Goal: Task Accomplishment & Management: Use online tool/utility

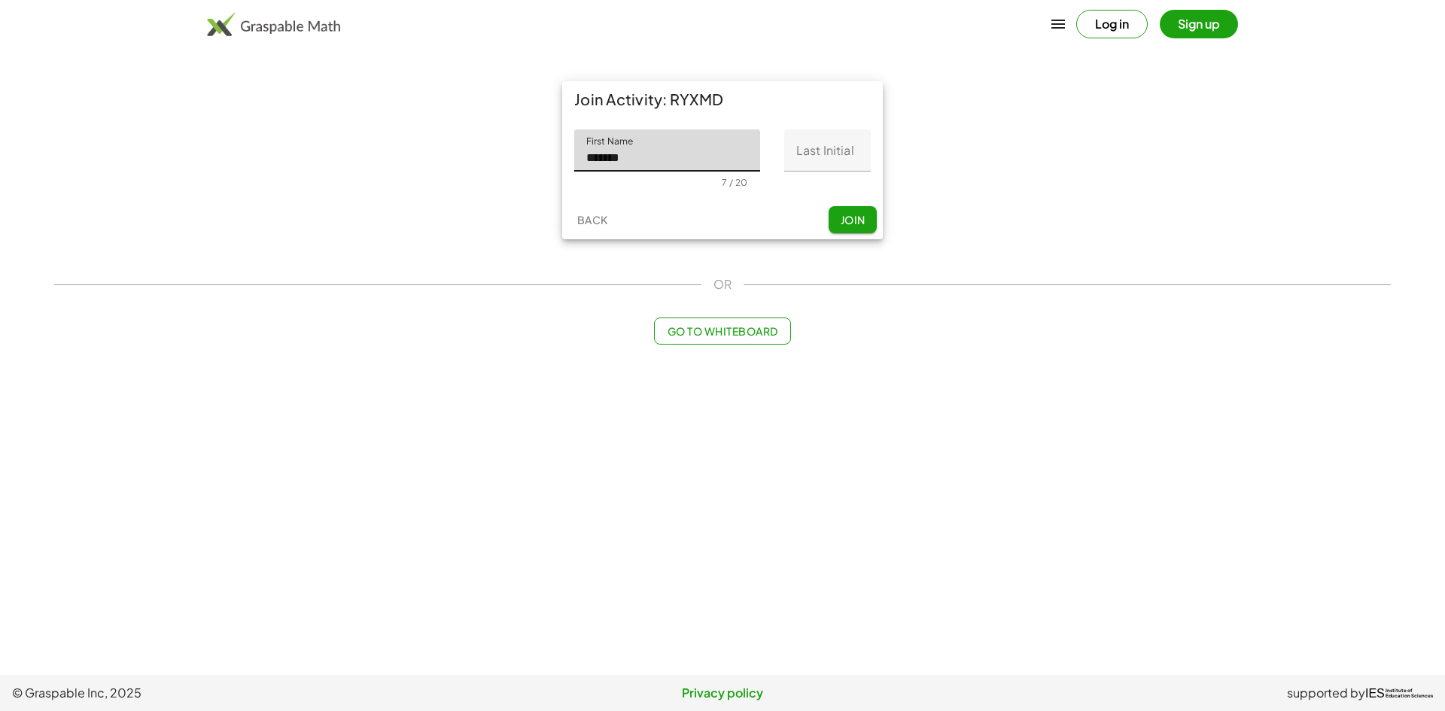
type input "*******"
click at [828, 144] on input "Last Initial" at bounding box center [827, 150] width 87 height 42
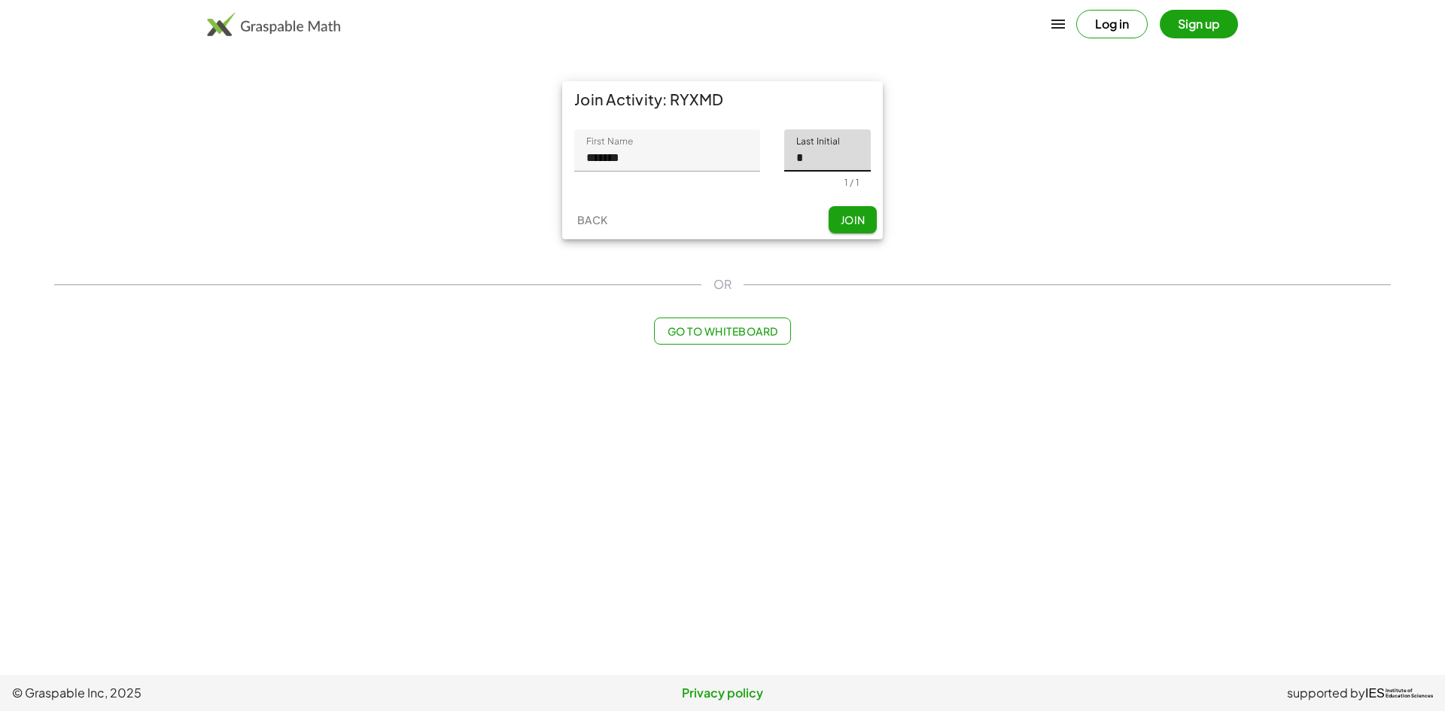
type input "*"
click at [849, 220] on span "Join" at bounding box center [852, 220] width 25 height 14
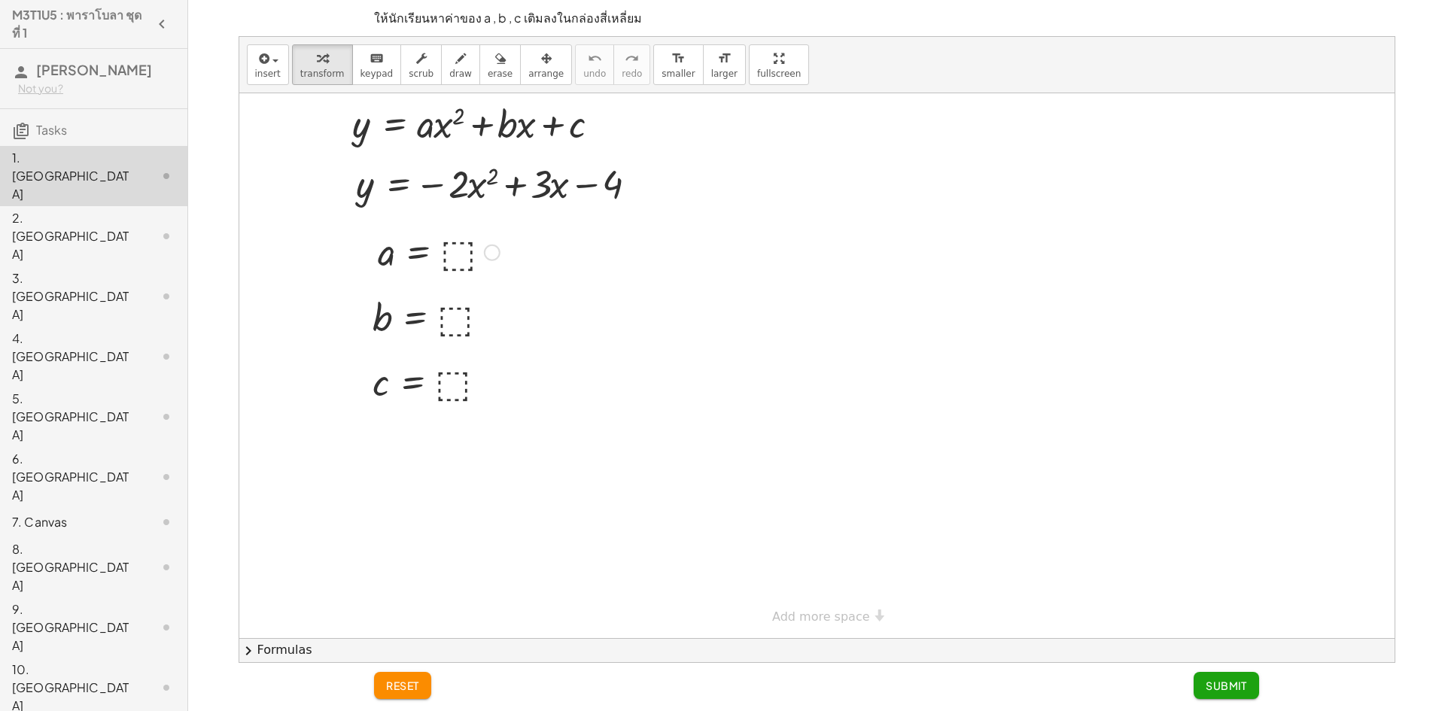
click at [455, 251] on div at bounding box center [438, 251] width 137 height 50
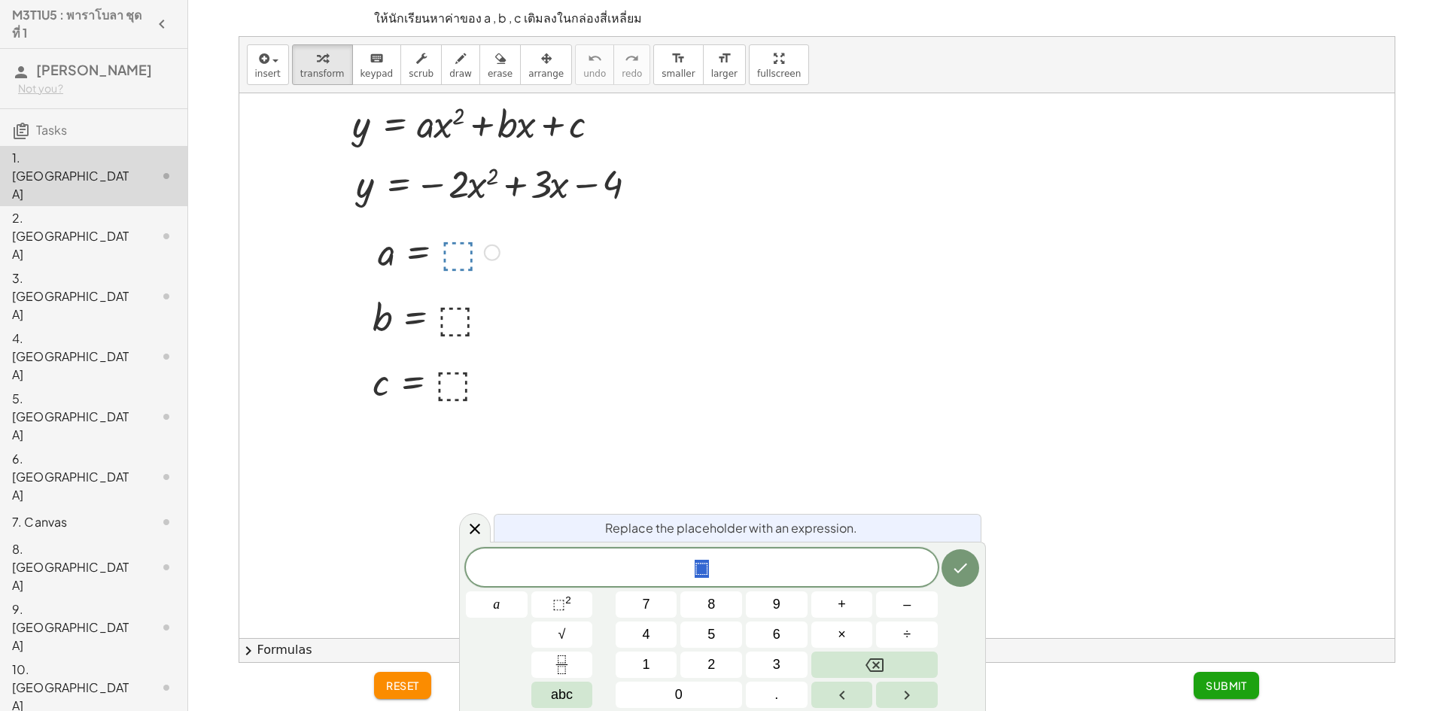
click at [901, 591] on div "⬚ a 7 8 9 + – 4 5 6 × ÷ ⬚ 2 √ abc 1 2 3 0 ." at bounding box center [722, 629] width 513 height 160
click at [908, 611] on span "–" at bounding box center [907, 604] width 8 height 20
click at [727, 659] on button "2" at bounding box center [711, 665] width 62 height 26
click at [945, 573] on button "Done" at bounding box center [960, 568] width 38 height 38
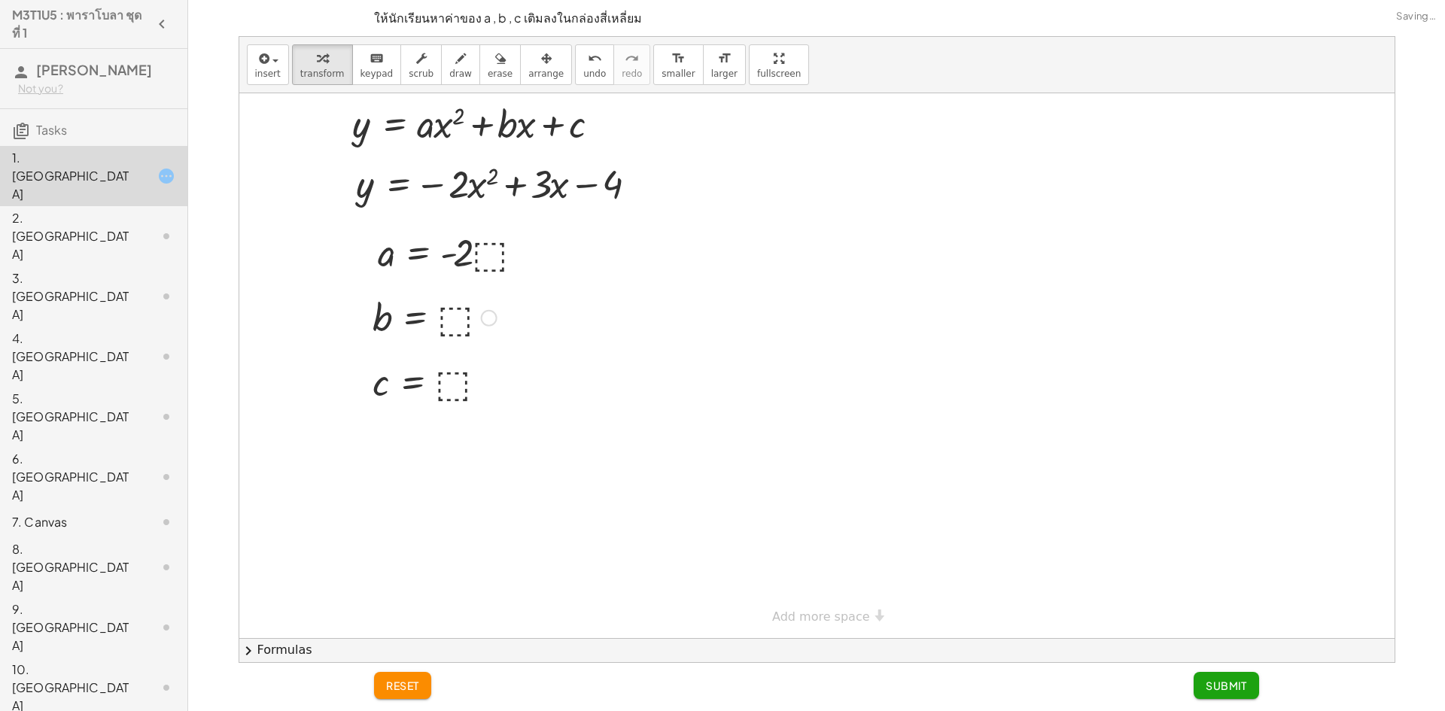
click at [448, 319] on div at bounding box center [434, 317] width 139 height 50
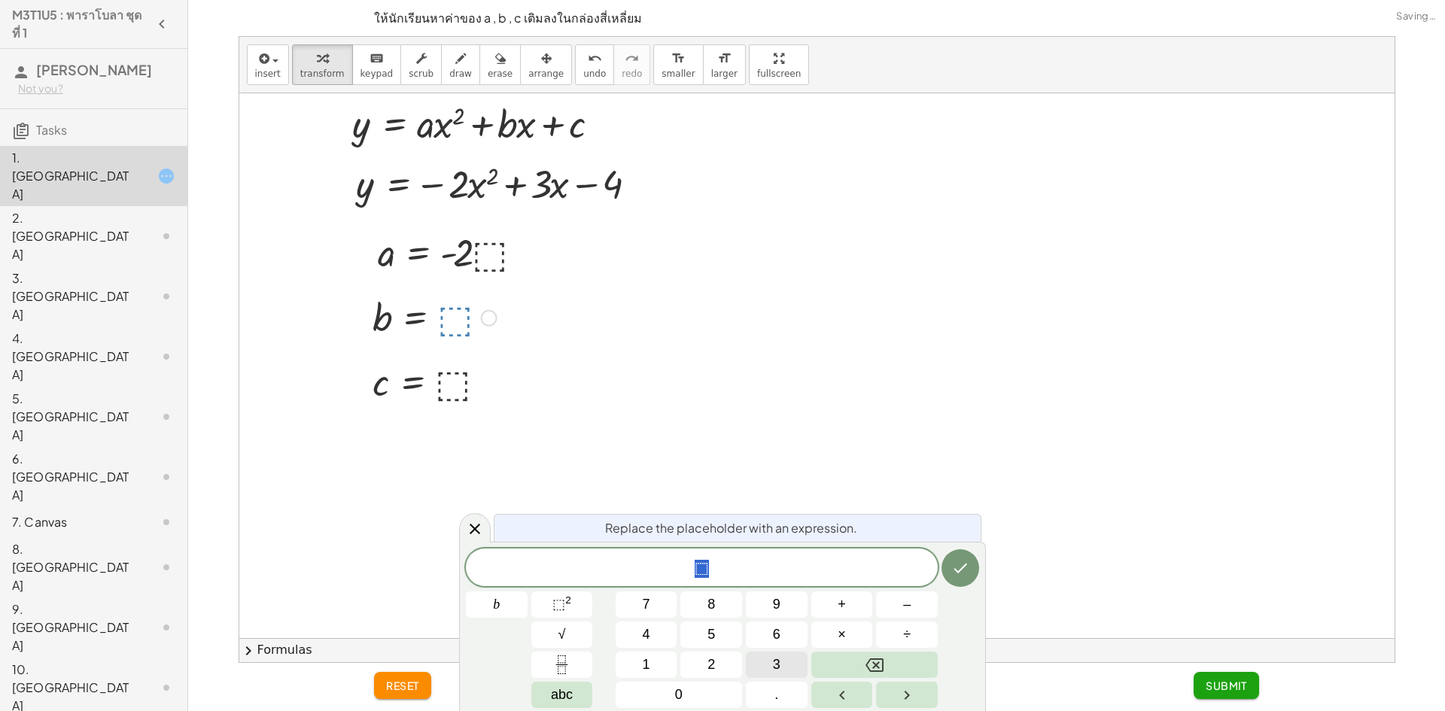
click at [793, 663] on button "3" at bounding box center [777, 665] width 62 height 26
click at [955, 573] on icon "Done" at bounding box center [960, 568] width 18 height 18
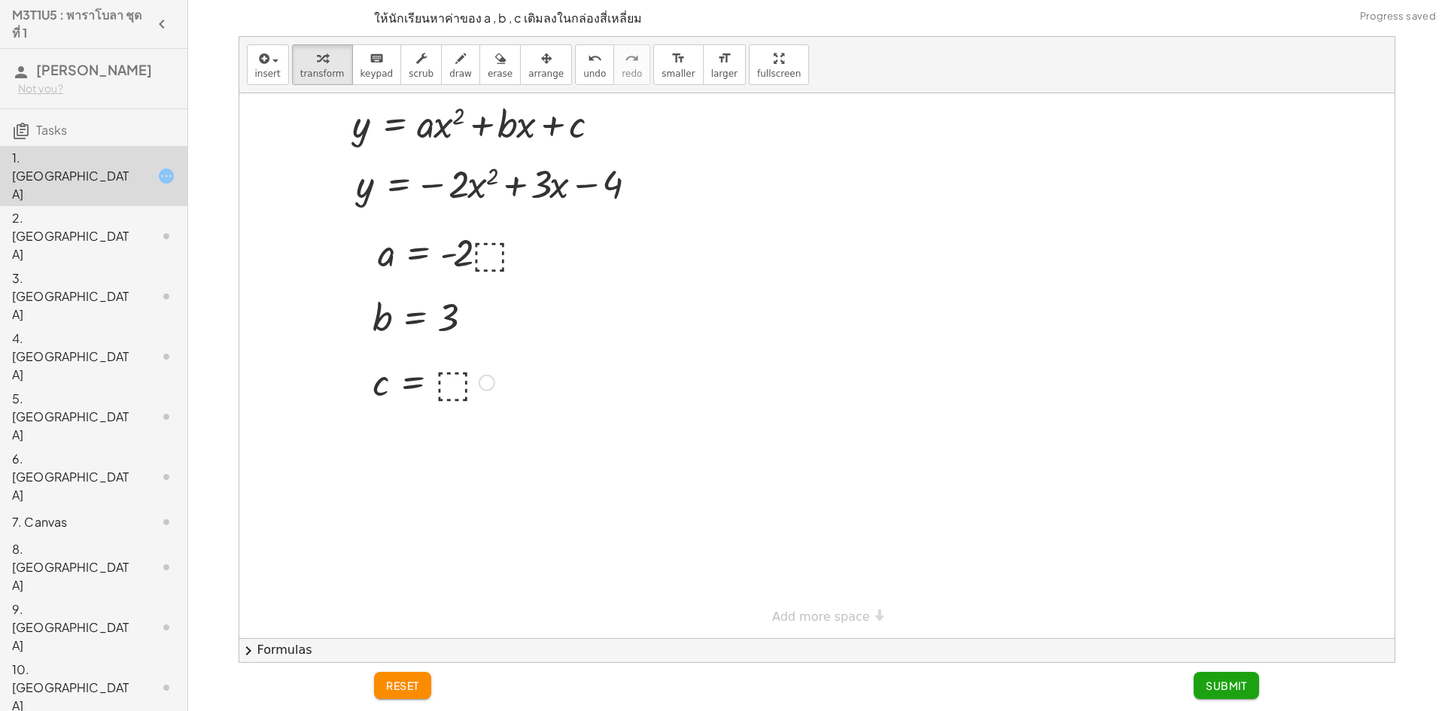
click at [459, 385] on div at bounding box center [433, 382] width 137 height 50
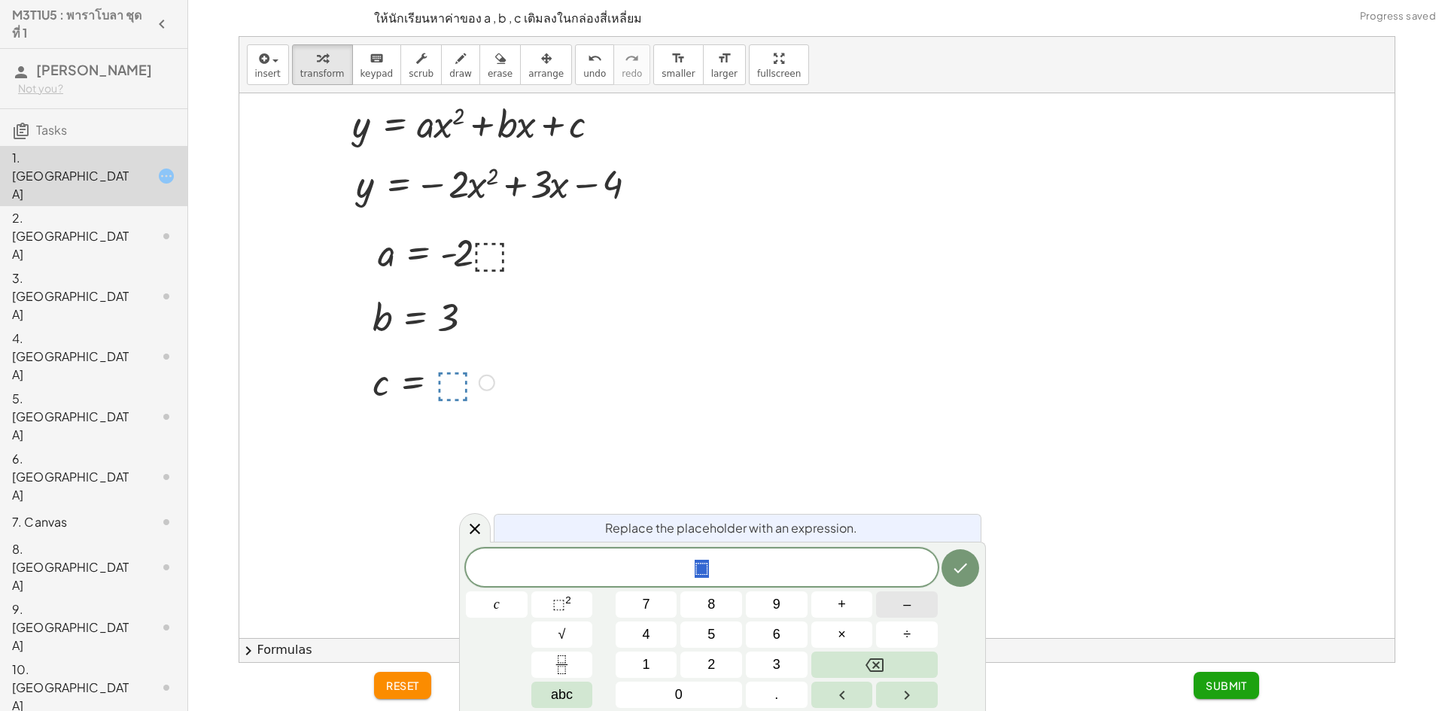
click at [901, 609] on button "–" at bounding box center [907, 604] width 62 height 26
click at [646, 632] on span "4" at bounding box center [647, 635] width 8 height 20
click at [961, 575] on icon "Done" at bounding box center [960, 568] width 18 height 18
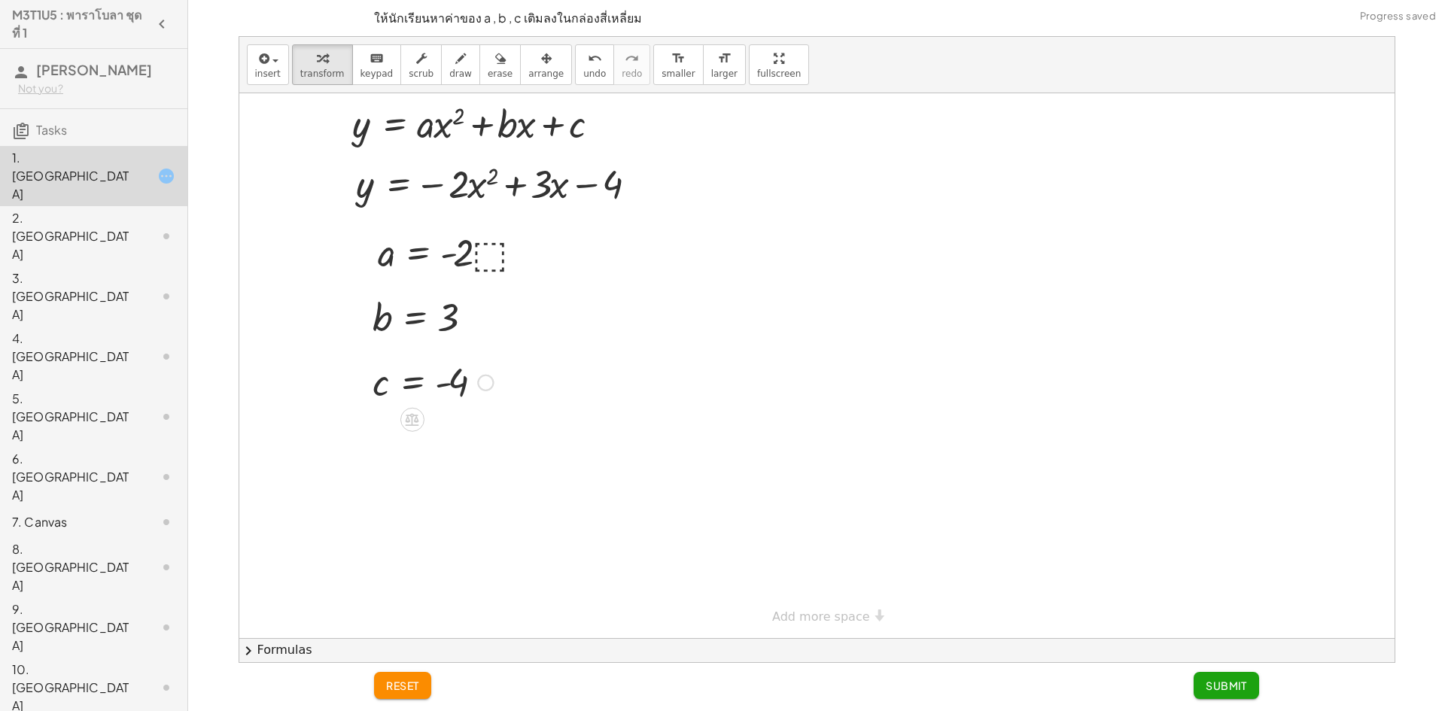
click at [1232, 685] on span "Submit" at bounding box center [1225, 686] width 41 height 14
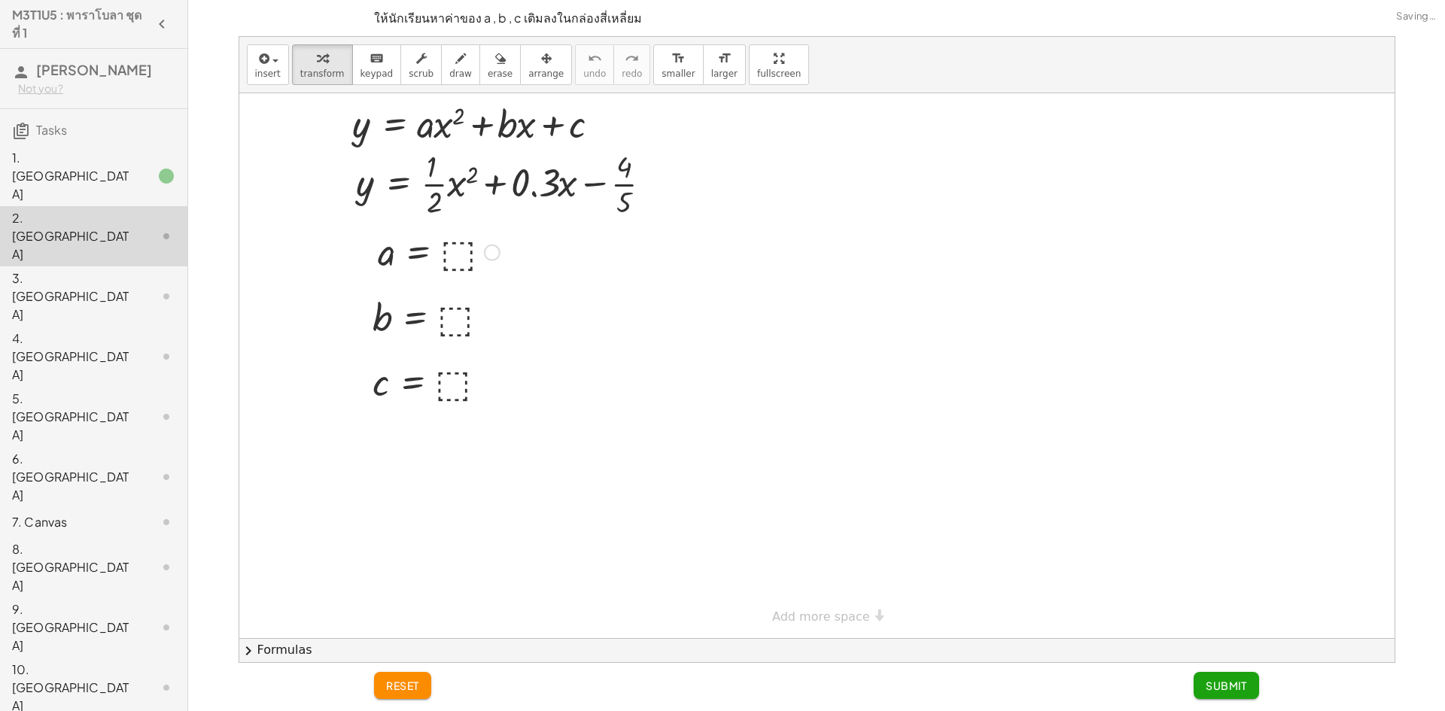
click at [460, 255] on div at bounding box center [438, 251] width 137 height 50
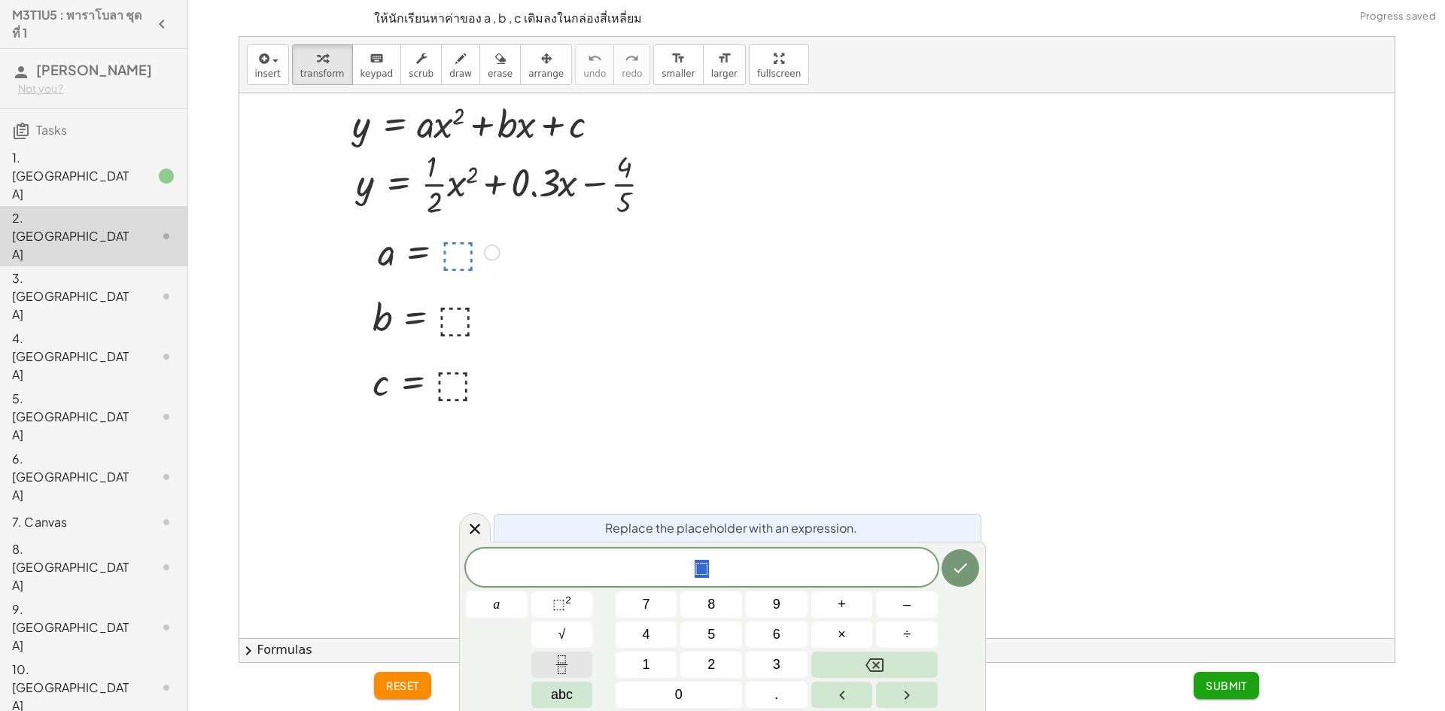
click at [570, 675] on button "Fraction" at bounding box center [562, 665] width 62 height 26
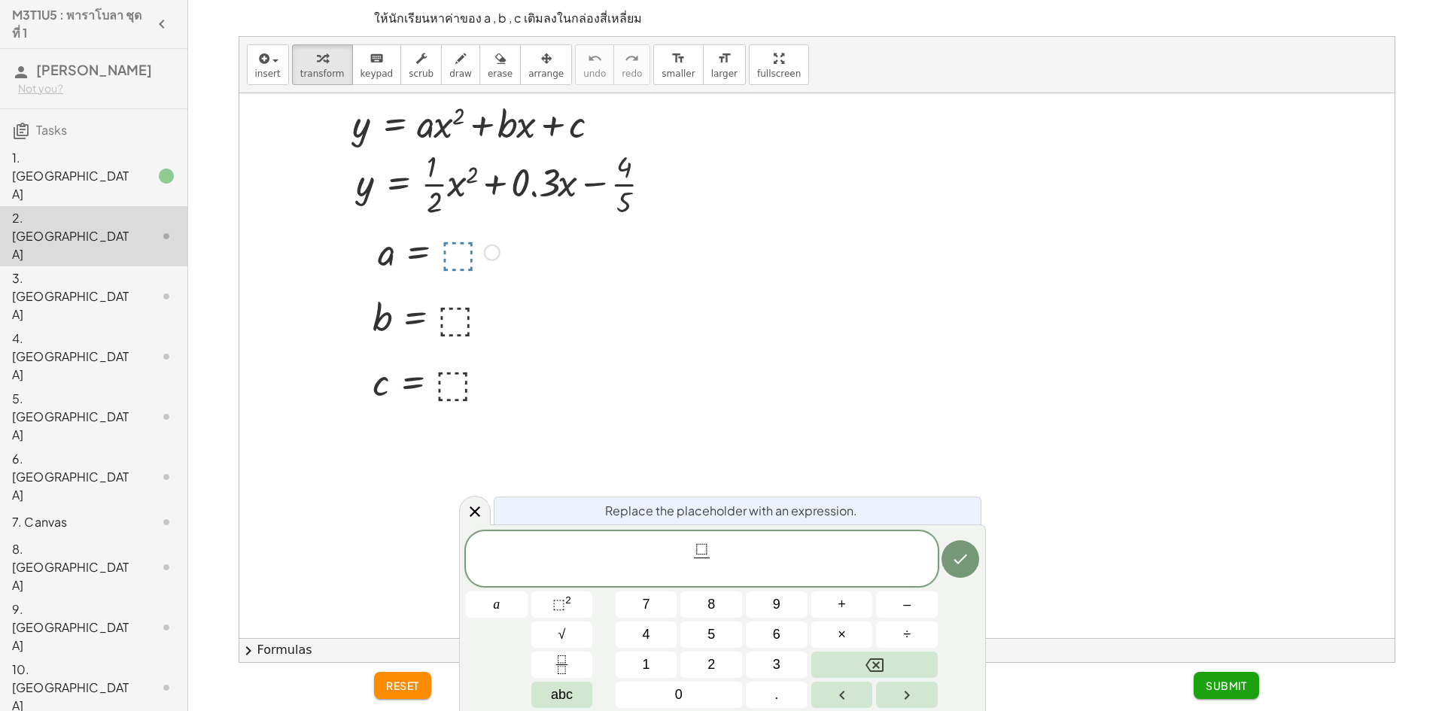
click at [702, 554] on span "⬚" at bounding box center [701, 549] width 13 height 17
click at [659, 660] on button "1" at bounding box center [646, 665] width 62 height 26
click at [869, 661] on icon "Backspace" at bounding box center [874, 665] width 18 height 14
click at [869, 657] on icon "Backspace" at bounding box center [874, 665] width 18 height 18
click at [653, 653] on button "1" at bounding box center [646, 665] width 62 height 26
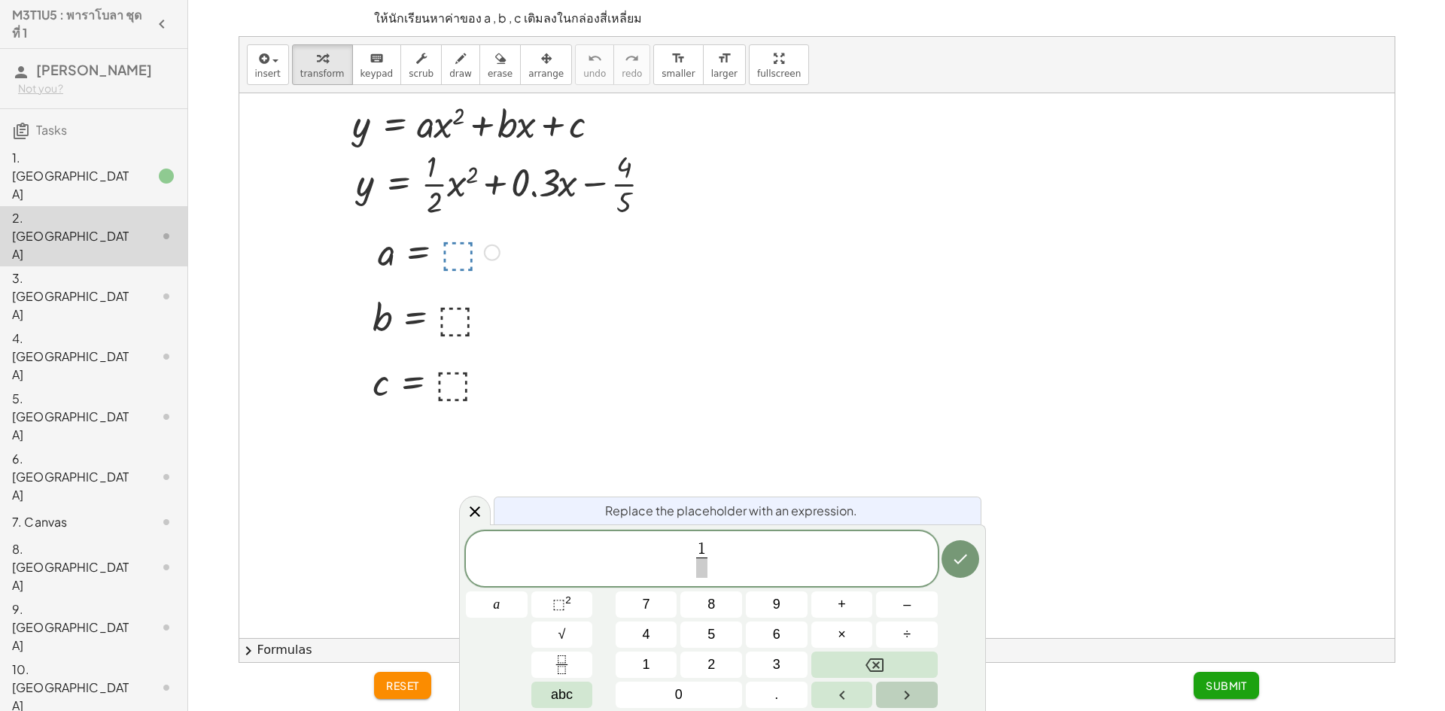
click at [905, 698] on icon "Right arrow" at bounding box center [906, 695] width 5 height 9
click at [722, 656] on button "2" at bounding box center [711, 665] width 62 height 26
click at [953, 564] on icon "Done" at bounding box center [960, 559] width 18 height 18
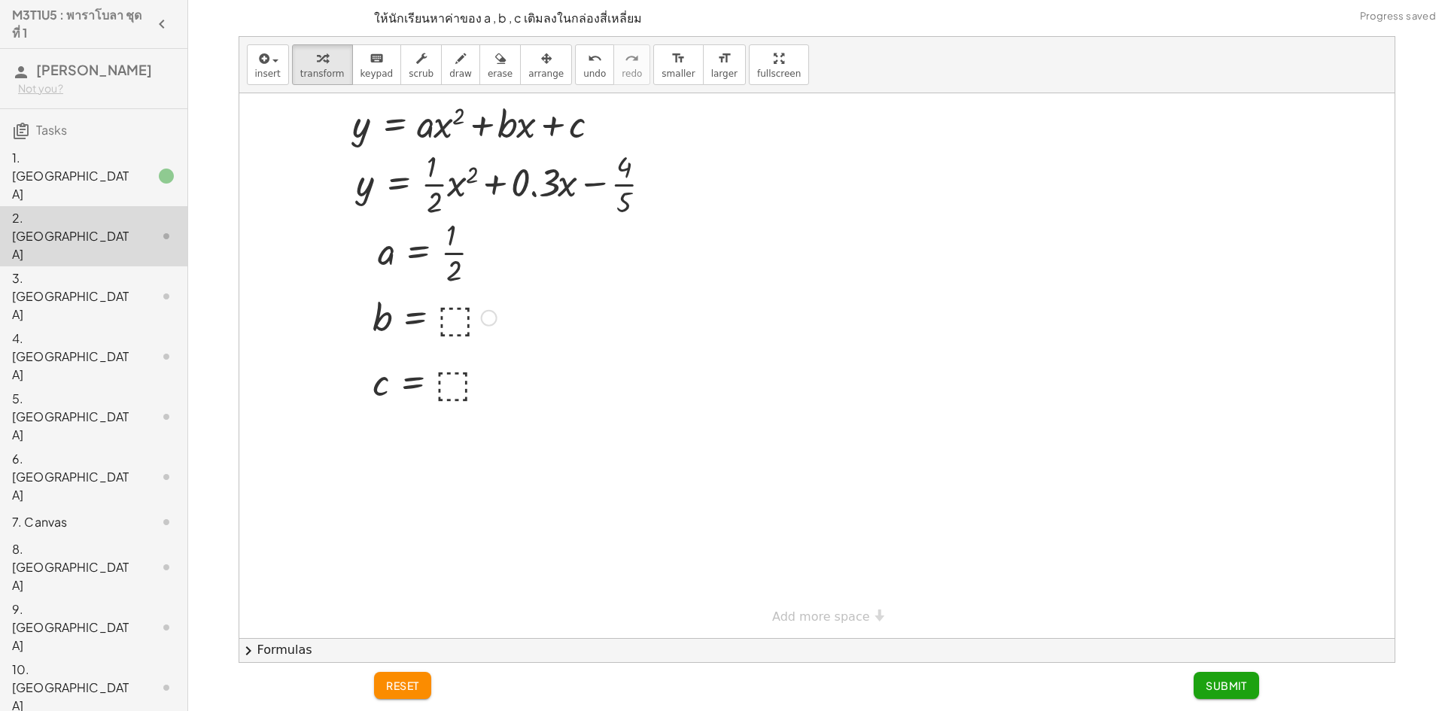
click at [461, 329] on div at bounding box center [434, 317] width 139 height 50
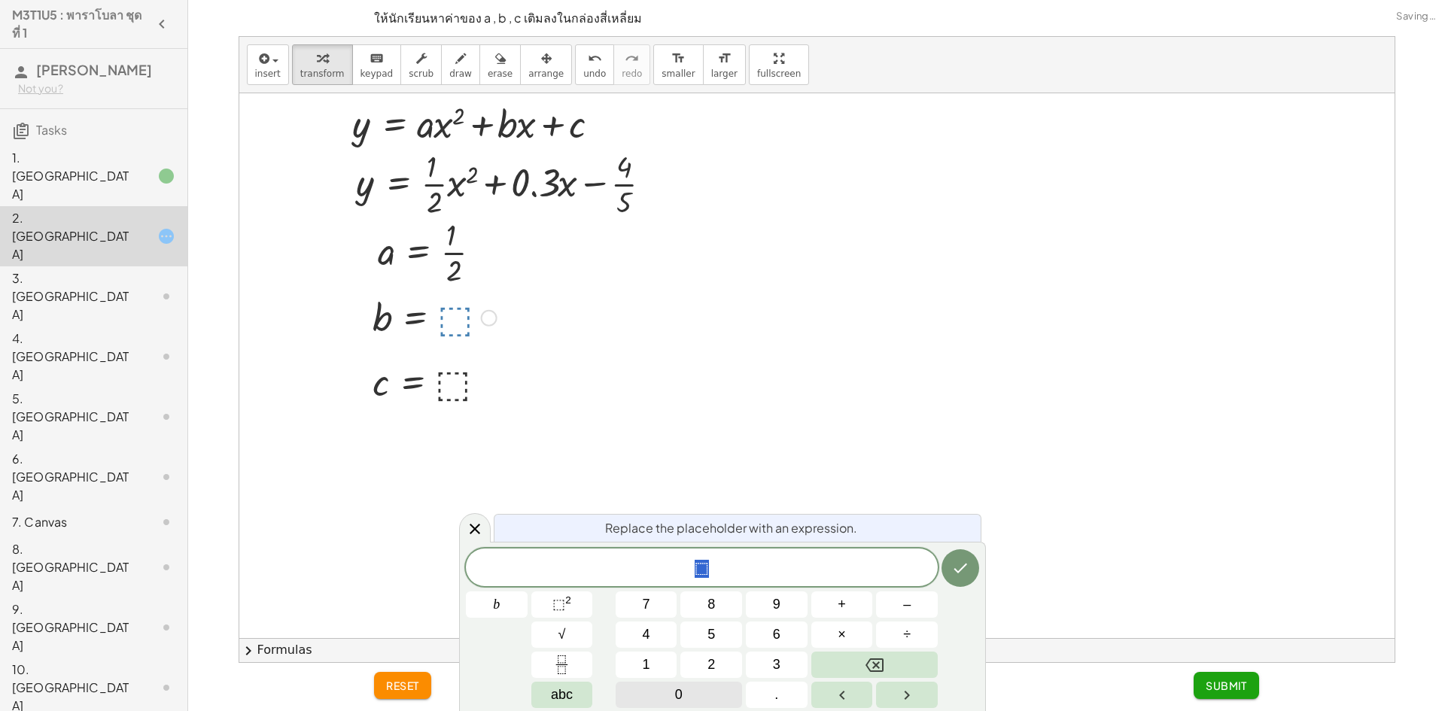
click at [694, 671] on div "* ⬚ b 7 8 9 + – 4 5 6 × ÷ ⬚ 2 √ abc 1 2 3 0 ." at bounding box center [722, 629] width 513 height 160
click at [718, 704] on button "0" at bounding box center [678, 695] width 126 height 26
click at [788, 701] on button "." at bounding box center [777, 695] width 62 height 26
click at [784, 658] on button "3" at bounding box center [777, 665] width 62 height 26
click at [961, 580] on button "Done" at bounding box center [960, 568] width 38 height 38
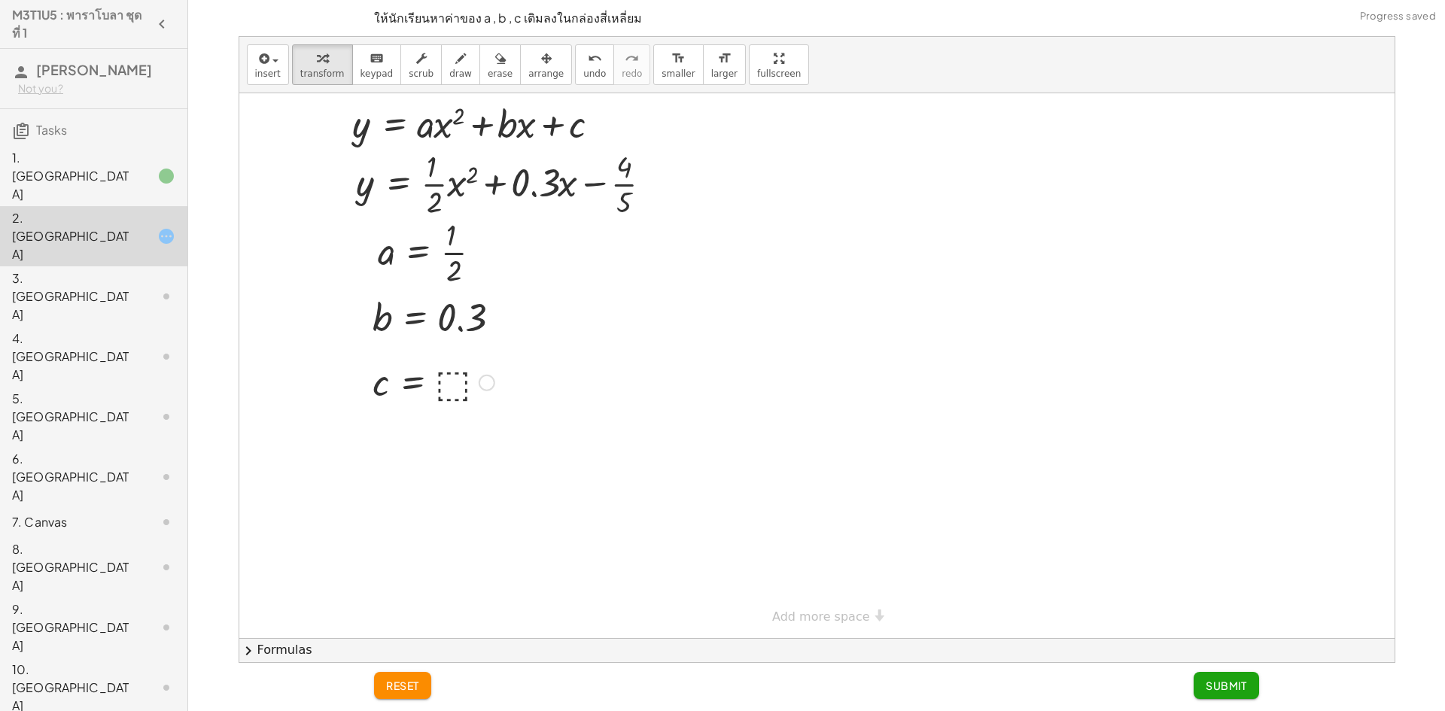
click at [457, 386] on div at bounding box center [433, 382] width 137 height 50
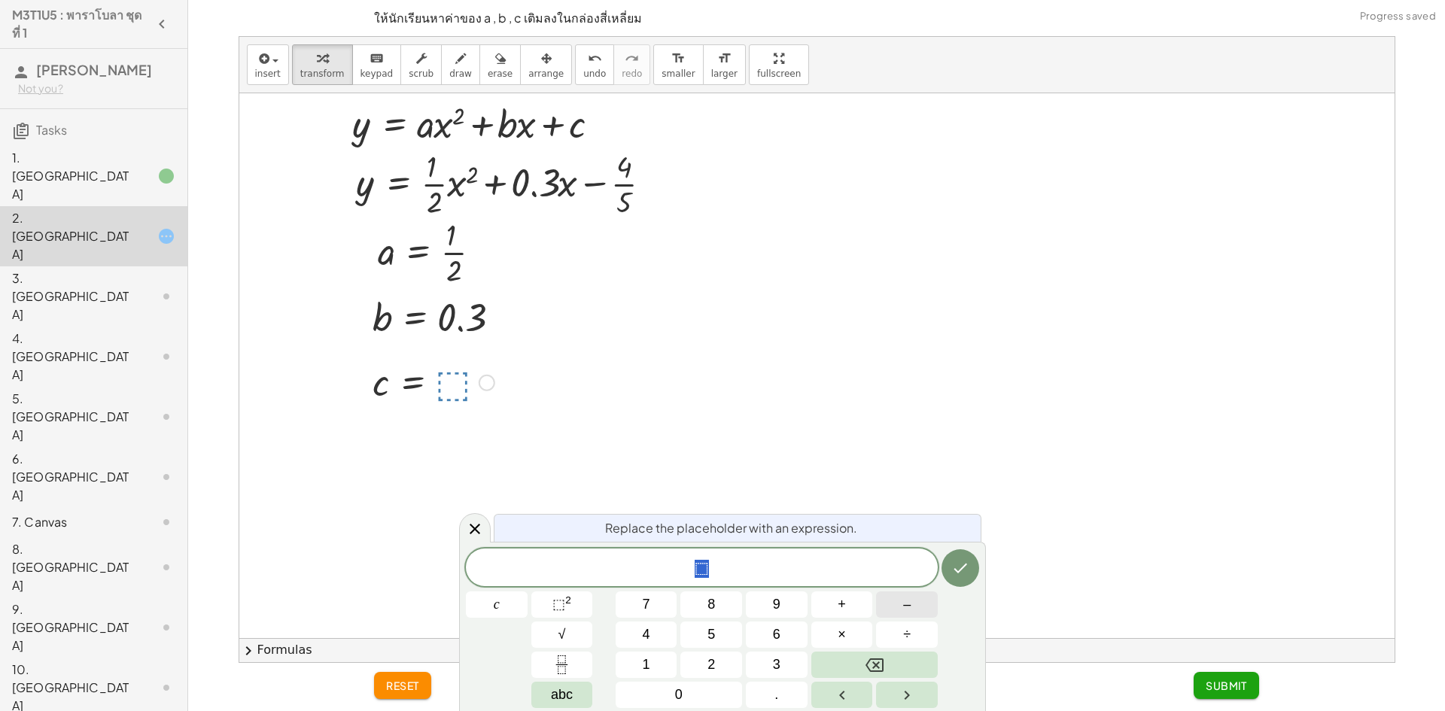
click at [901, 602] on button "–" at bounding box center [907, 604] width 62 height 26
click at [549, 670] on button "Fraction" at bounding box center [562, 665] width 62 height 26
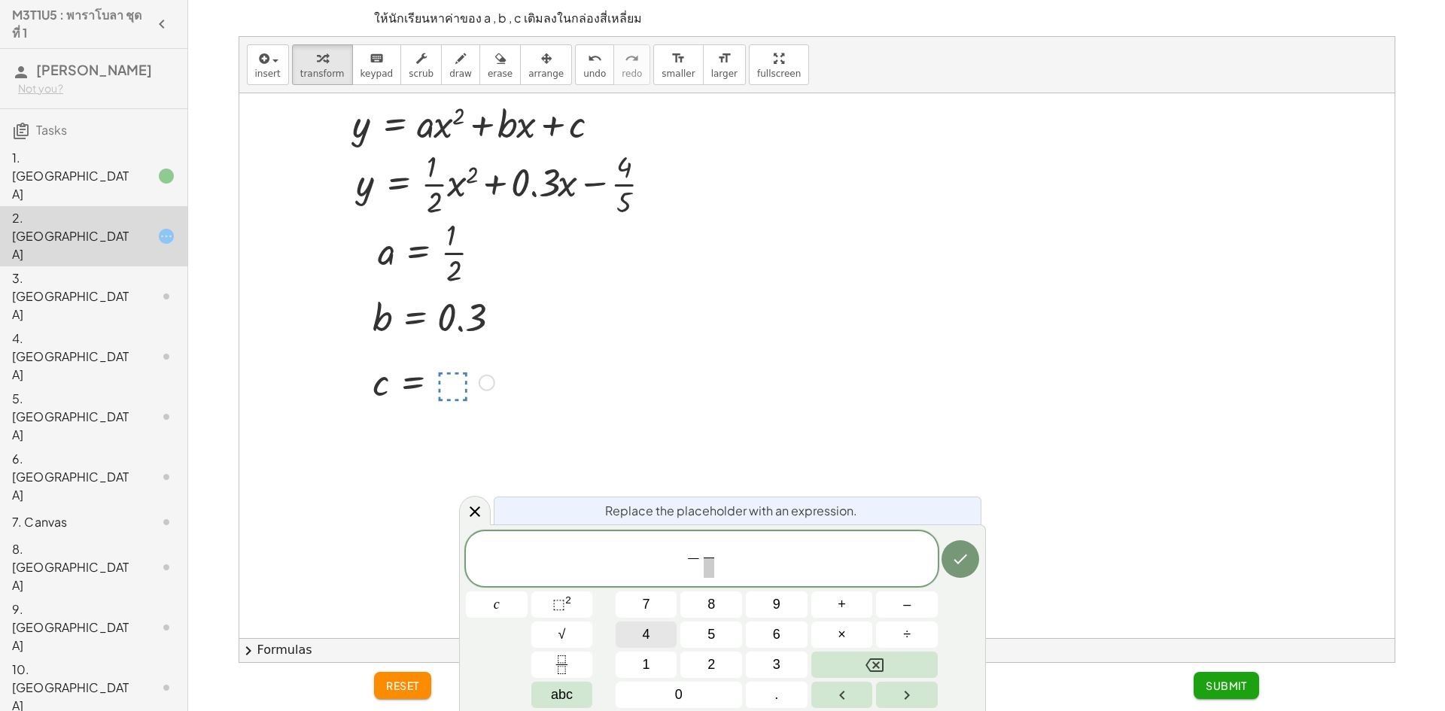
click at [669, 638] on button "4" at bounding box center [646, 635] width 62 height 26
click at [896, 688] on button "Right arrow" at bounding box center [907, 695] width 62 height 26
click at [731, 637] on button "5" at bounding box center [711, 635] width 62 height 26
click at [948, 562] on button "Done" at bounding box center [960, 559] width 38 height 38
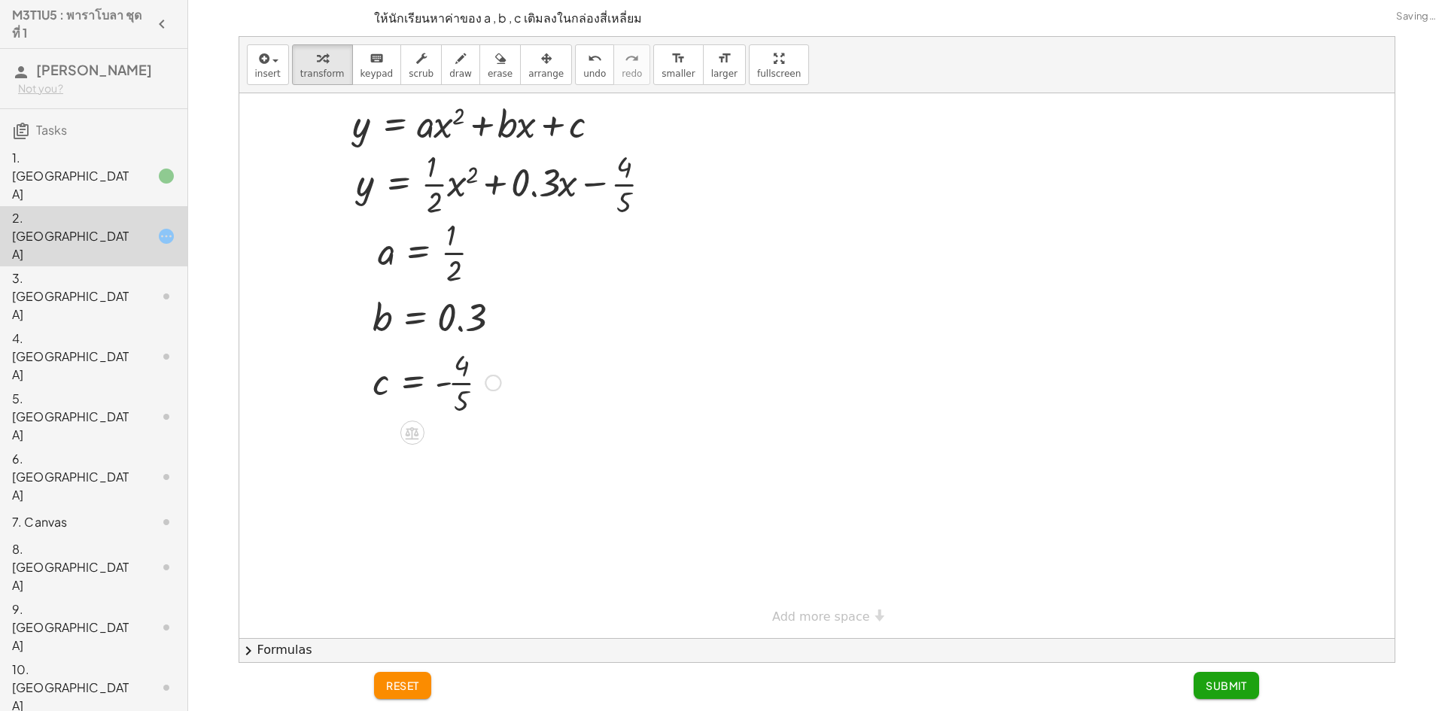
click at [1234, 685] on span "Submit" at bounding box center [1225, 686] width 41 height 14
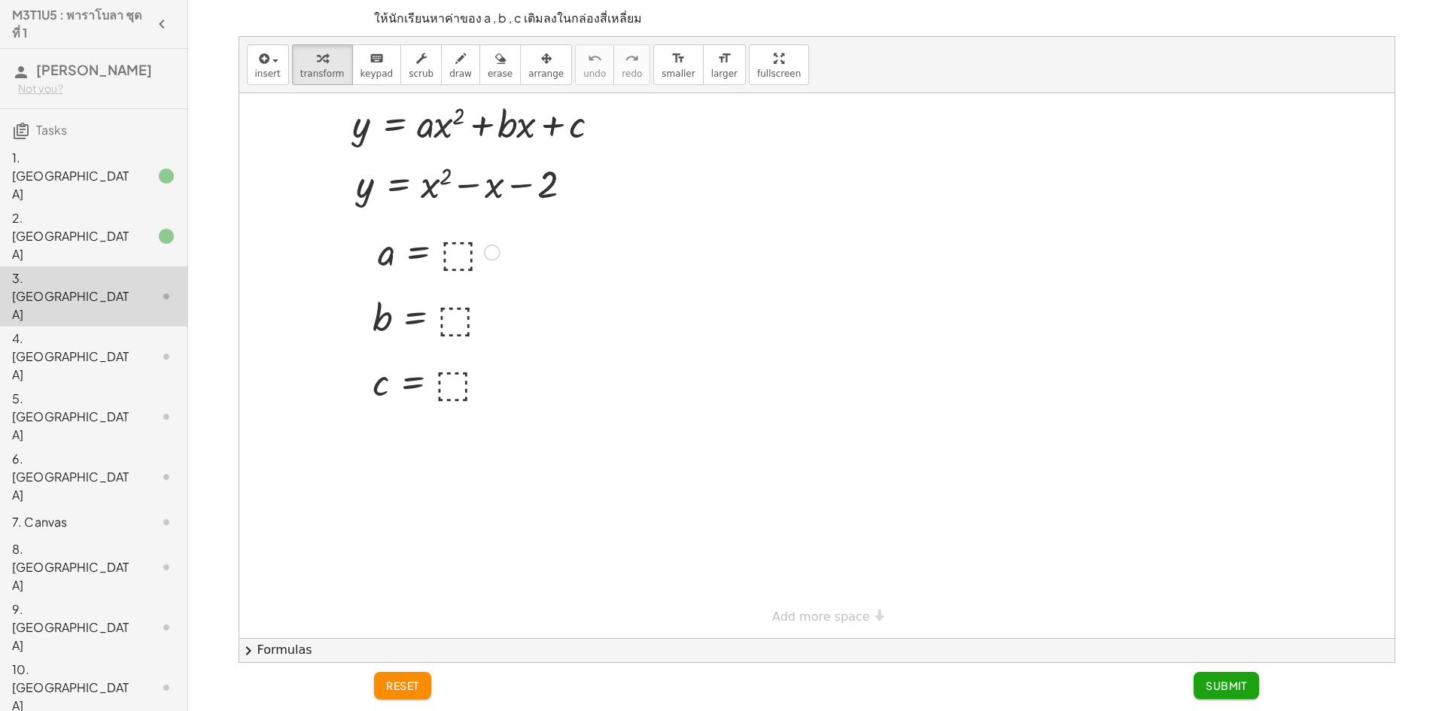
click at [457, 258] on div at bounding box center [438, 251] width 137 height 50
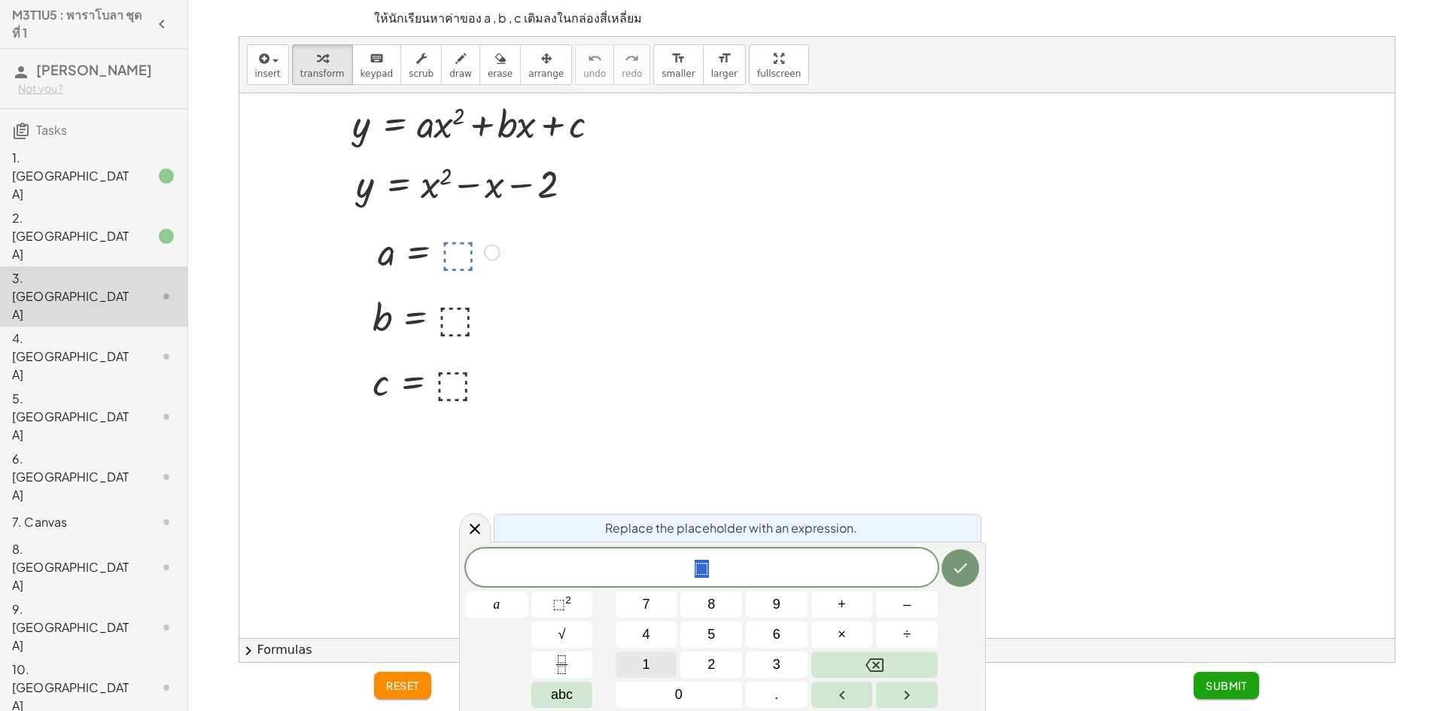
click at [657, 658] on button "1" at bounding box center [646, 665] width 62 height 26
click at [945, 562] on button "Done" at bounding box center [960, 568] width 38 height 38
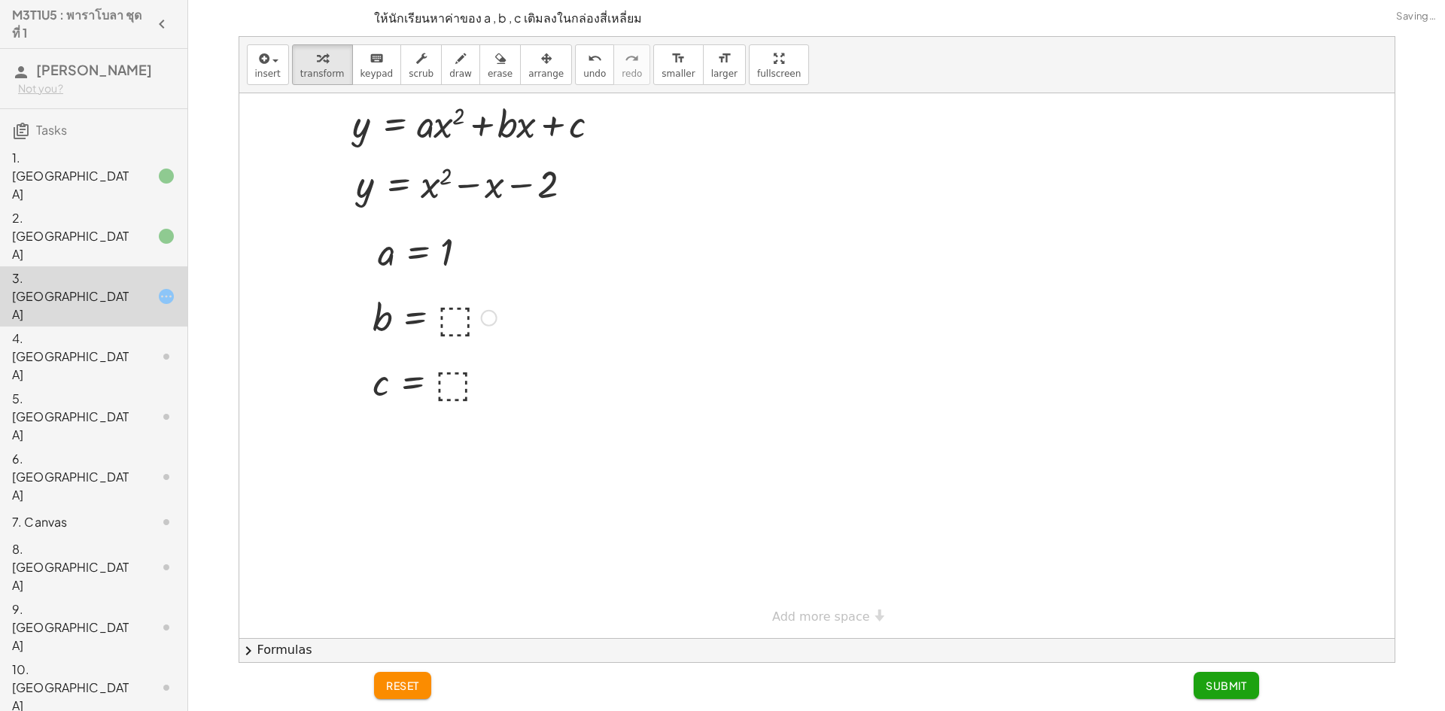
click at [452, 319] on div at bounding box center [434, 317] width 139 height 50
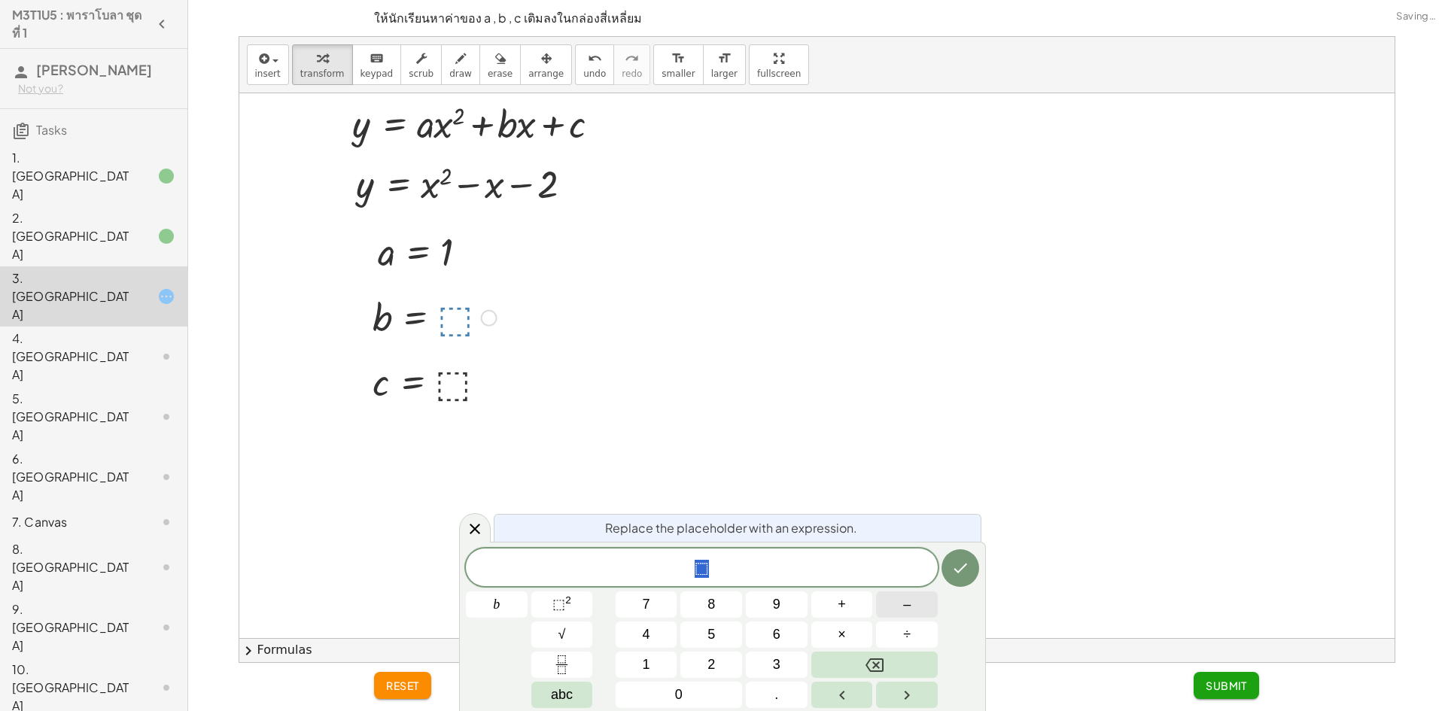
click at [900, 612] on button "–" at bounding box center [907, 604] width 62 height 26
click at [644, 655] on span "1" at bounding box center [647, 665] width 8 height 20
click at [959, 572] on icon "Done" at bounding box center [961, 569] width 14 height 10
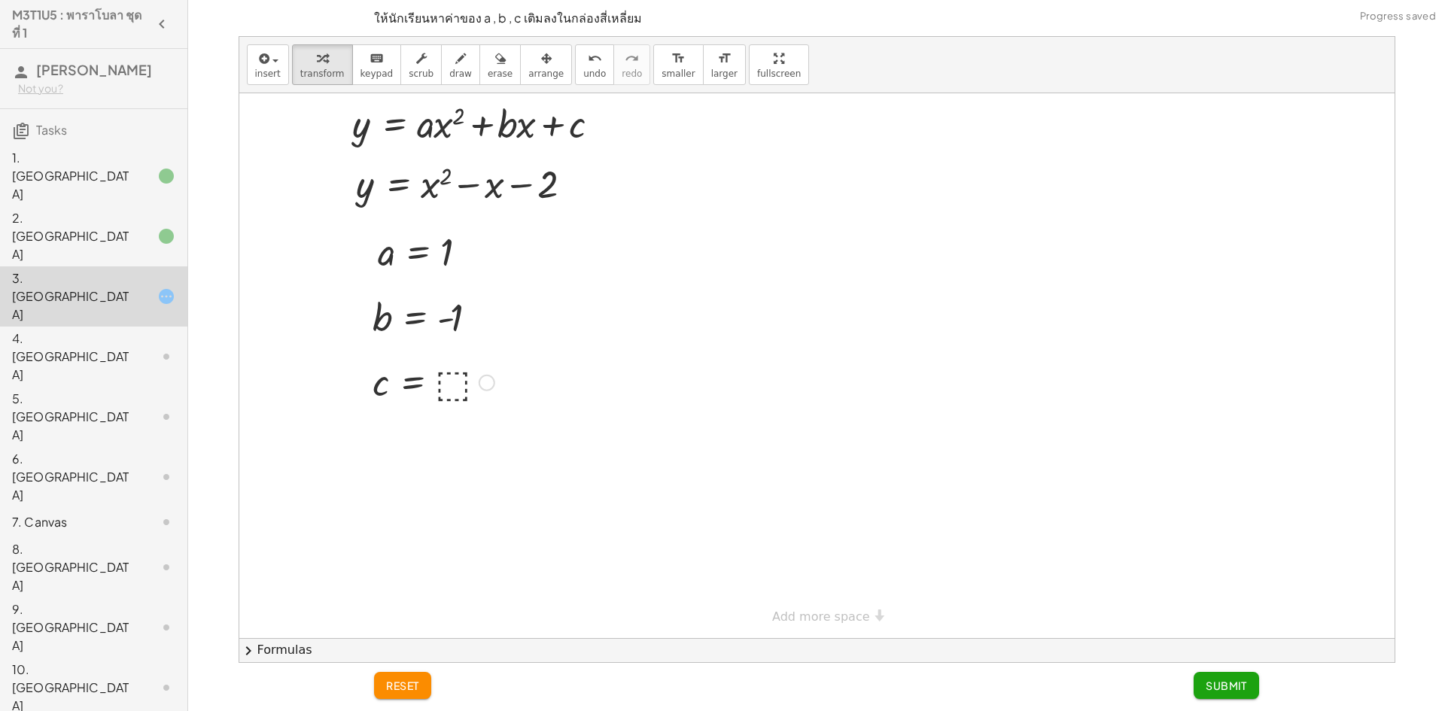
click at [454, 382] on div at bounding box center [433, 382] width 137 height 50
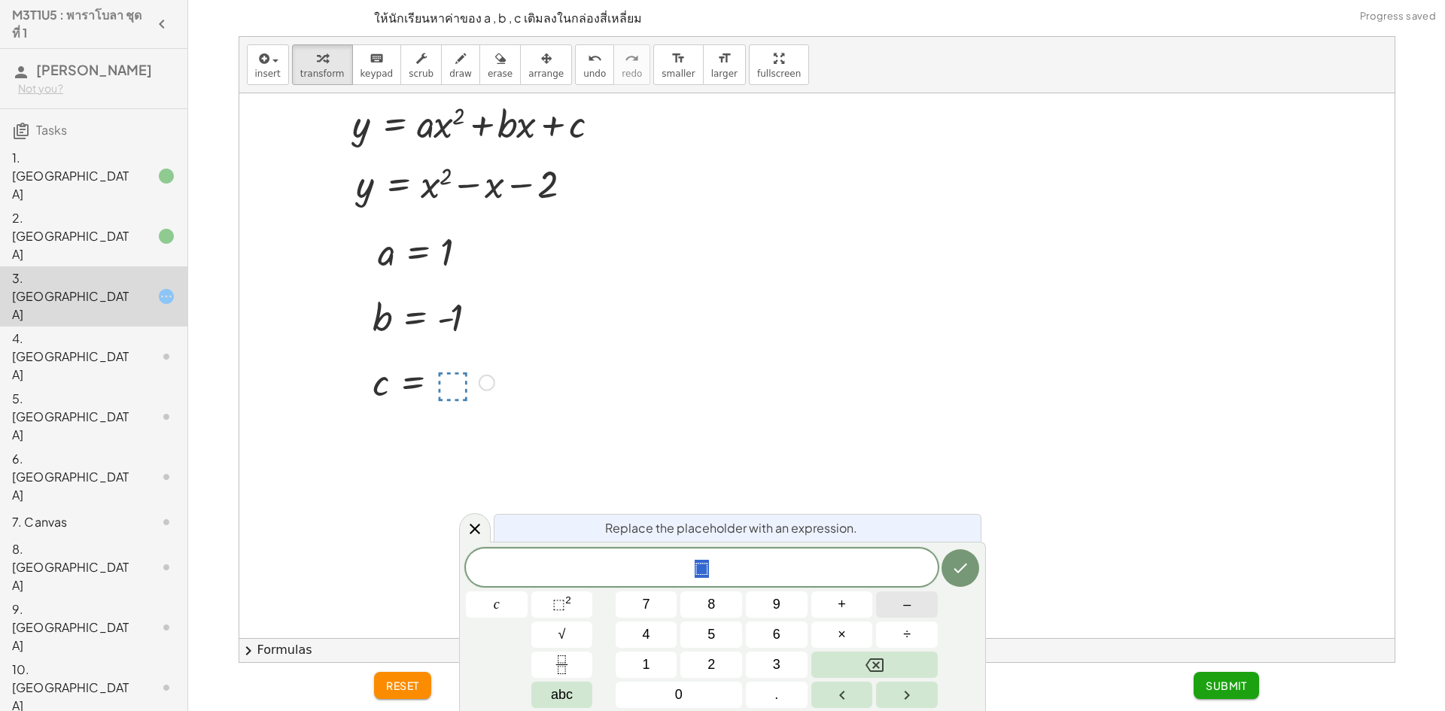
click at [910, 607] on span "–" at bounding box center [907, 604] width 8 height 20
click at [727, 655] on button "2" at bounding box center [711, 665] width 62 height 26
click at [957, 582] on button "Done" at bounding box center [960, 568] width 38 height 38
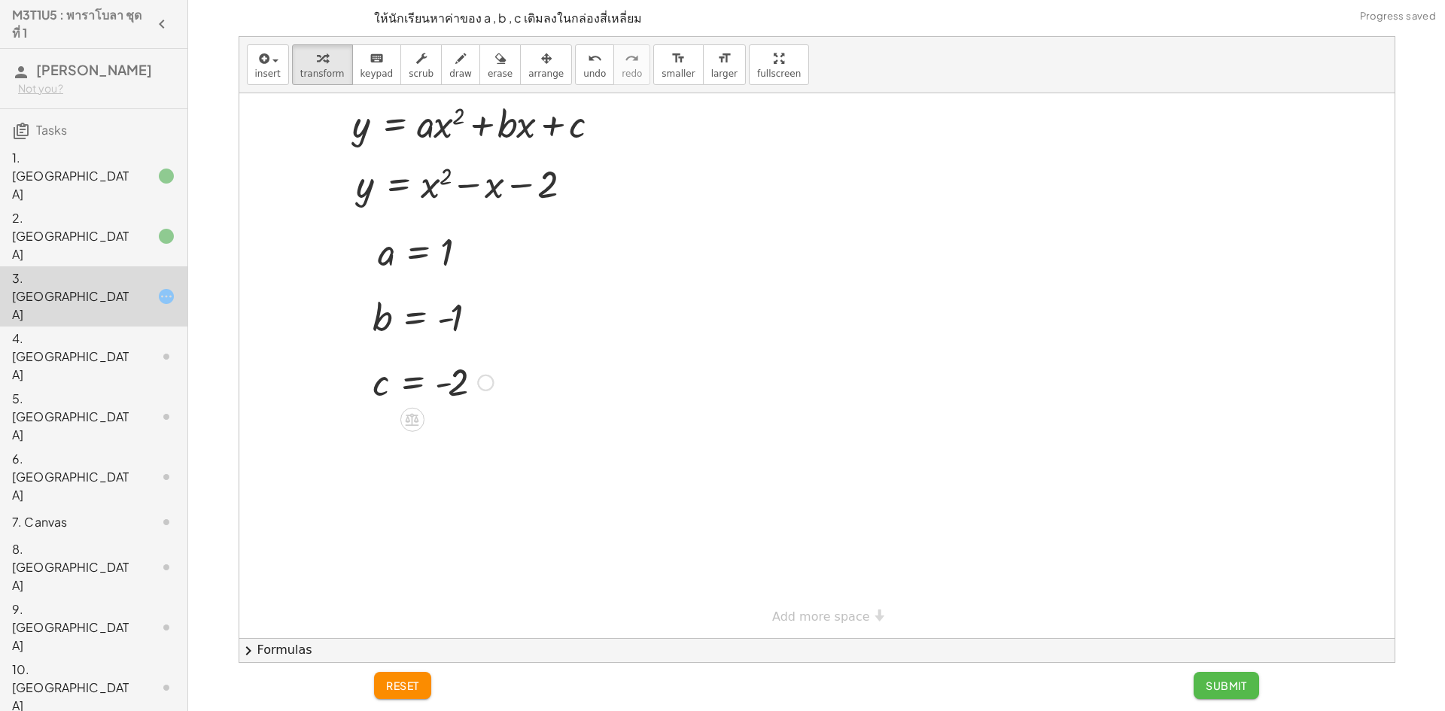
click at [1202, 677] on button "Submit" at bounding box center [1225, 685] width 65 height 27
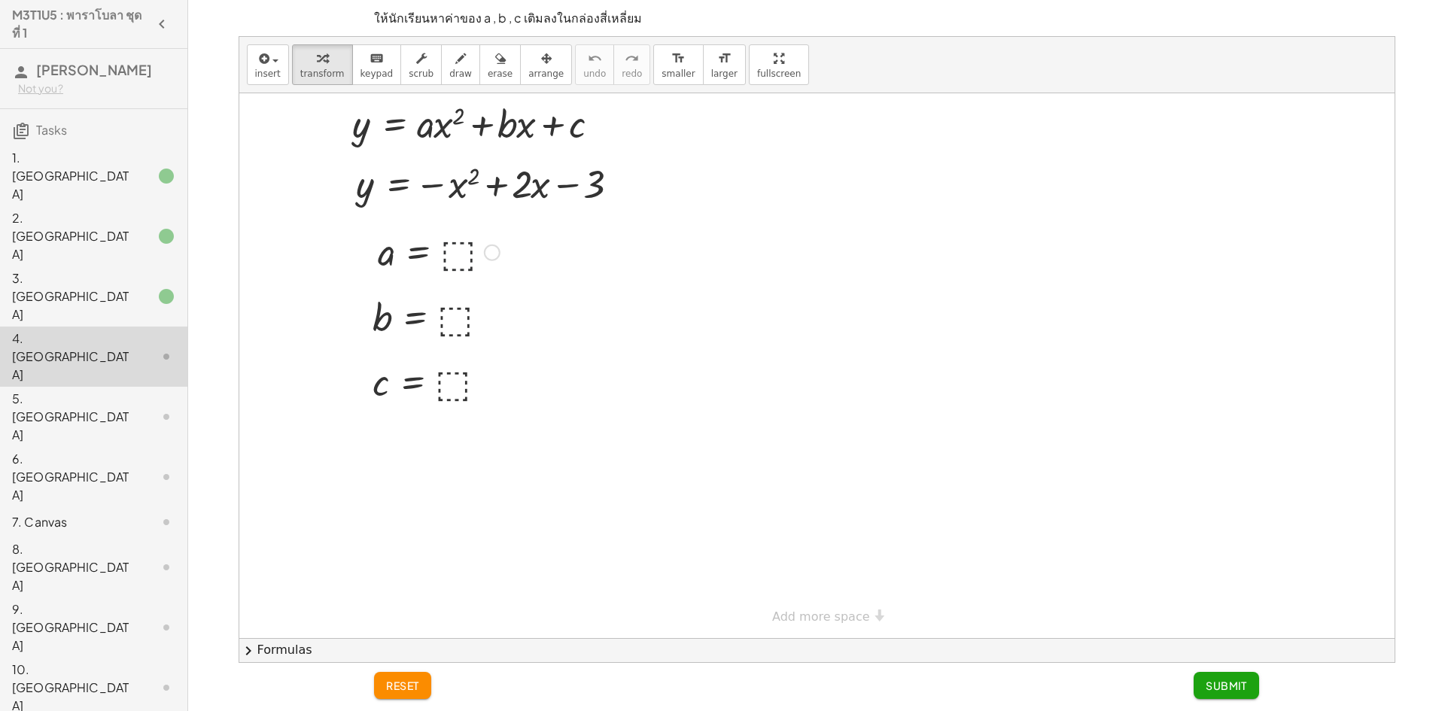
click at [449, 256] on div at bounding box center [438, 251] width 137 height 50
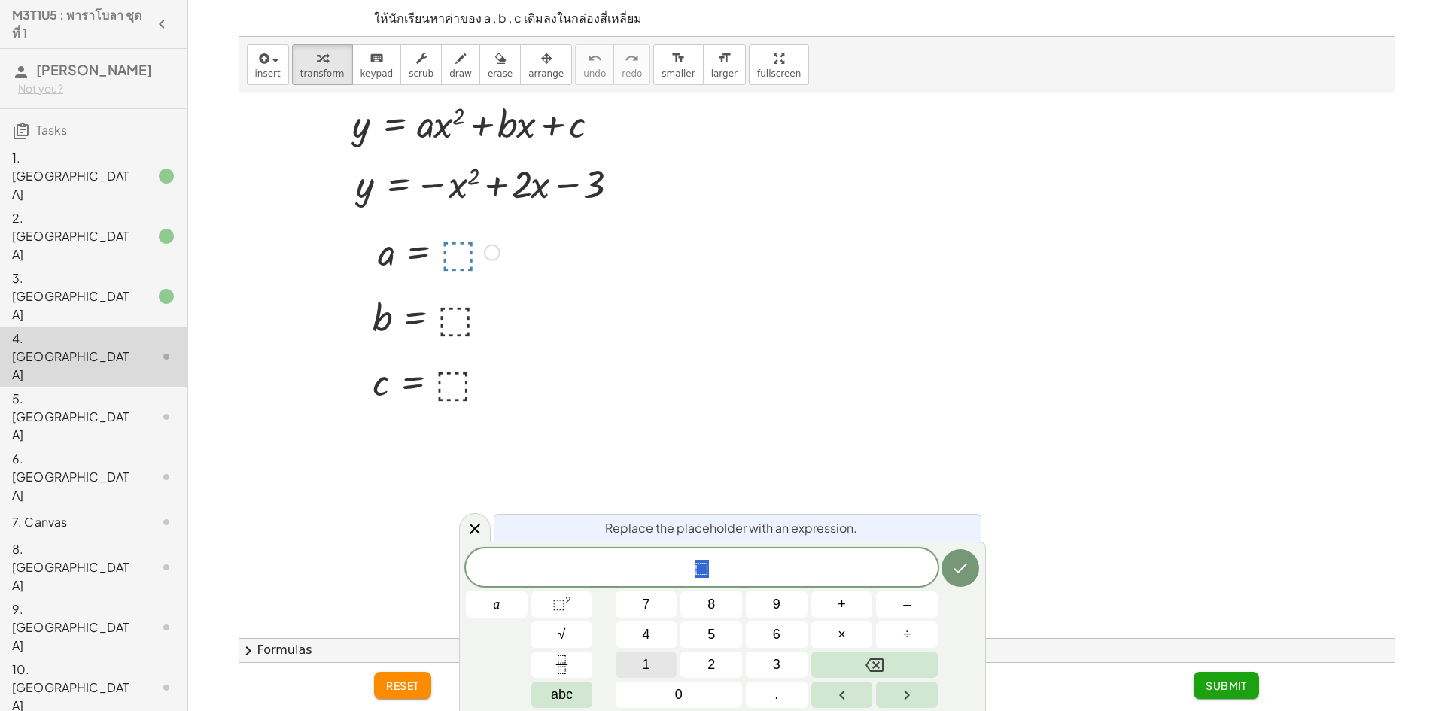
click at [643, 656] on span "1" at bounding box center [647, 665] width 8 height 20
click at [898, 673] on button "Backspace" at bounding box center [874, 665] width 126 height 26
click at [910, 601] on span "–" at bounding box center [907, 604] width 8 height 20
click at [664, 655] on button "1" at bounding box center [646, 665] width 62 height 26
click at [974, 569] on button "Done" at bounding box center [960, 568] width 38 height 38
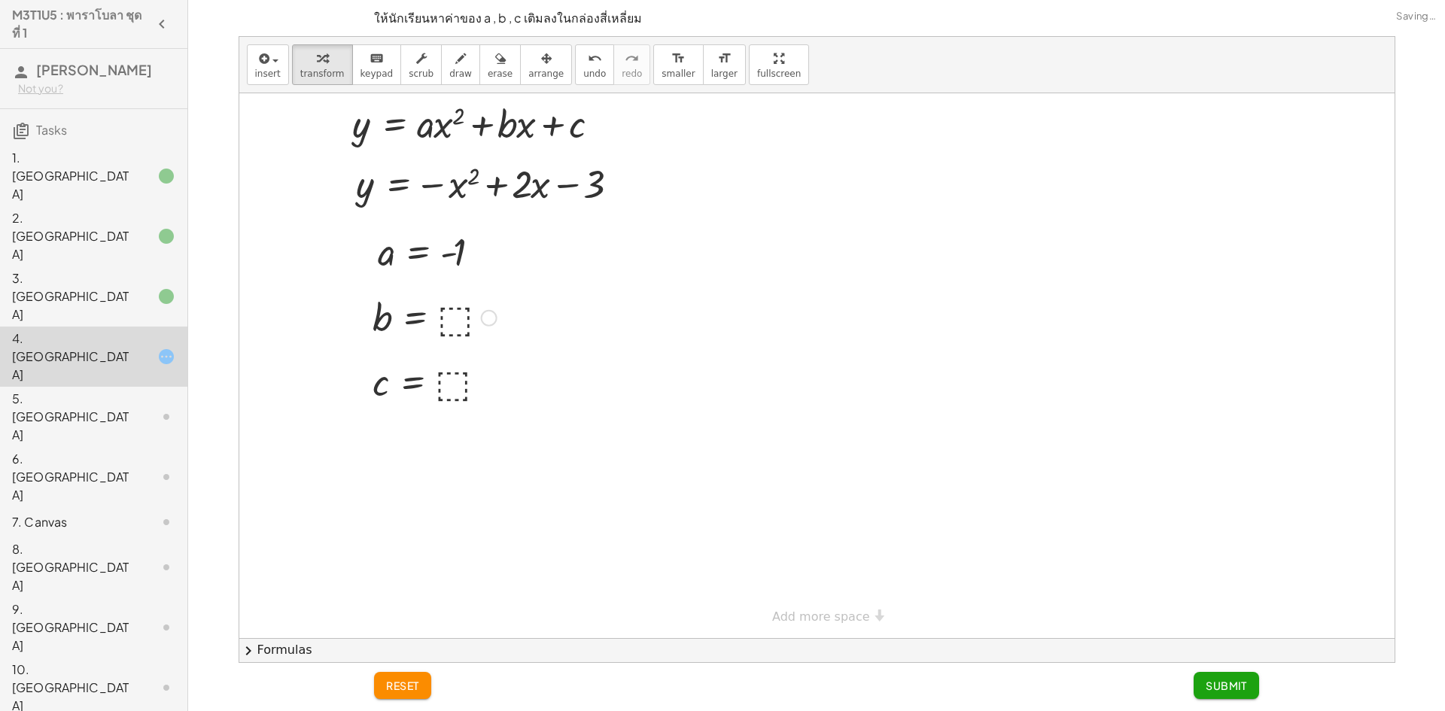
click at [453, 312] on div at bounding box center [434, 317] width 139 height 50
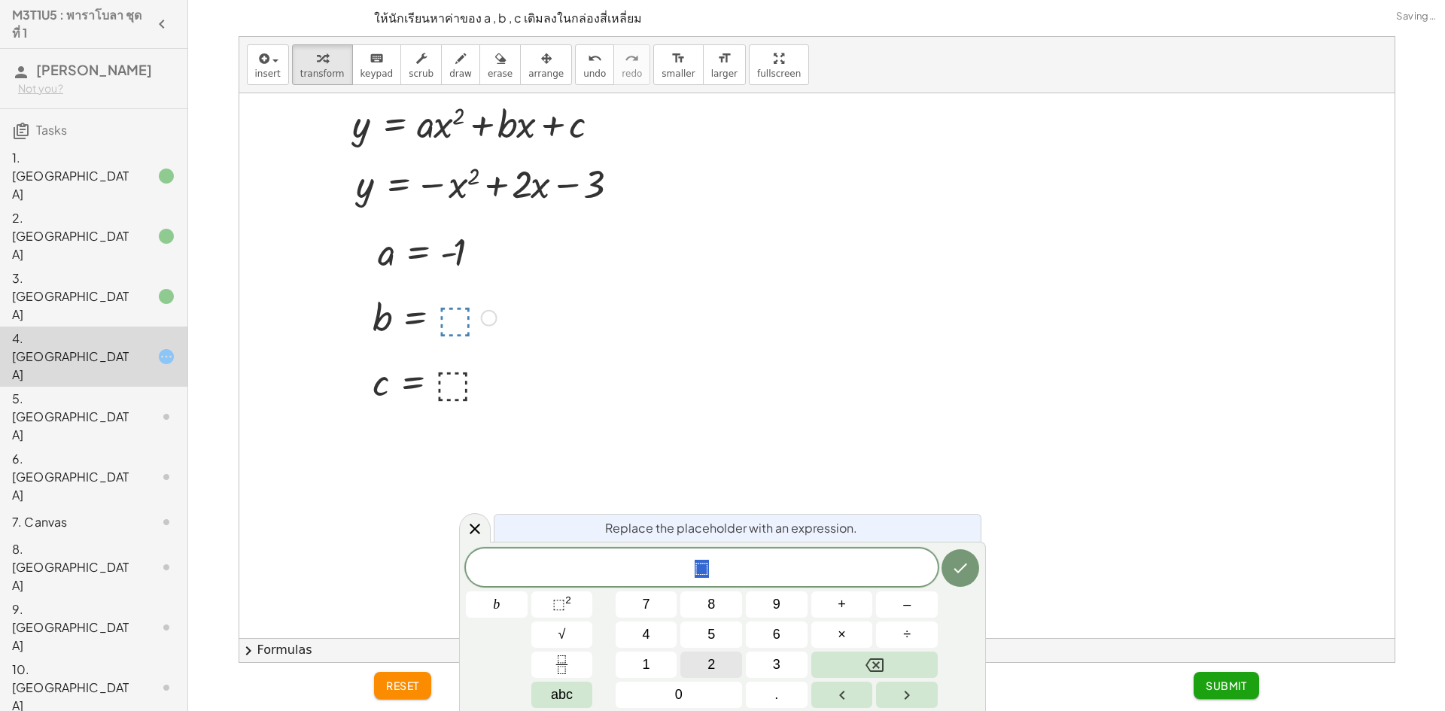
click at [725, 667] on button "2" at bounding box center [711, 665] width 62 height 26
click at [956, 561] on icon "Done" at bounding box center [960, 568] width 18 height 18
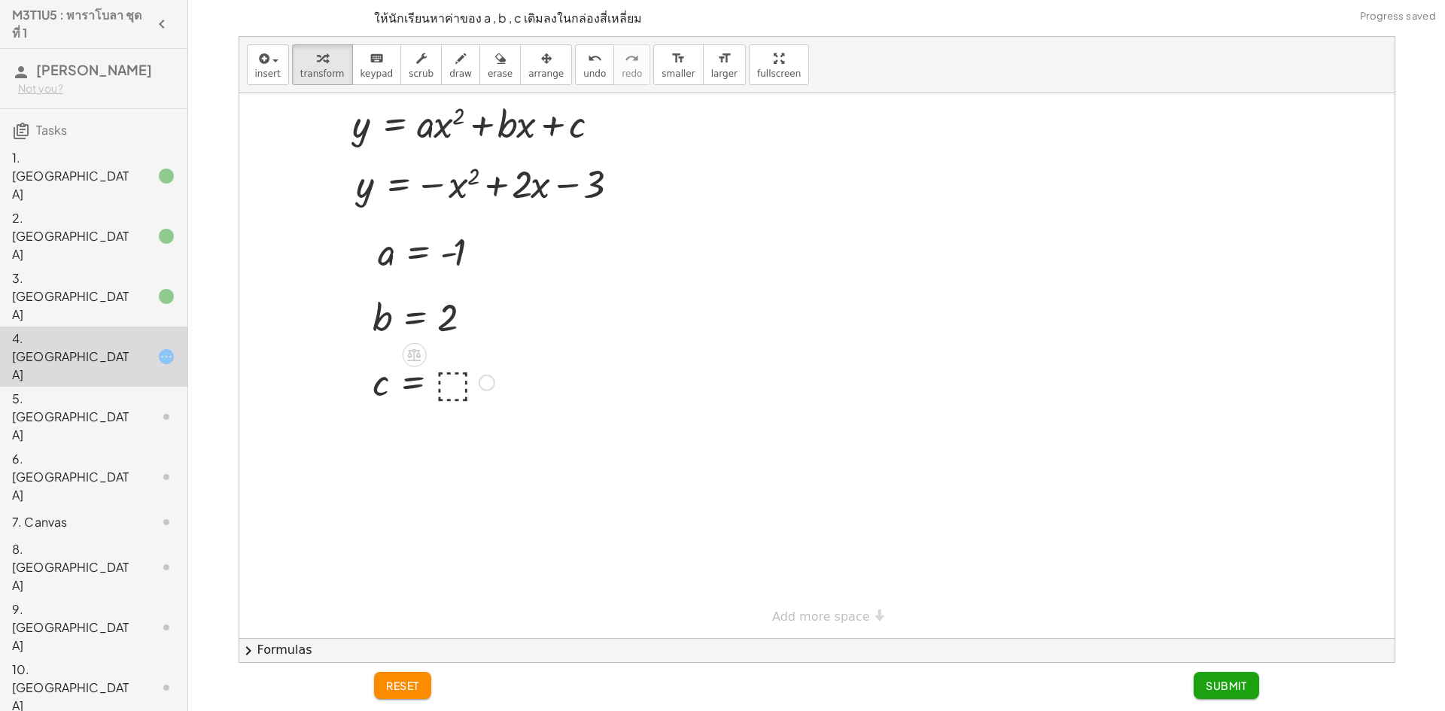
click at [460, 388] on div at bounding box center [433, 382] width 137 height 50
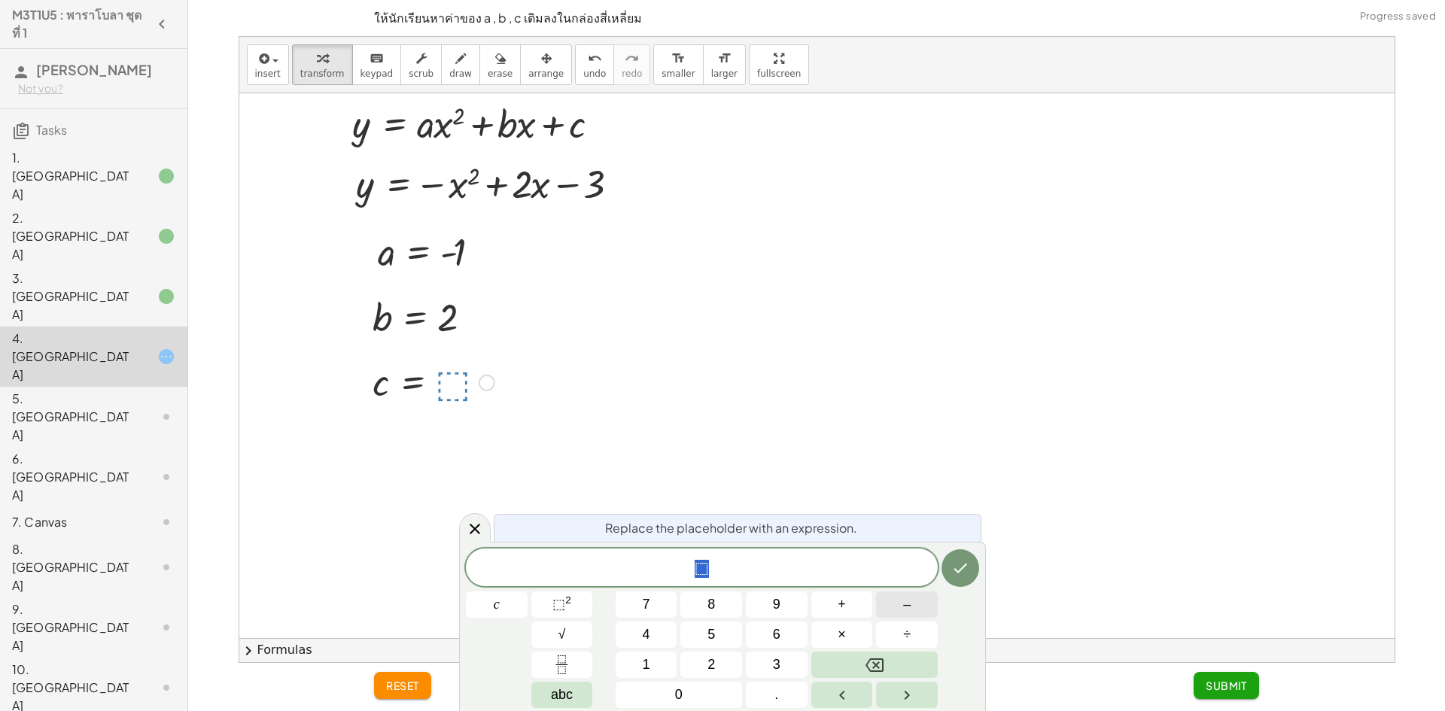
click at [891, 595] on button "–" at bounding box center [907, 604] width 62 height 26
click at [773, 667] on span "3" at bounding box center [777, 665] width 8 height 20
click at [955, 577] on button "Done" at bounding box center [960, 568] width 38 height 38
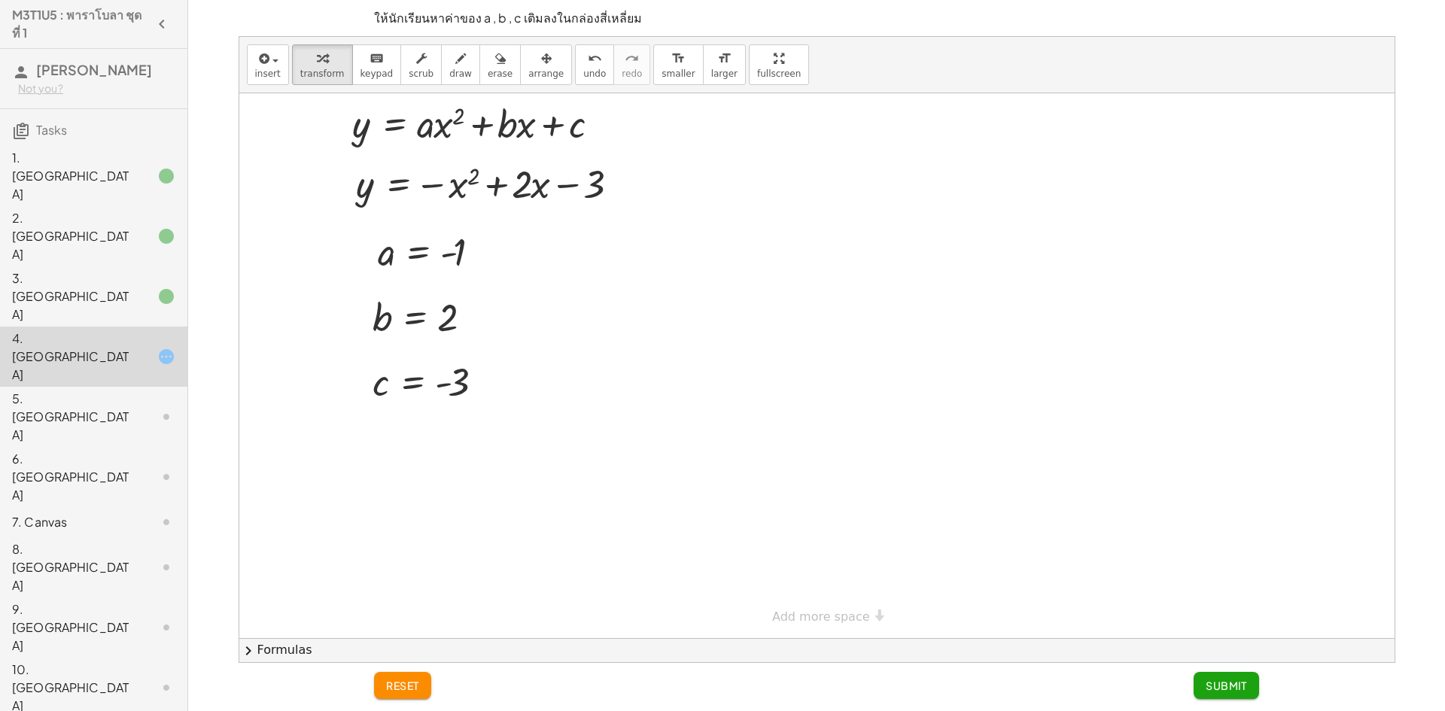
click at [1220, 682] on span "Submit" at bounding box center [1225, 686] width 41 height 14
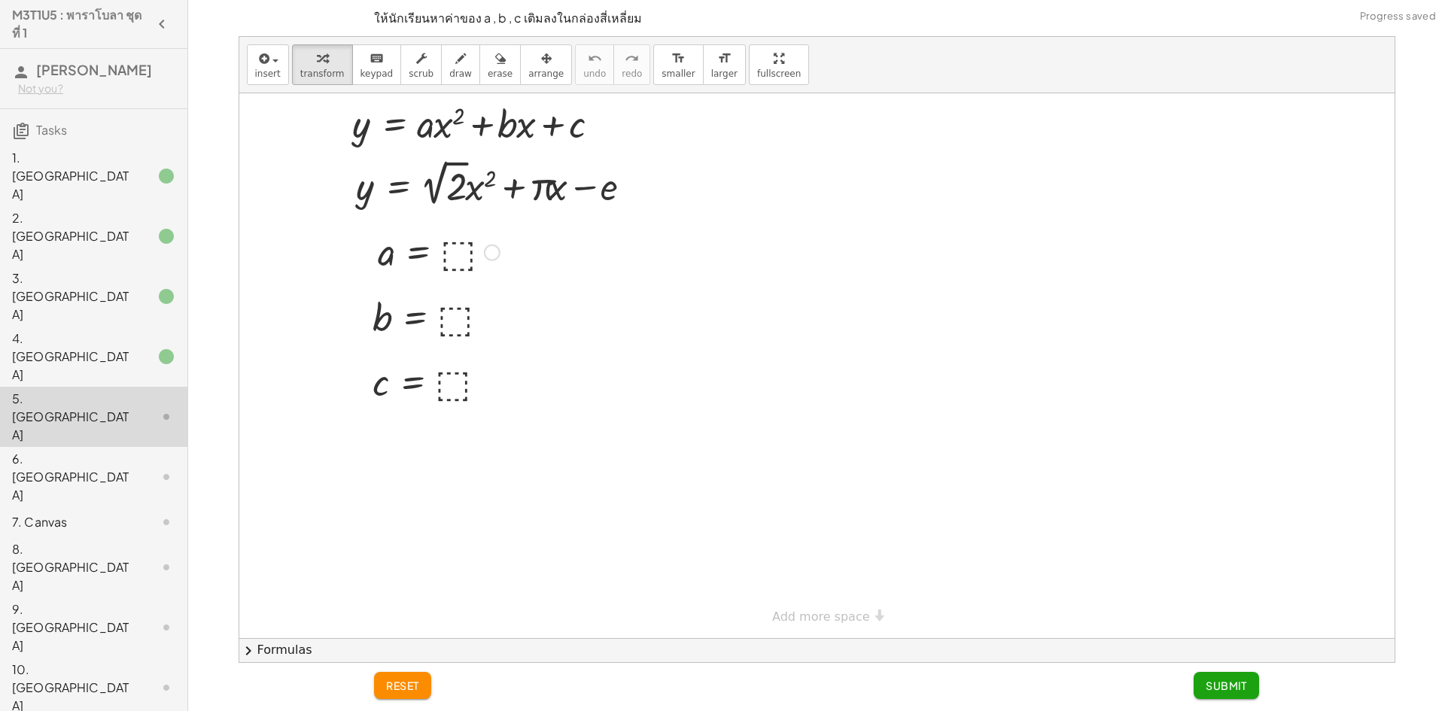
click at [457, 257] on div at bounding box center [438, 251] width 137 height 50
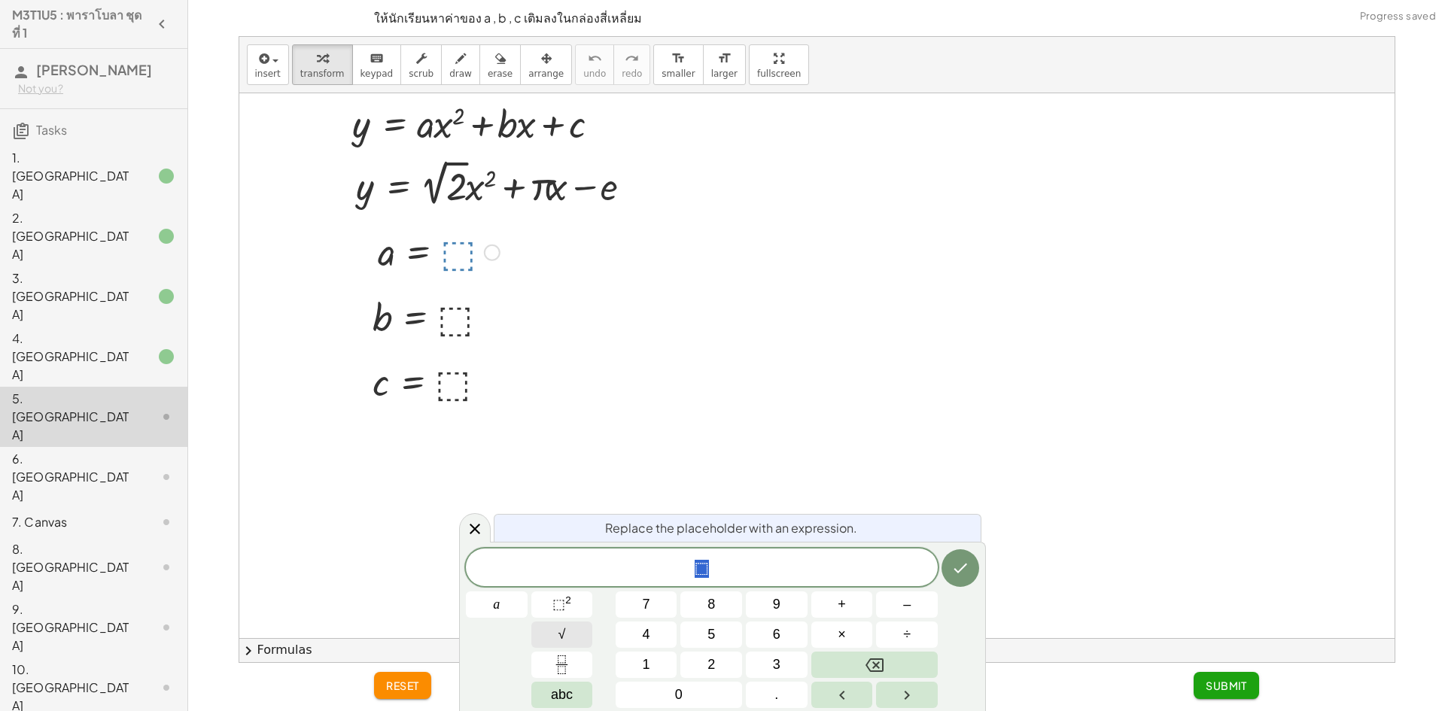
click at [562, 636] on span "√" at bounding box center [562, 635] width 8 height 20
click at [699, 661] on button "2" at bounding box center [711, 665] width 62 height 26
click at [944, 567] on button "Done" at bounding box center [960, 568] width 38 height 38
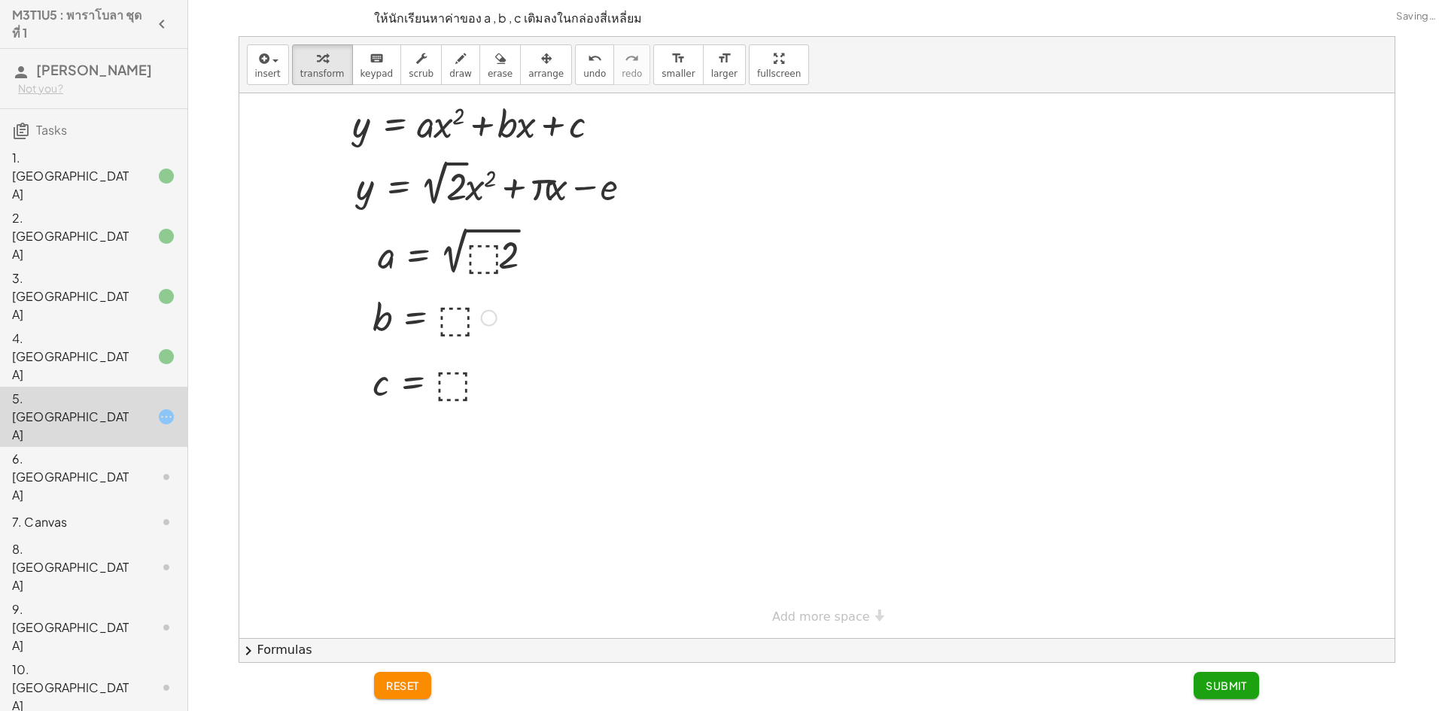
click at [465, 313] on div at bounding box center [434, 317] width 139 height 50
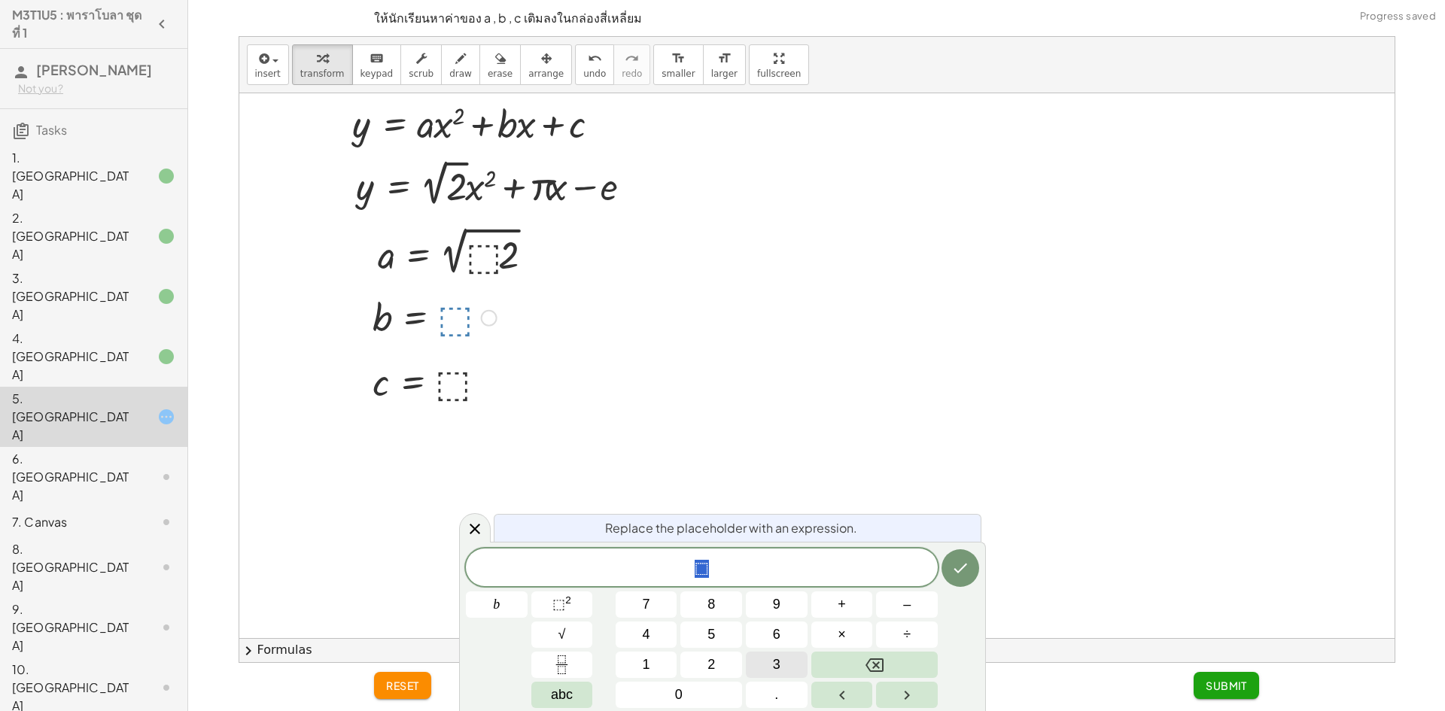
click at [780, 669] on span "3" at bounding box center [777, 665] width 8 height 20
click at [769, 690] on button "." at bounding box center [777, 695] width 62 height 26
click at [643, 655] on span "1" at bounding box center [647, 665] width 8 height 20
click at [649, 646] on button "4" at bounding box center [646, 635] width 62 height 26
click at [953, 558] on button "Done" at bounding box center [960, 568] width 38 height 38
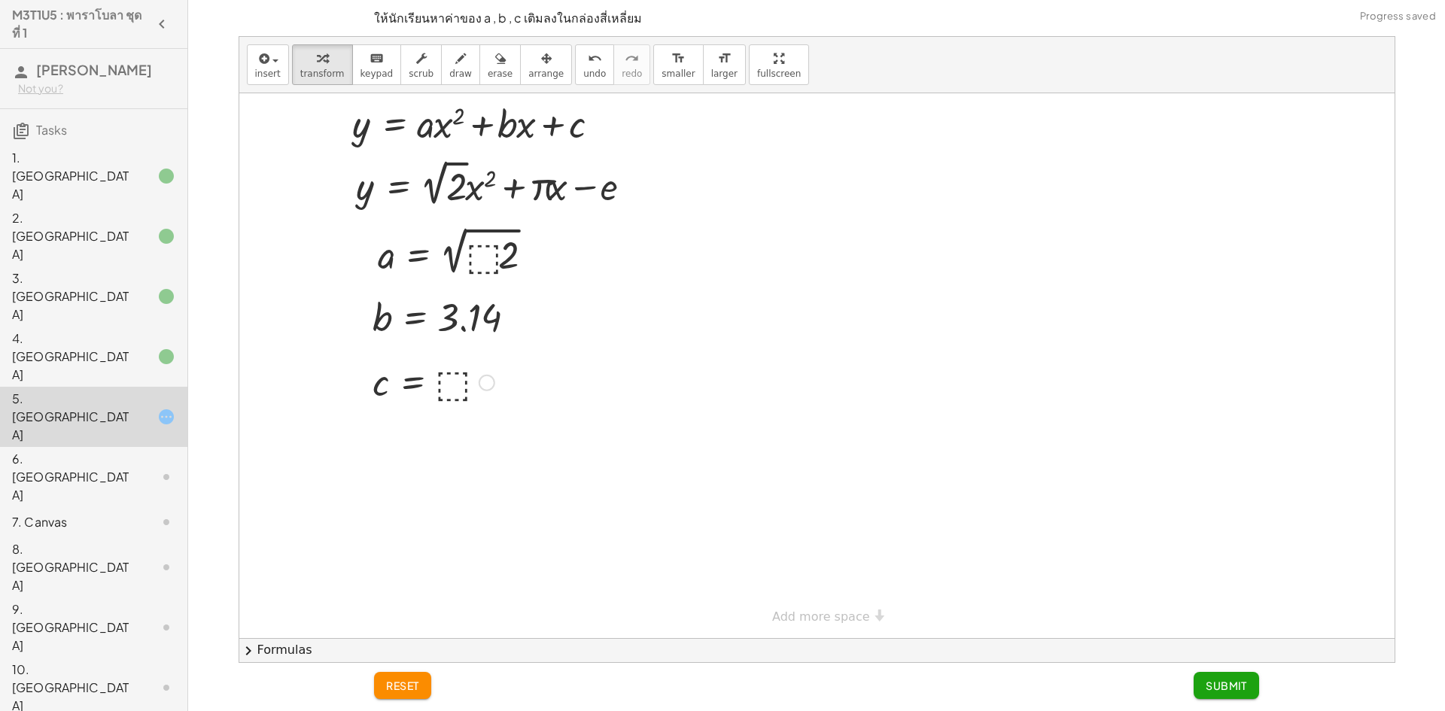
click at [450, 387] on div at bounding box center [433, 382] width 137 height 50
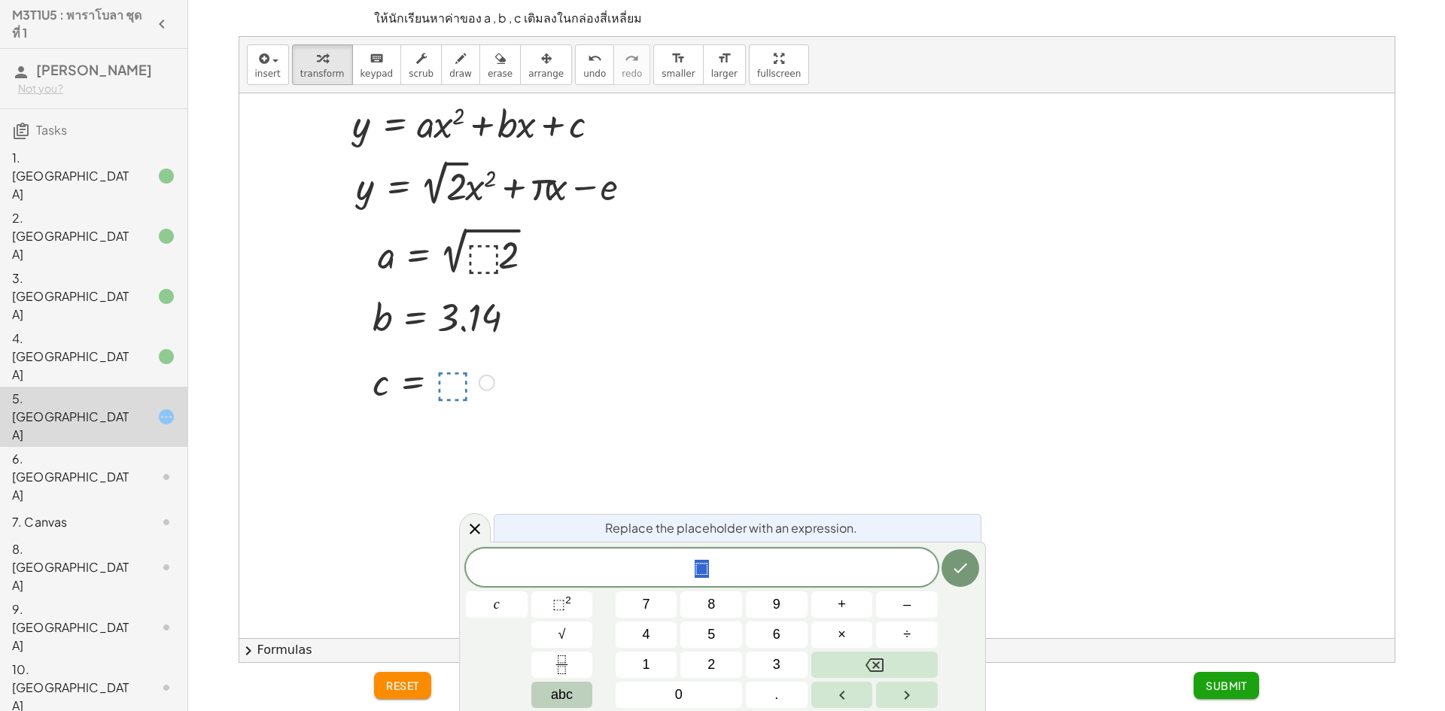
click at [552, 691] on span "abc" at bounding box center [562, 695] width 22 height 20
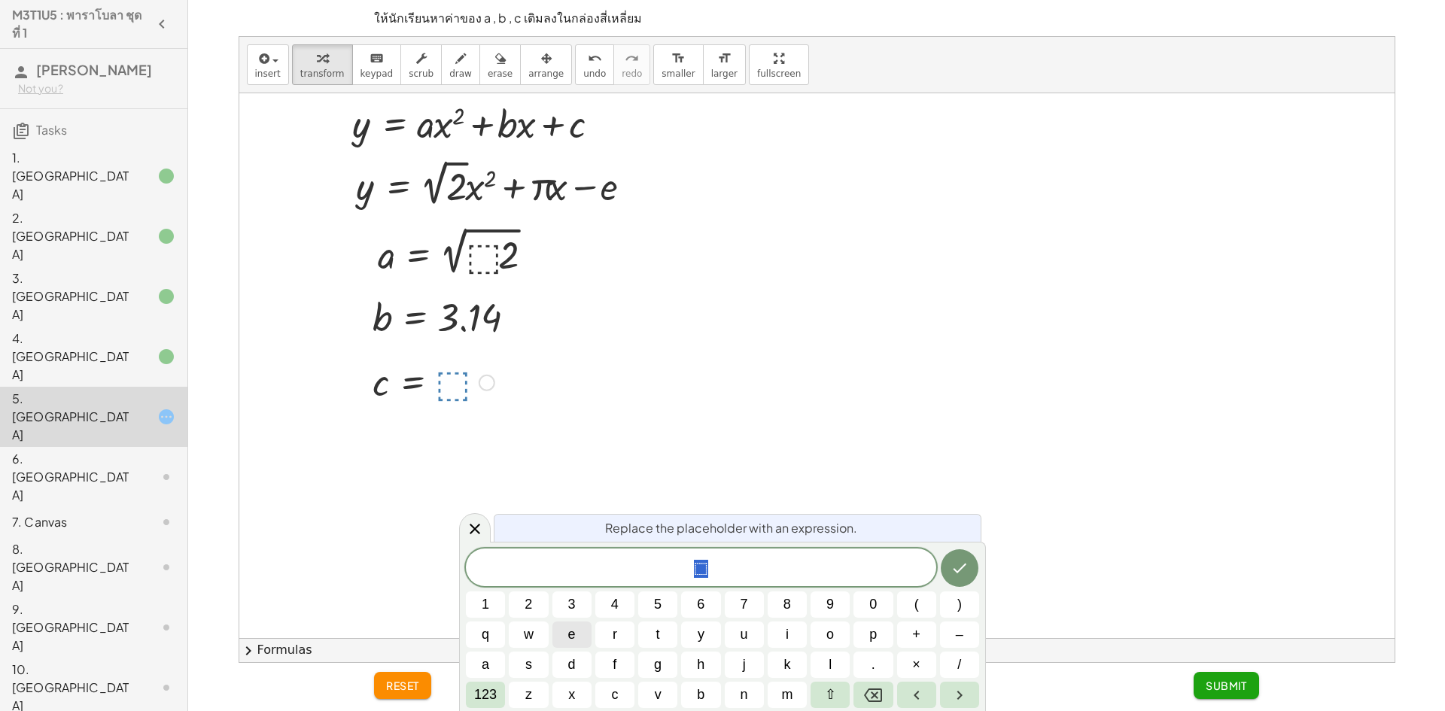
click at [585, 635] on button "e" at bounding box center [571, 635] width 39 height 26
click at [968, 566] on icon "Done" at bounding box center [959, 568] width 18 height 18
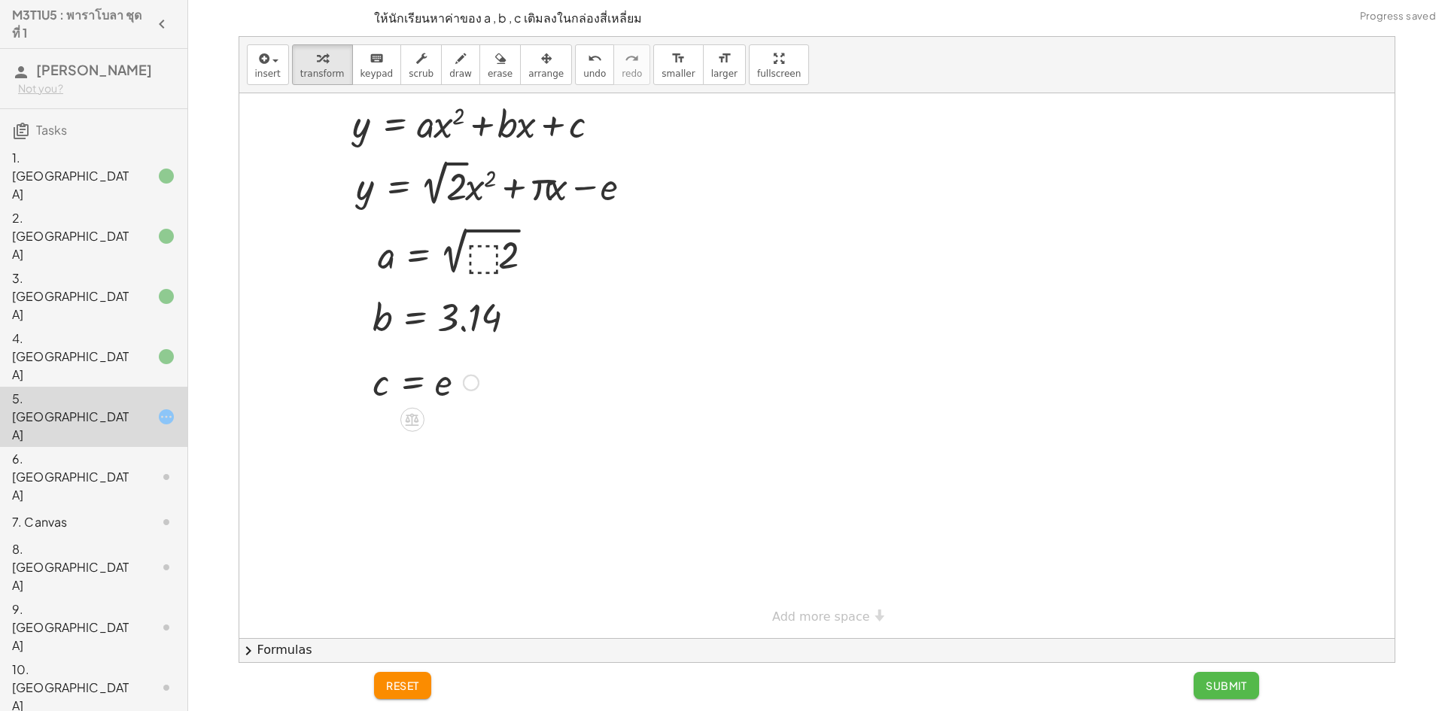
click at [1210, 682] on span "Submit" at bounding box center [1225, 686] width 41 height 14
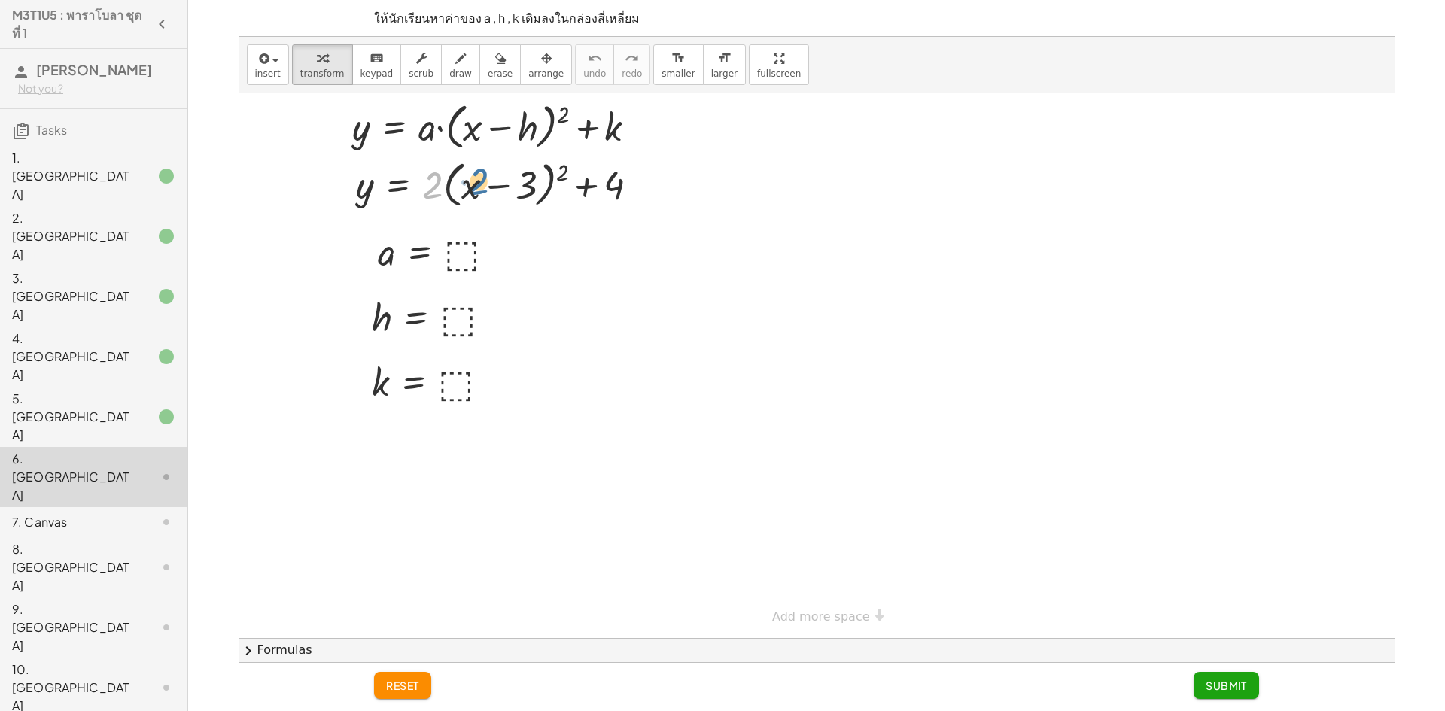
drag, startPoint x: 436, startPoint y: 192, endPoint x: 483, endPoint y: 199, distance: 47.9
click at [483, 199] on div at bounding box center [503, 183] width 310 height 57
drag, startPoint x: 427, startPoint y: 188, endPoint x: 535, endPoint y: 190, distance: 108.4
click at [535, 190] on div at bounding box center [503, 183] width 310 height 57
click at [539, 190] on div at bounding box center [503, 183] width 310 height 57
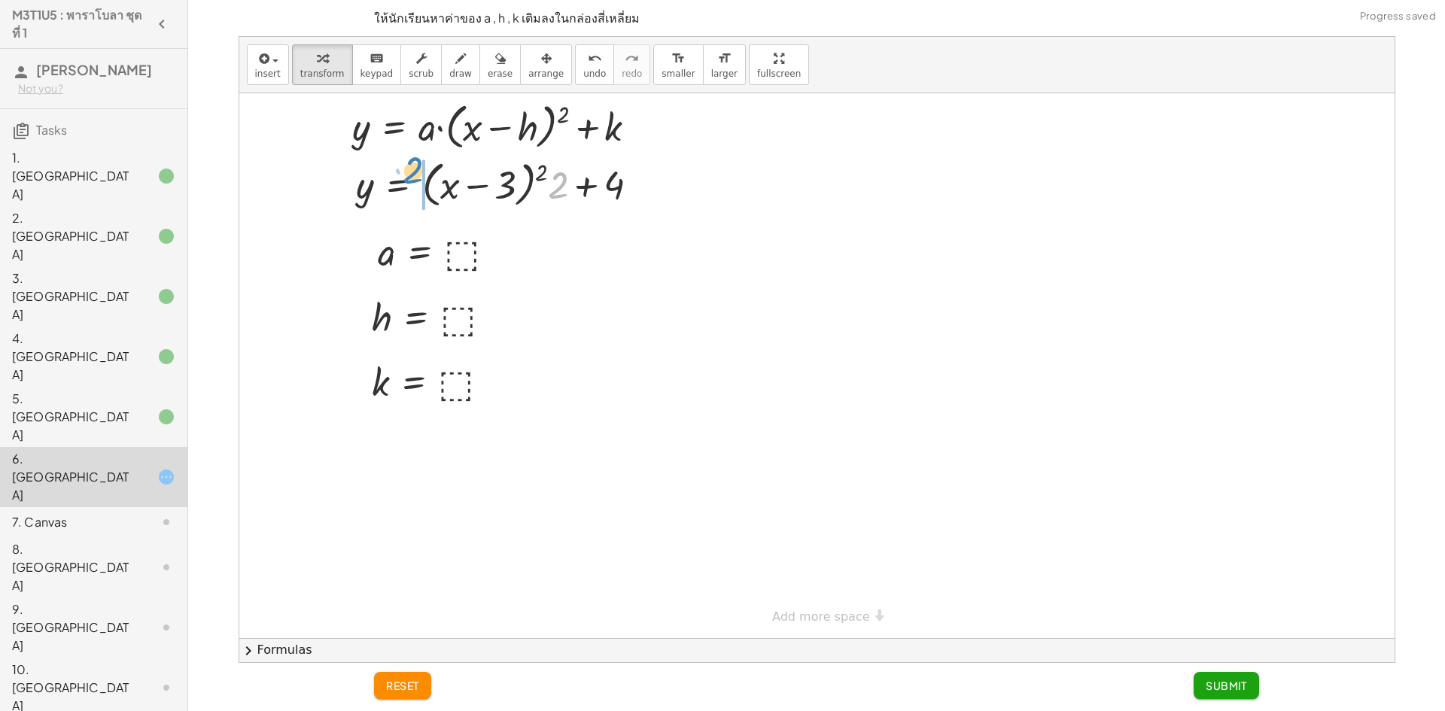
drag, startPoint x: 564, startPoint y: 194, endPoint x: 423, endPoint y: 185, distance: 141.7
click at [419, 184] on div at bounding box center [503, 183] width 310 height 57
drag, startPoint x: 473, startPoint y: 194, endPoint x: 433, endPoint y: 195, distance: 39.9
click at [425, 178] on div at bounding box center [503, 183] width 310 height 57
drag, startPoint x: 431, startPoint y: 195, endPoint x: 469, endPoint y: 211, distance: 40.8
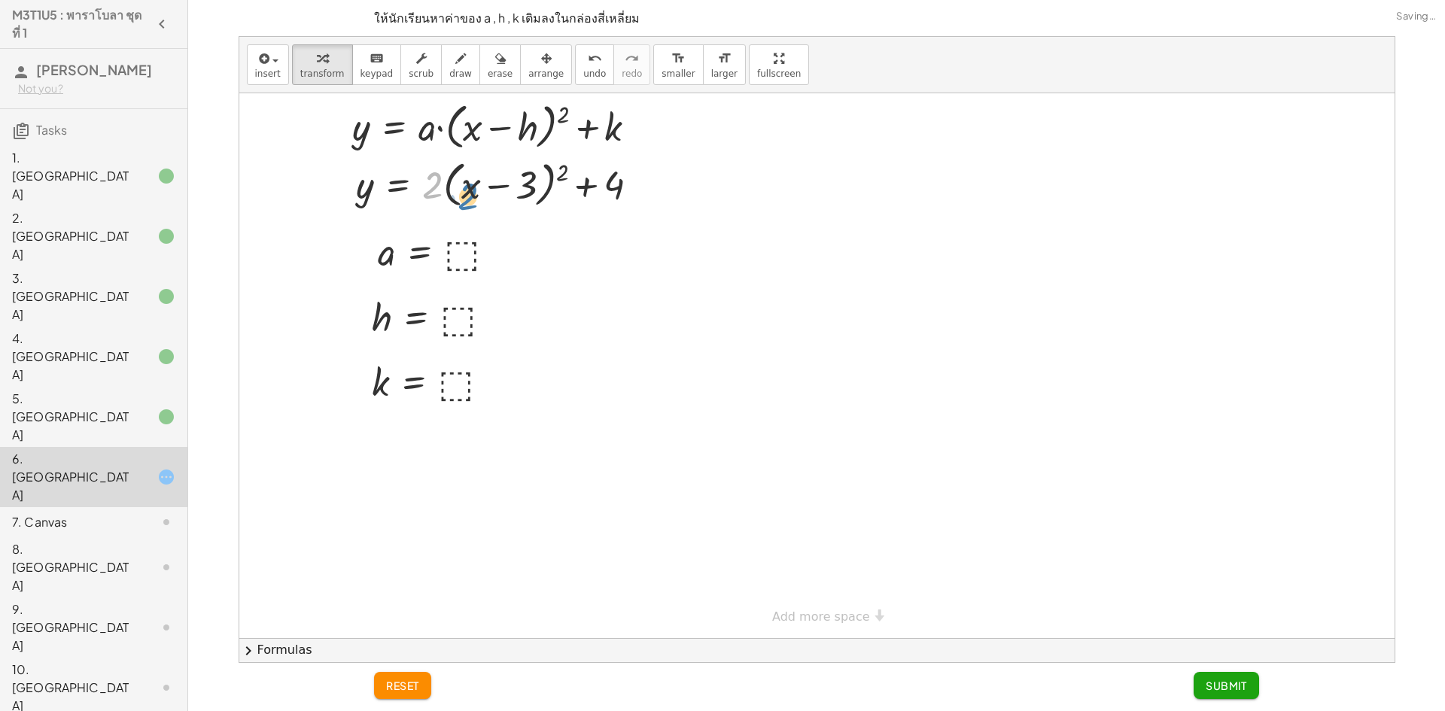
click at [469, 211] on div at bounding box center [503, 183] width 310 height 57
click at [448, 245] on div at bounding box center [440, 251] width 140 height 50
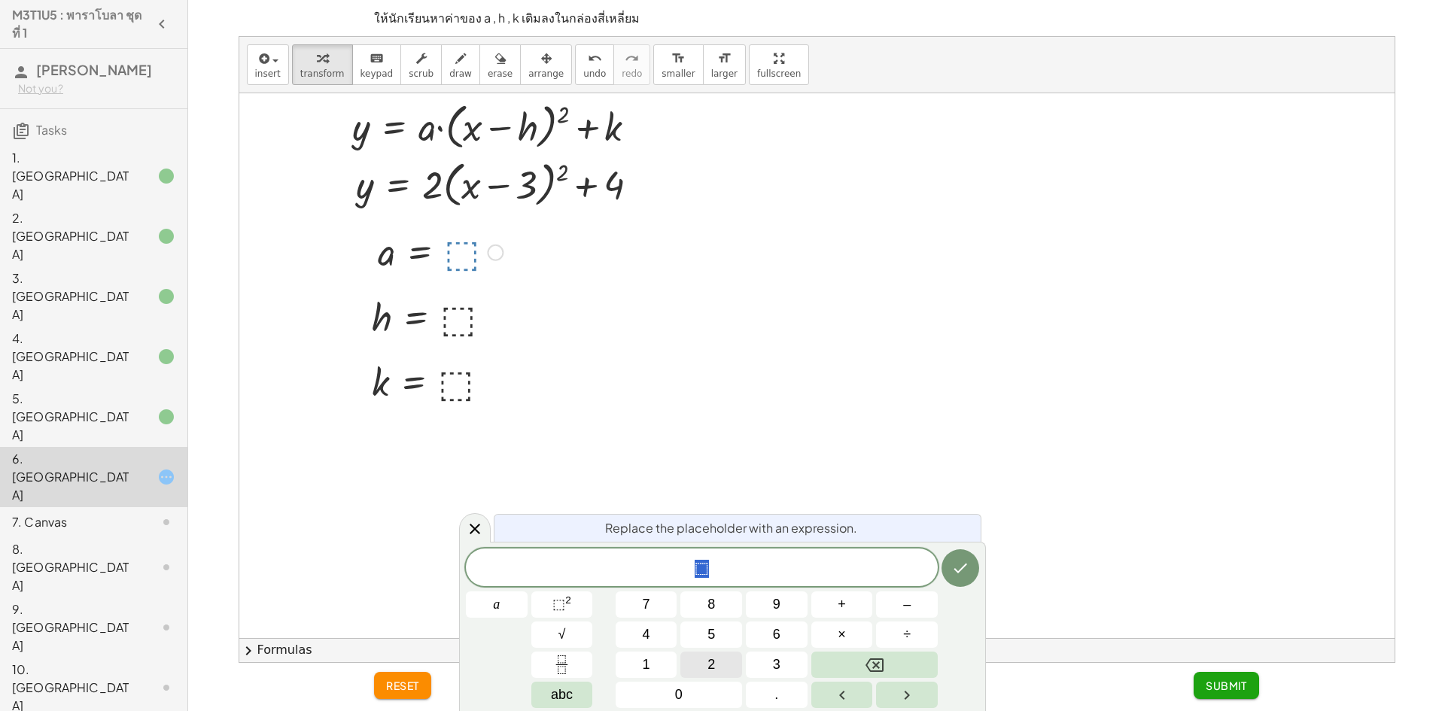
click at [706, 667] on button "2" at bounding box center [711, 665] width 62 height 26
click at [946, 570] on button "Done" at bounding box center [960, 568] width 38 height 38
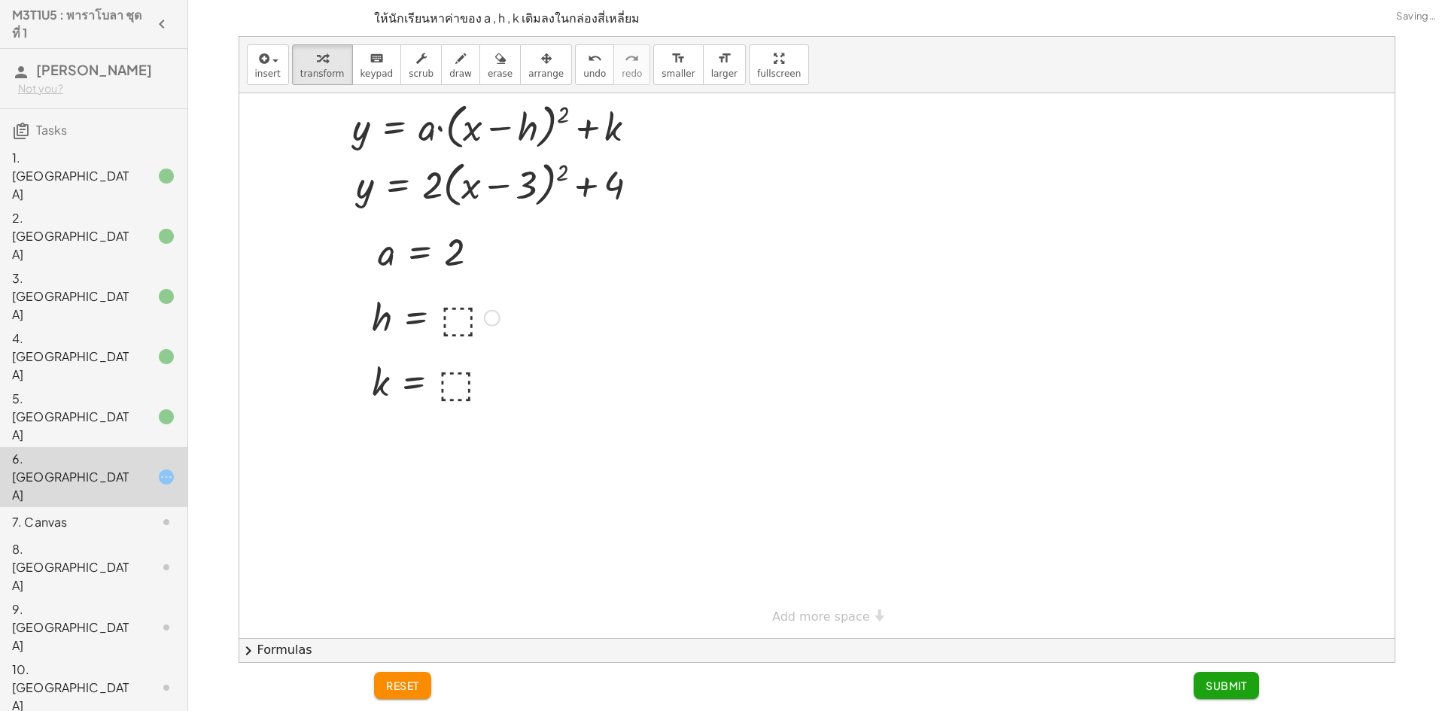
click at [458, 321] on div at bounding box center [435, 317] width 143 height 50
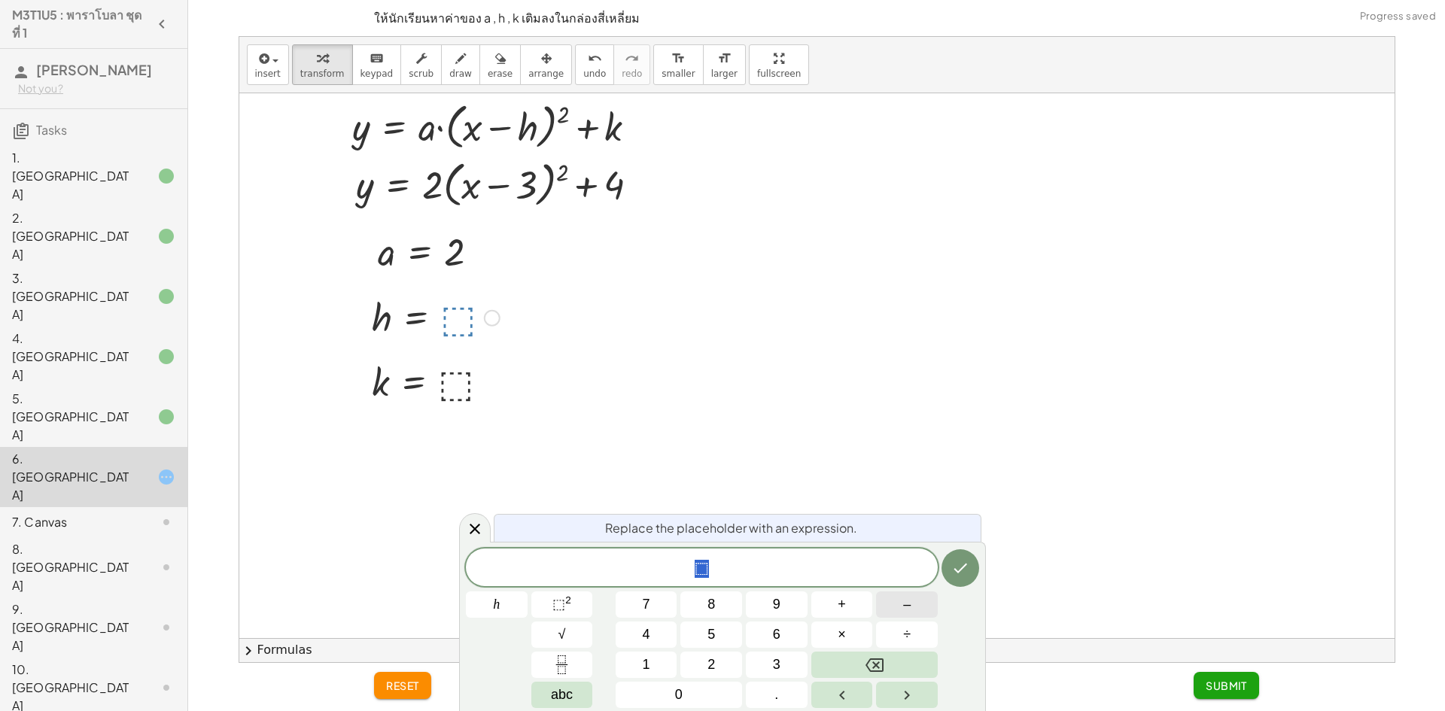
click at [901, 600] on button "–" at bounding box center [907, 604] width 62 height 26
click at [637, 605] on button "7" at bounding box center [646, 604] width 62 height 26
click at [958, 562] on icon "Done" at bounding box center [960, 568] width 18 height 18
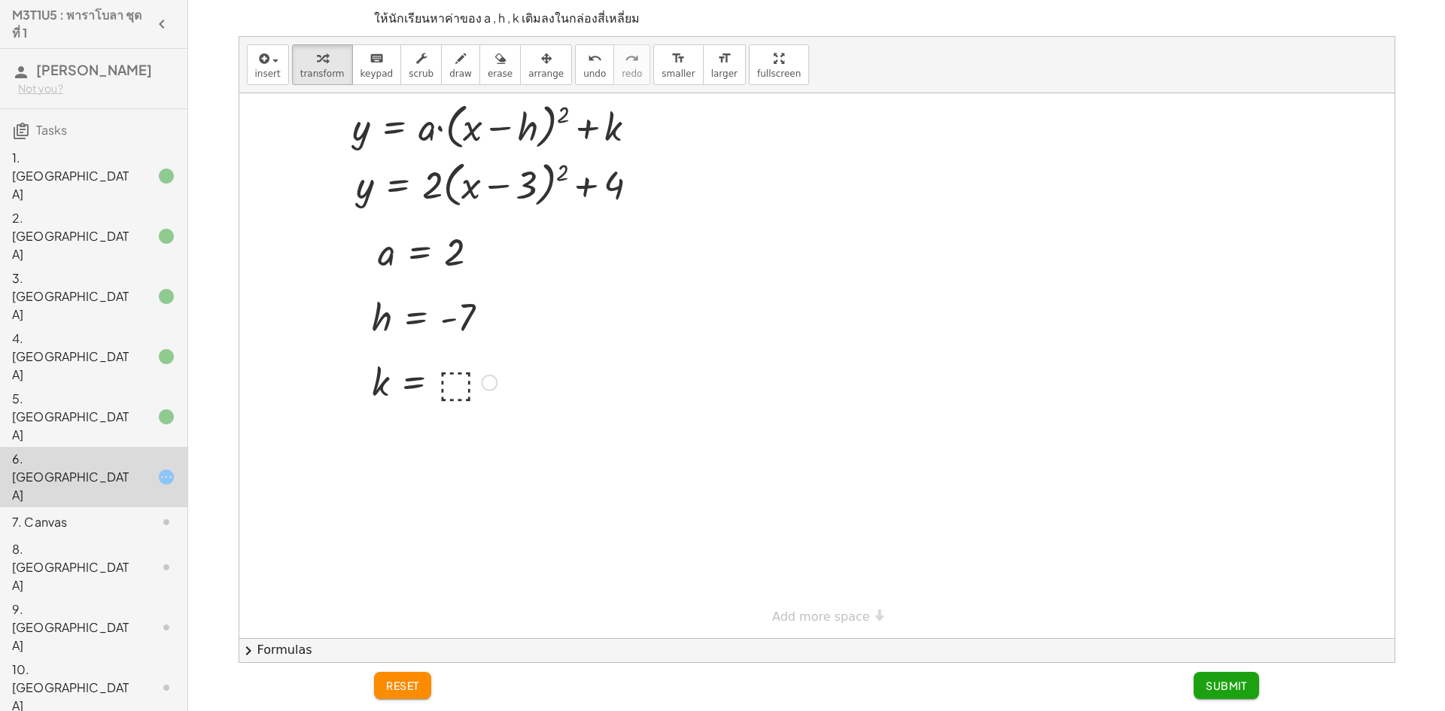
click at [457, 375] on div at bounding box center [434, 382] width 140 height 50
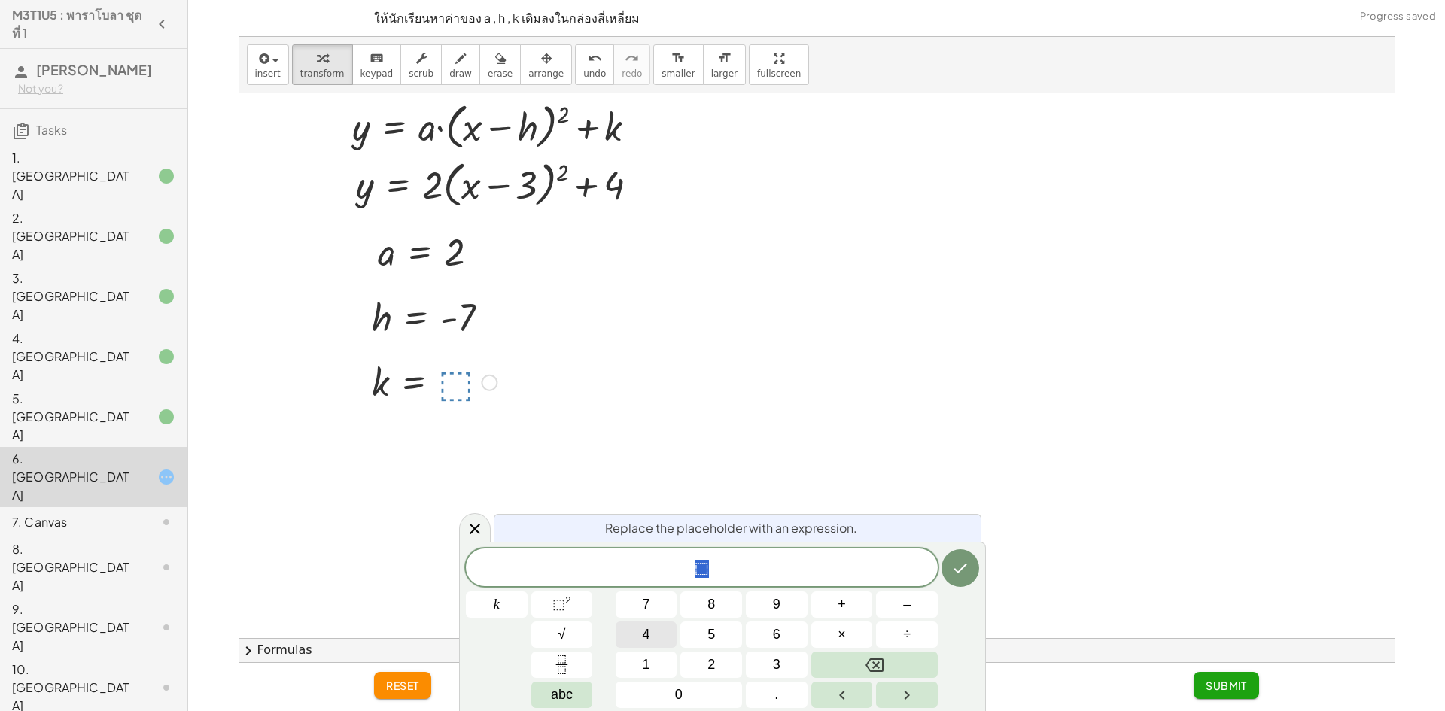
click at [660, 634] on button "4" at bounding box center [646, 635] width 62 height 26
click at [969, 576] on button "Done" at bounding box center [960, 568] width 38 height 38
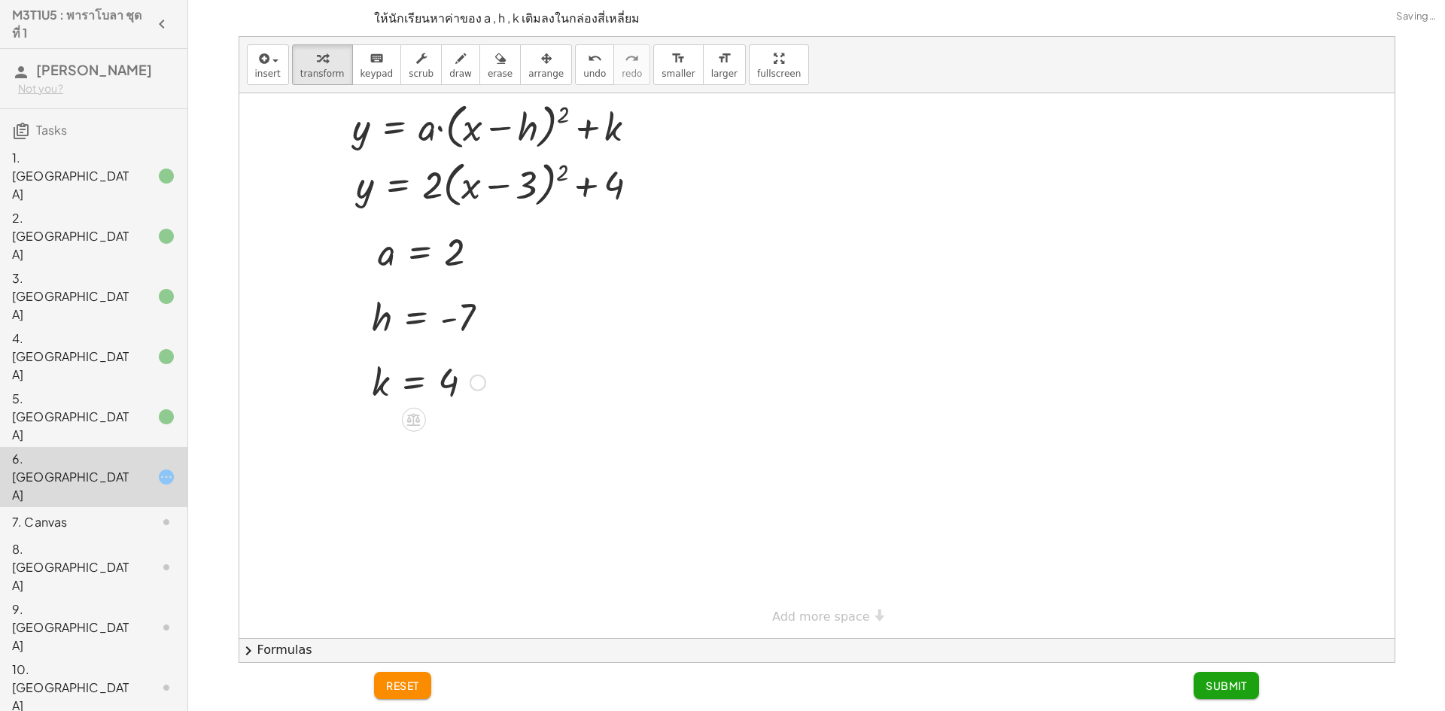
click at [1225, 674] on button "Submit" at bounding box center [1225, 685] width 65 height 27
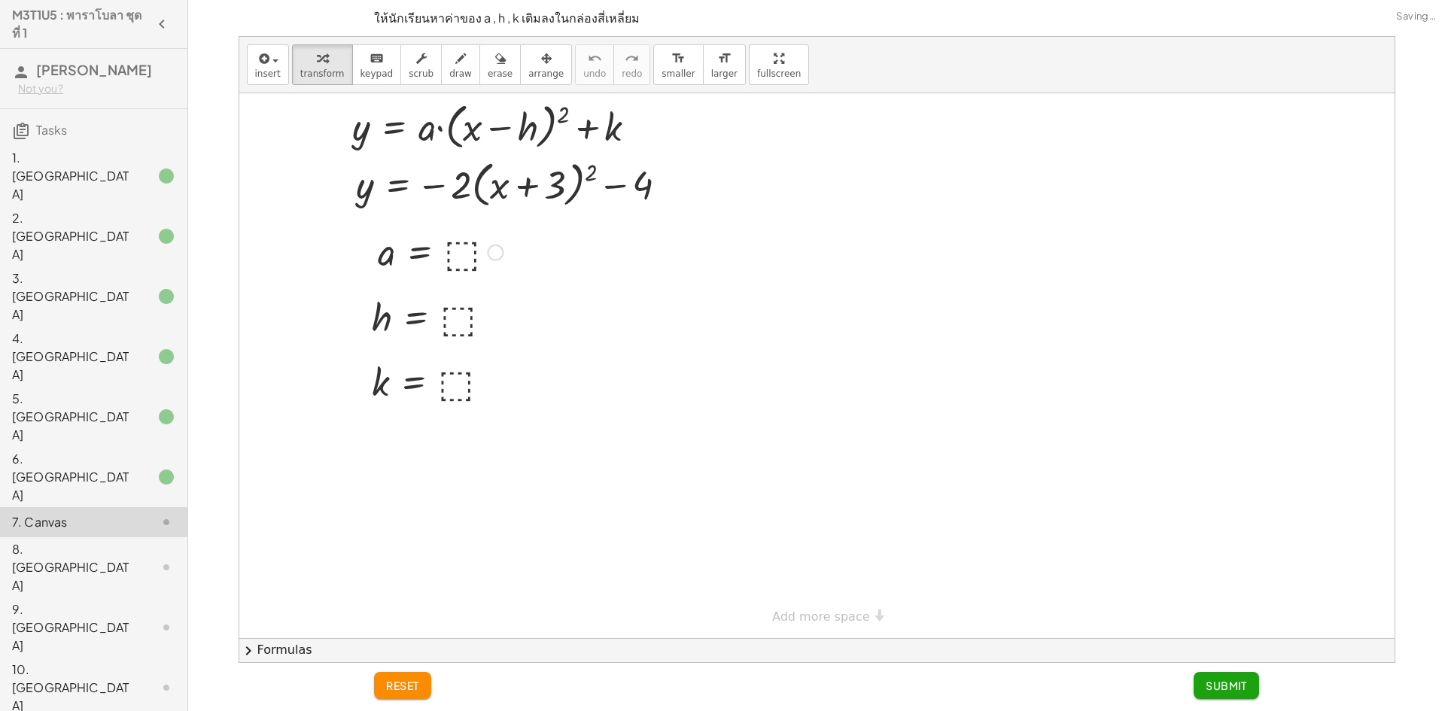
click at [460, 246] on div at bounding box center [440, 251] width 140 height 50
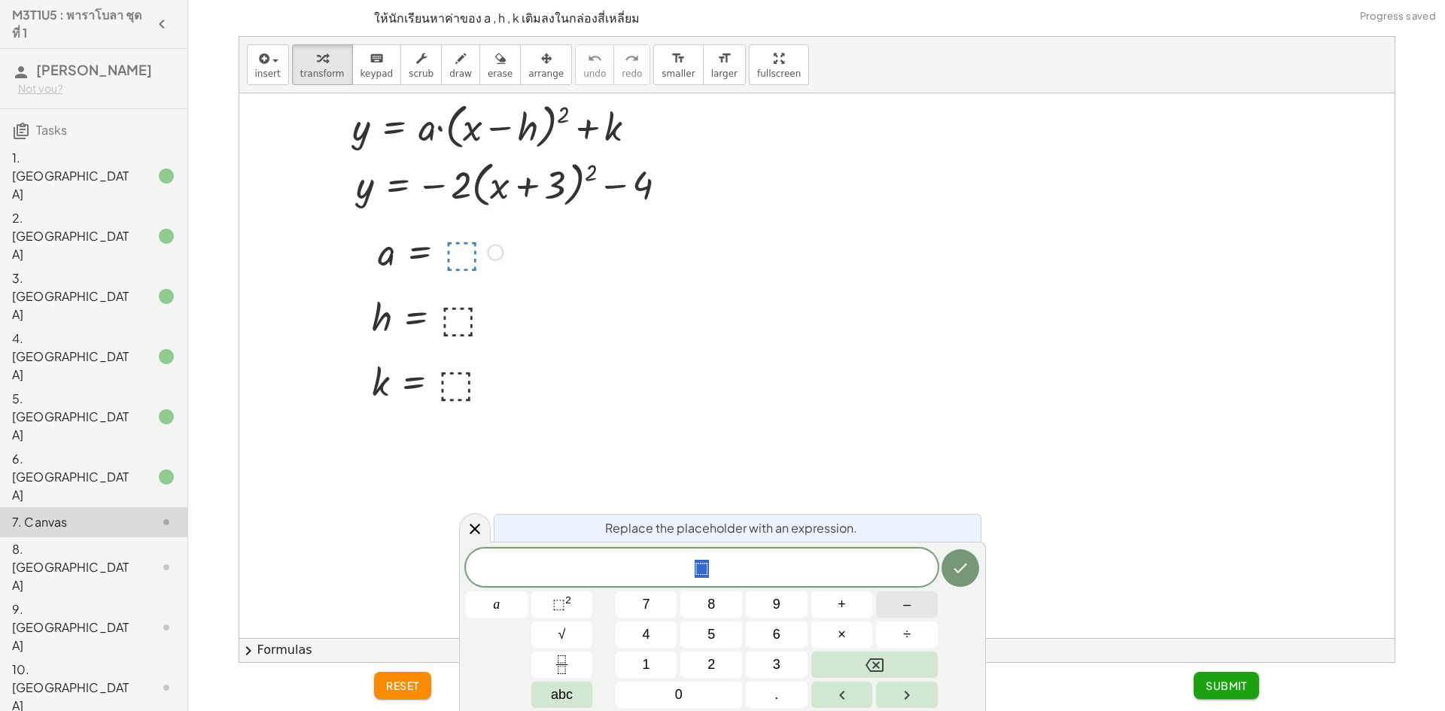
click at [909, 603] on span "–" at bounding box center [907, 604] width 8 height 20
click at [732, 655] on button "2" at bounding box center [711, 665] width 62 height 26
click at [962, 581] on button "Done" at bounding box center [960, 568] width 38 height 38
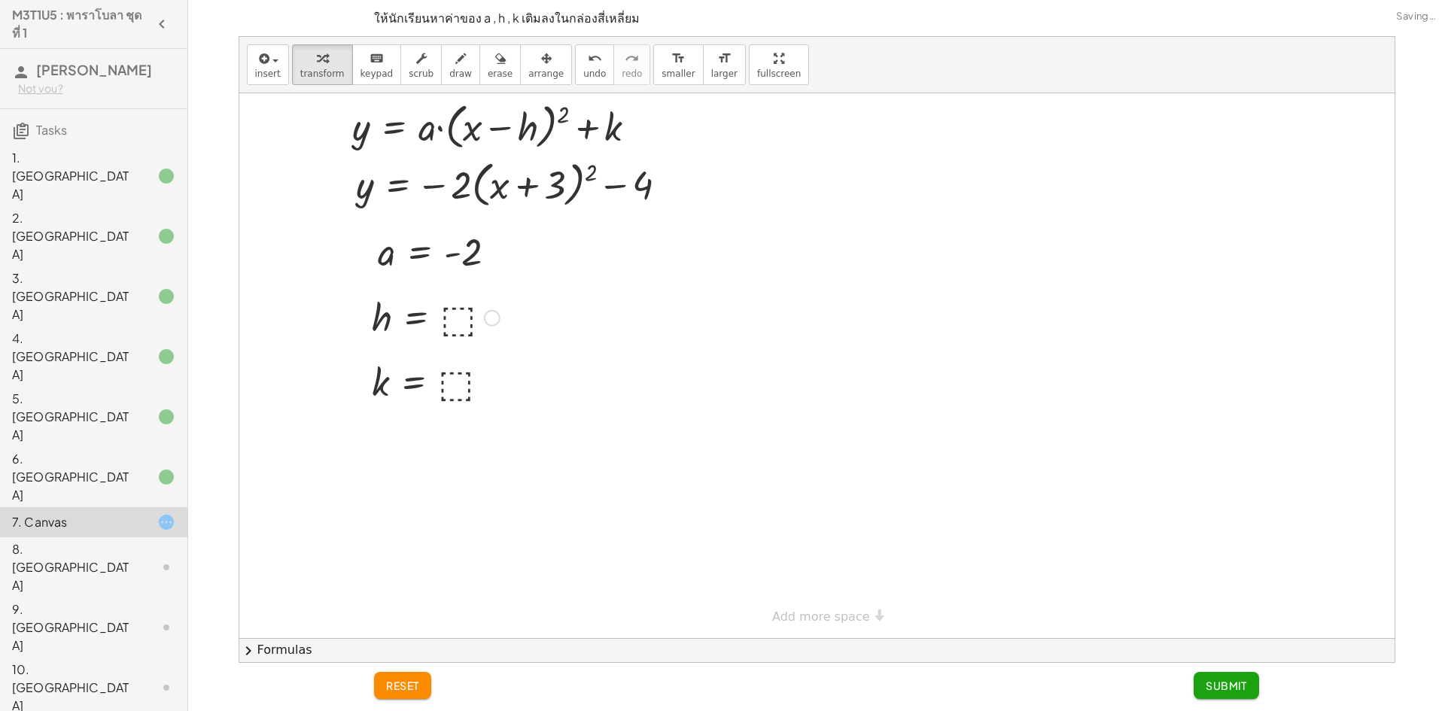
click at [462, 313] on div at bounding box center [435, 317] width 143 height 50
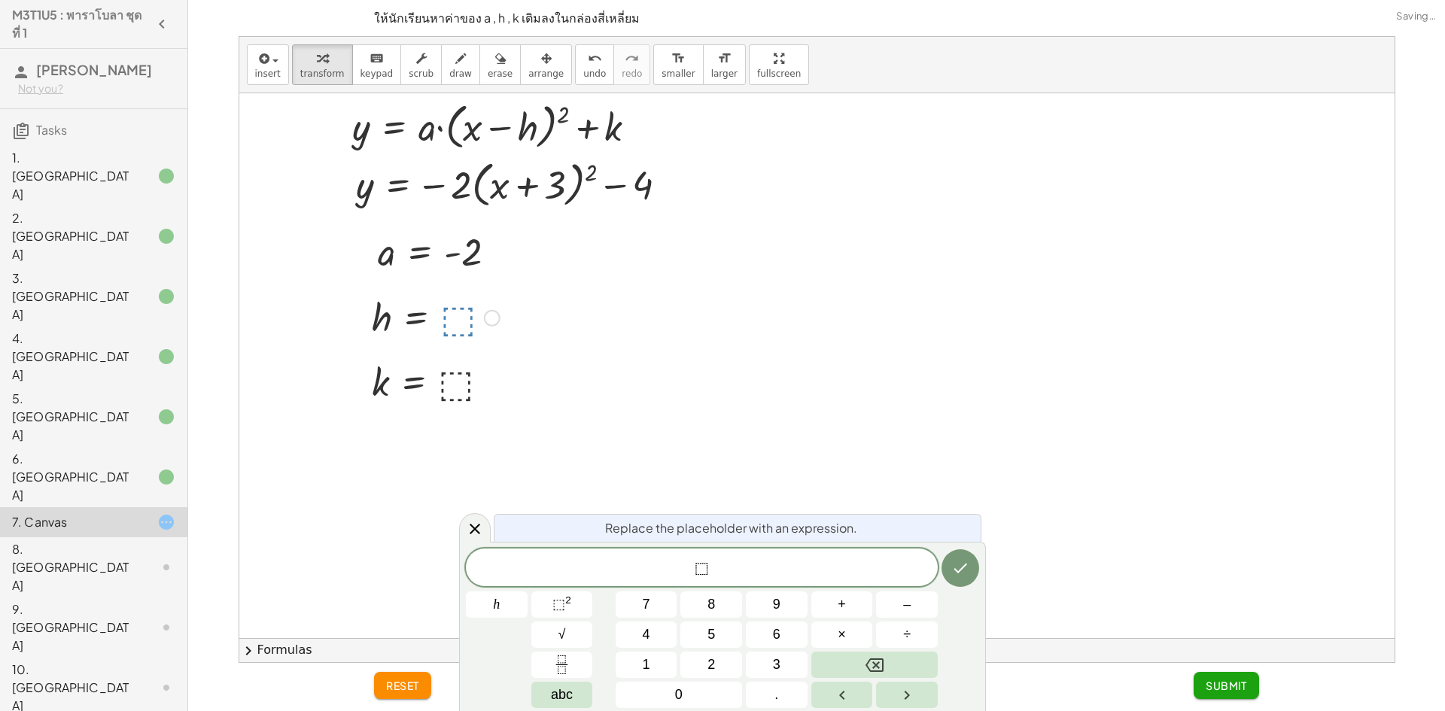
click at [648, 591] on div "⬚ h 7 8 9 + – 4 5 6 × ÷ ⬚ 2 √ abc 1 2 3 0 ." at bounding box center [722, 629] width 513 height 160
click at [676, 611] on button "7" at bounding box center [646, 604] width 62 height 26
click at [971, 570] on button "Done" at bounding box center [960, 568] width 38 height 38
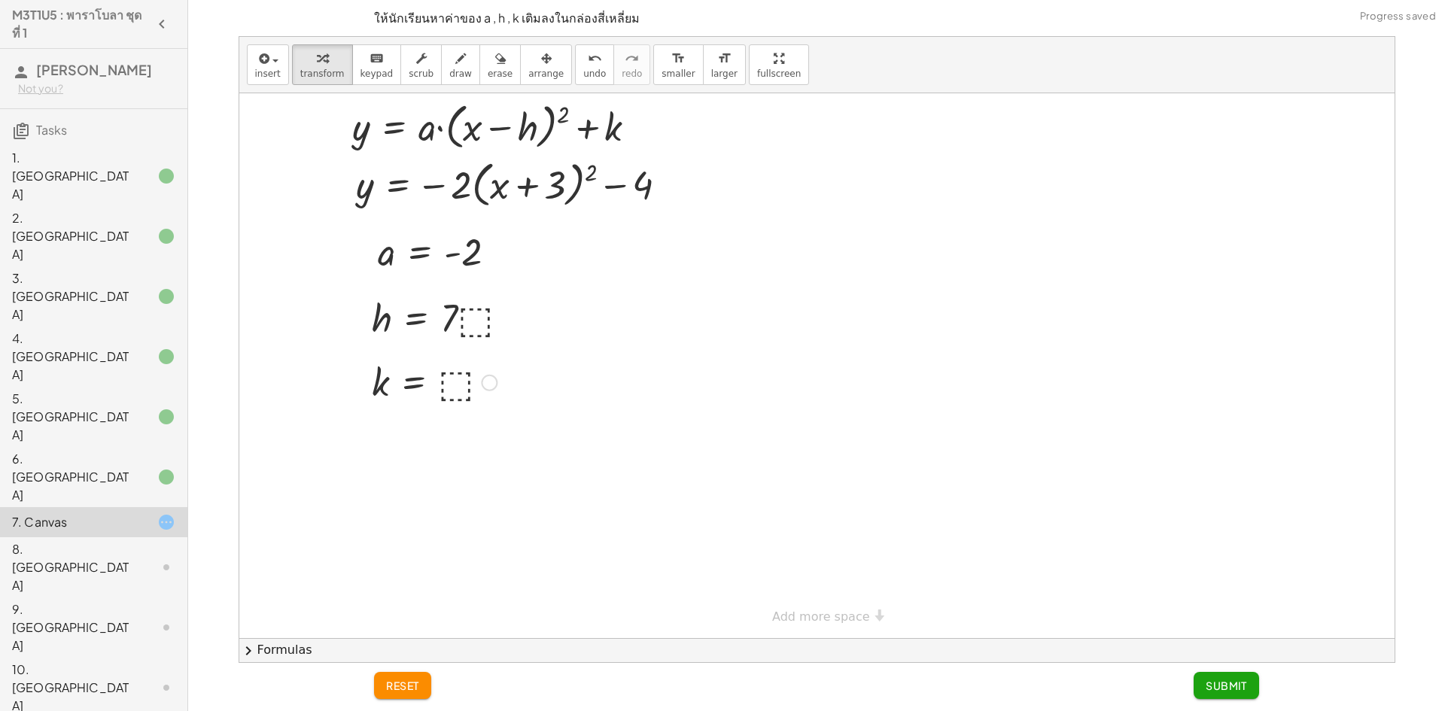
click at [464, 387] on div at bounding box center [434, 382] width 140 height 50
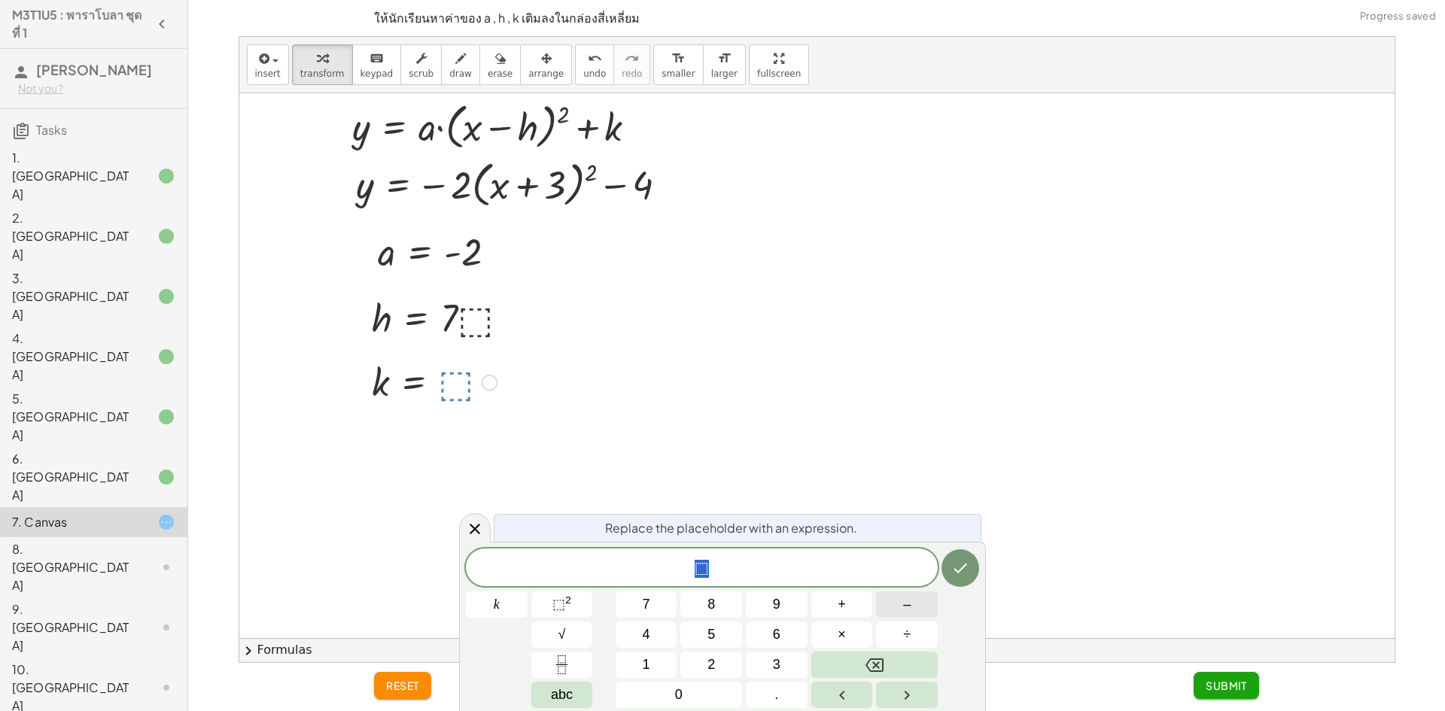
click at [891, 599] on button "–" at bounding box center [907, 604] width 62 height 26
click at [659, 631] on button "4" at bounding box center [646, 635] width 62 height 26
click at [950, 573] on button "Done" at bounding box center [960, 568] width 38 height 38
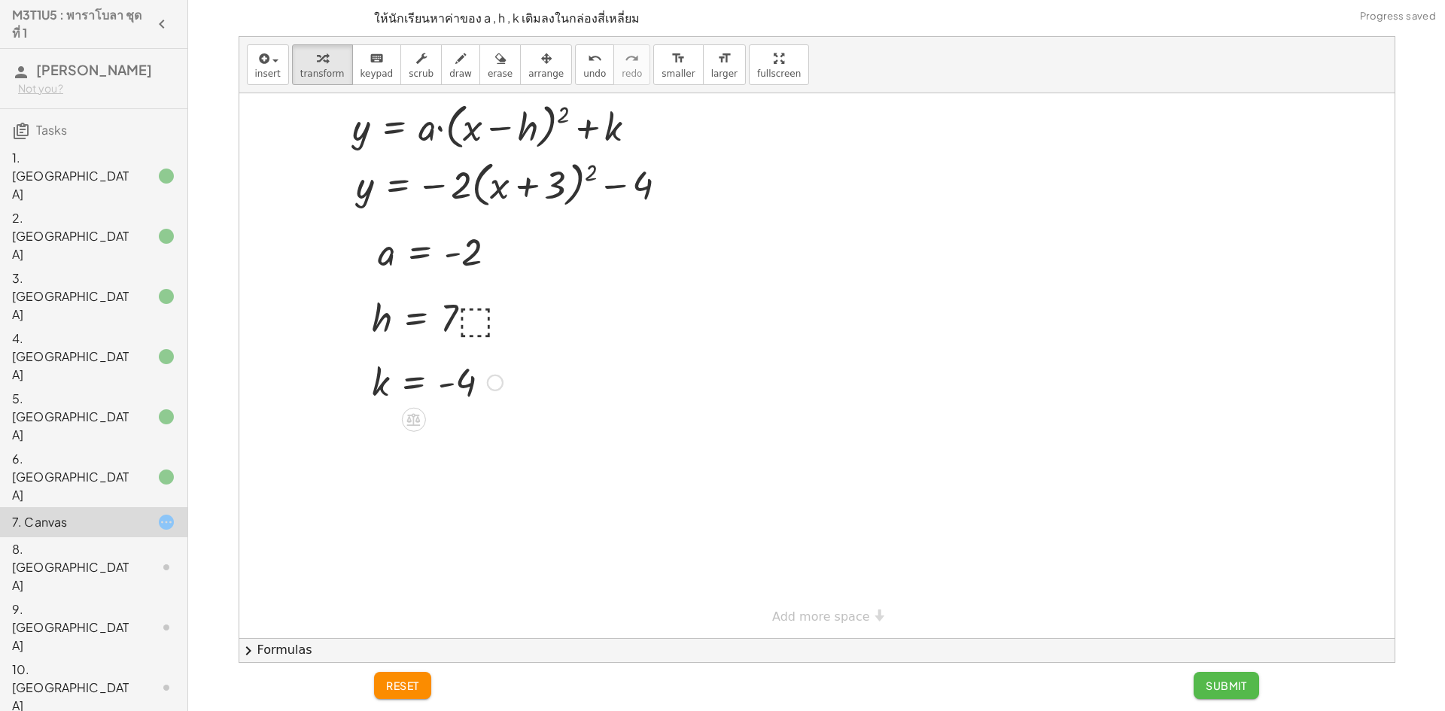
click at [1215, 678] on button "Submit" at bounding box center [1225, 685] width 65 height 27
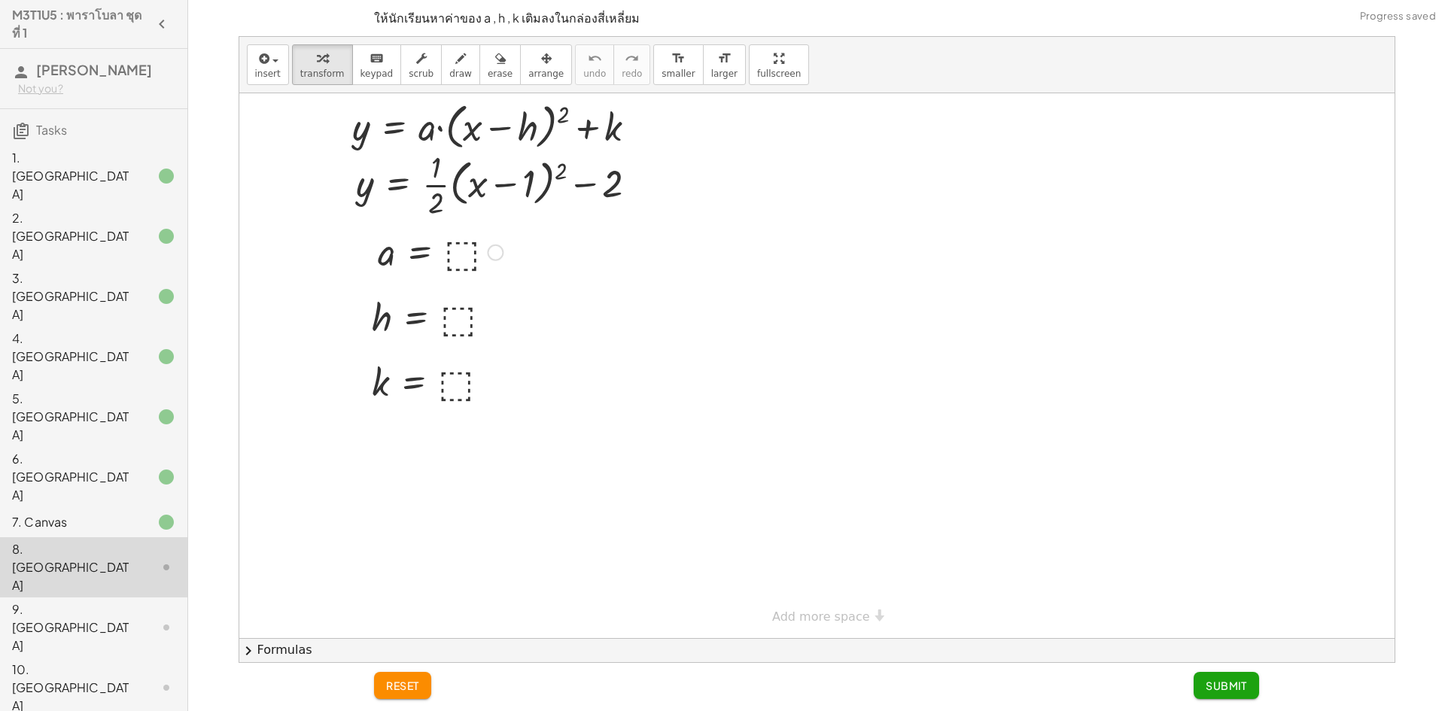
click at [467, 262] on div at bounding box center [440, 251] width 140 height 50
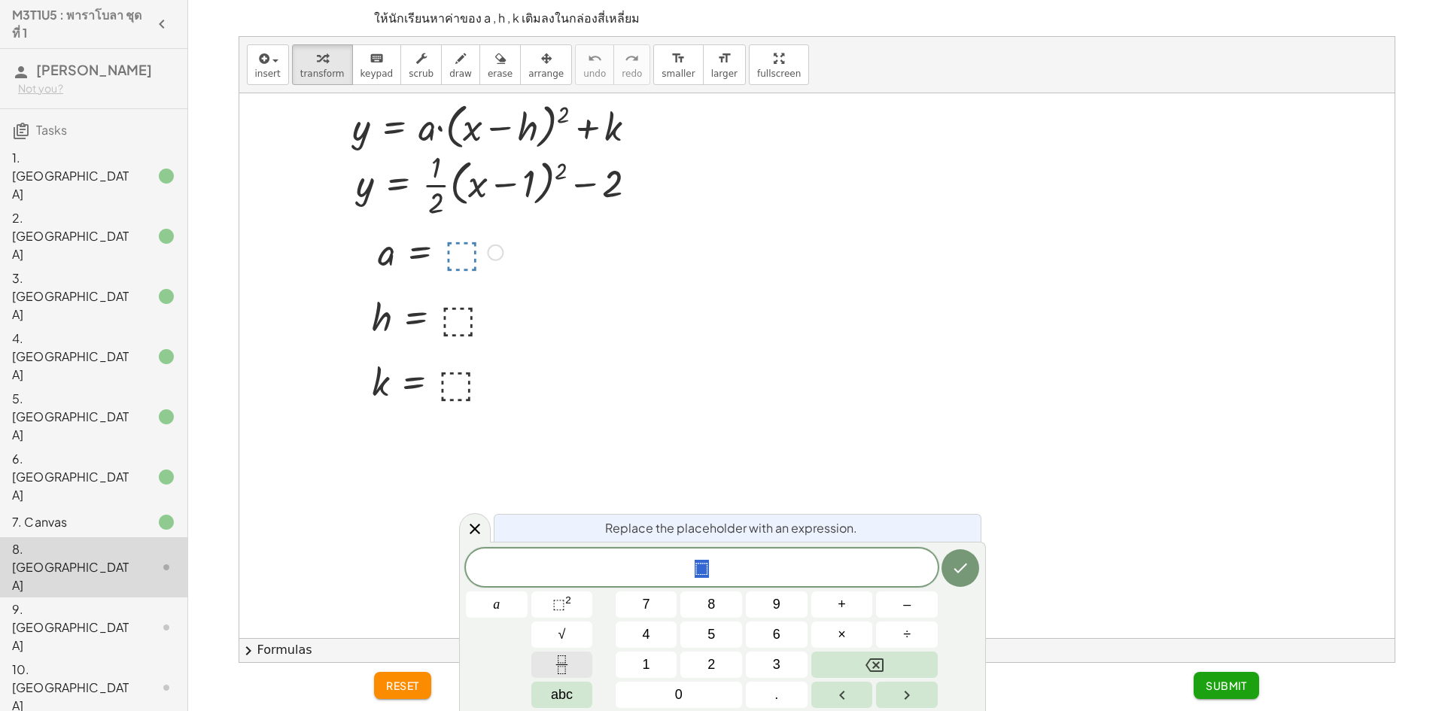
click at [572, 660] on button "Fraction" at bounding box center [562, 665] width 62 height 26
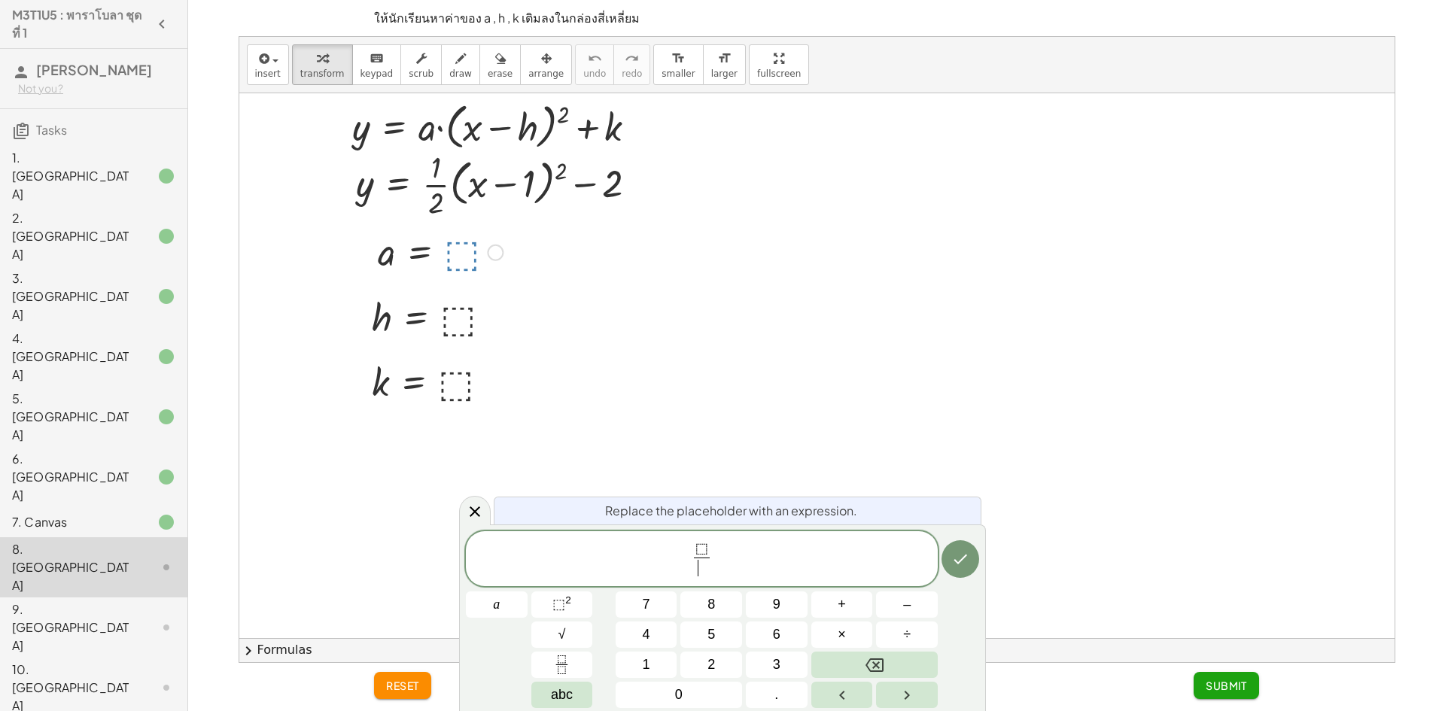
click at [703, 555] on span "⬚" at bounding box center [701, 549] width 13 height 17
click at [846, 666] on button "Backspace" at bounding box center [874, 665] width 126 height 26
click at [667, 667] on button "1" at bounding box center [646, 665] width 62 height 26
click at [904, 689] on icon "Right arrow" at bounding box center [907, 695] width 18 height 18
click at [726, 657] on button "2" at bounding box center [711, 665] width 62 height 26
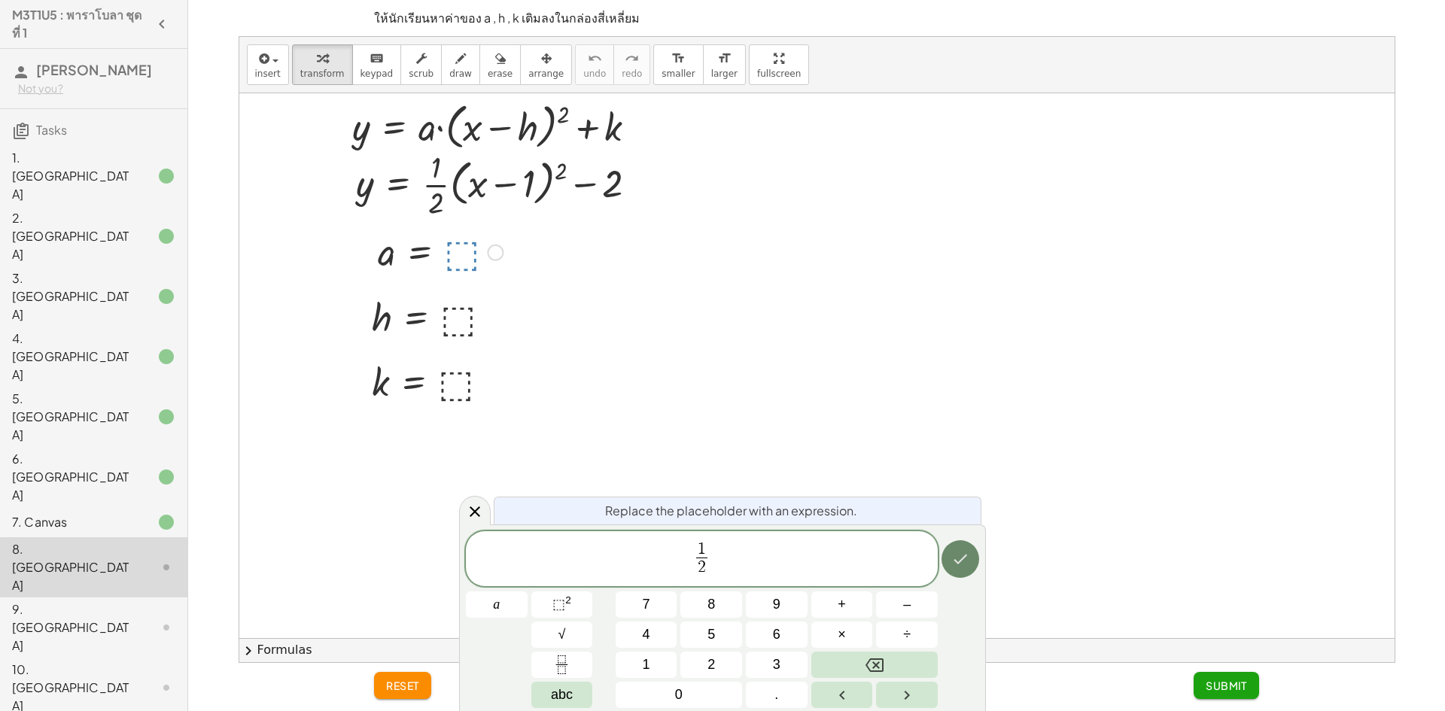
click at [961, 567] on icon "Done" at bounding box center [960, 559] width 18 height 18
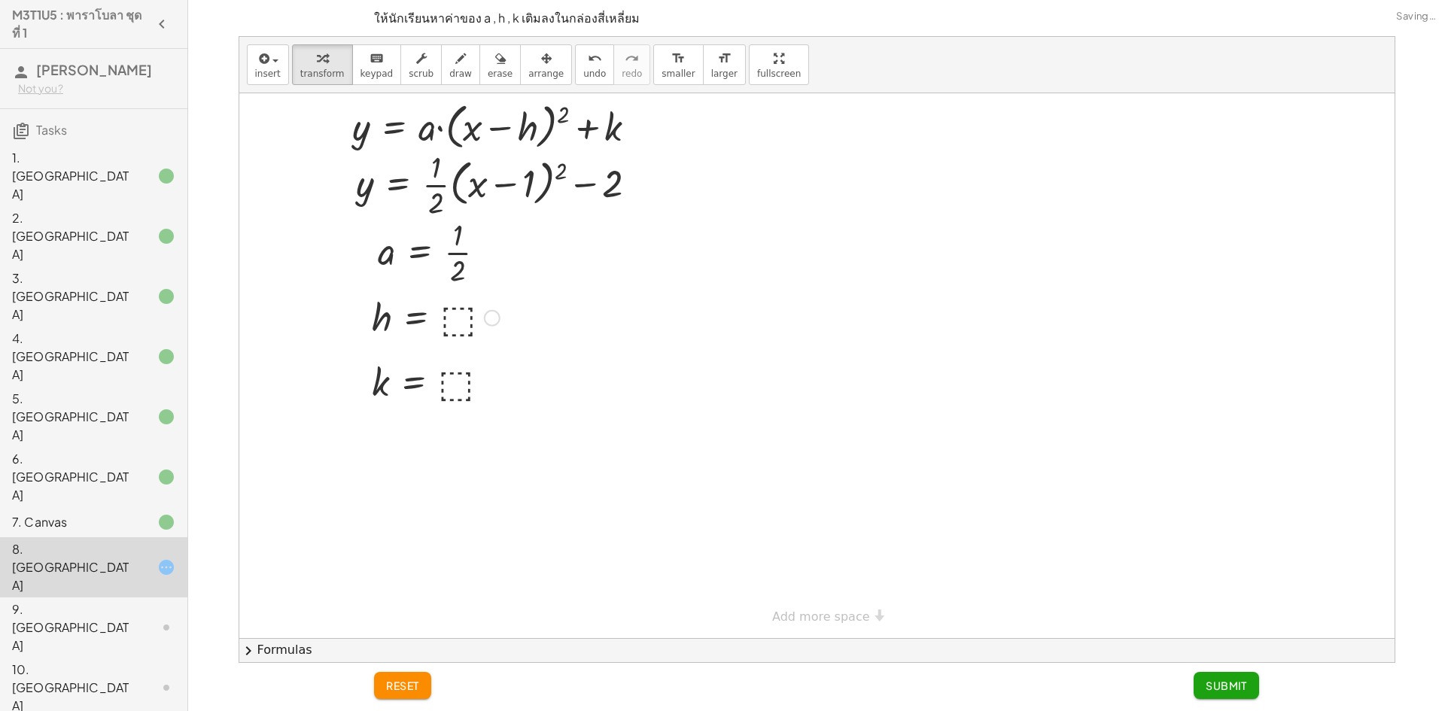
click at [461, 324] on div at bounding box center [435, 317] width 143 height 50
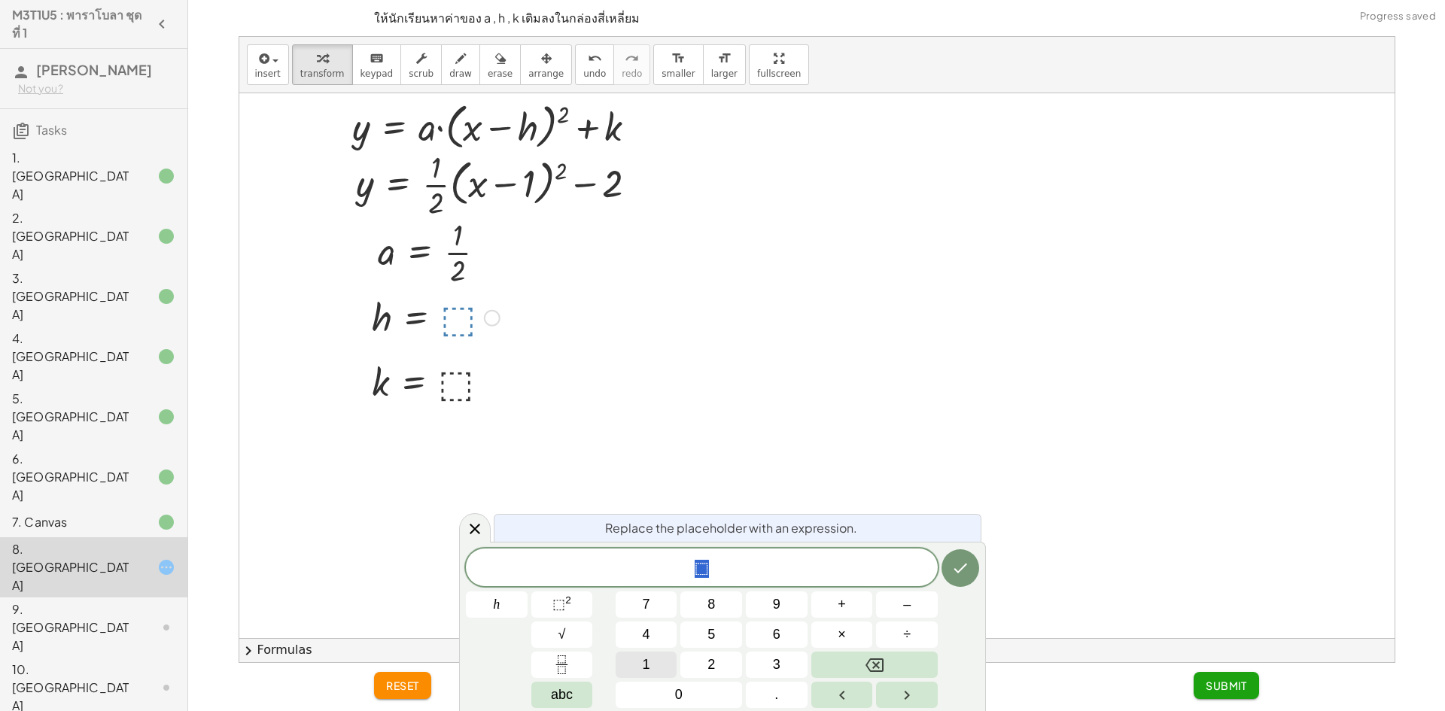
click at [634, 655] on button "1" at bounding box center [646, 665] width 62 height 26
click at [963, 576] on icon "Done" at bounding box center [960, 568] width 18 height 18
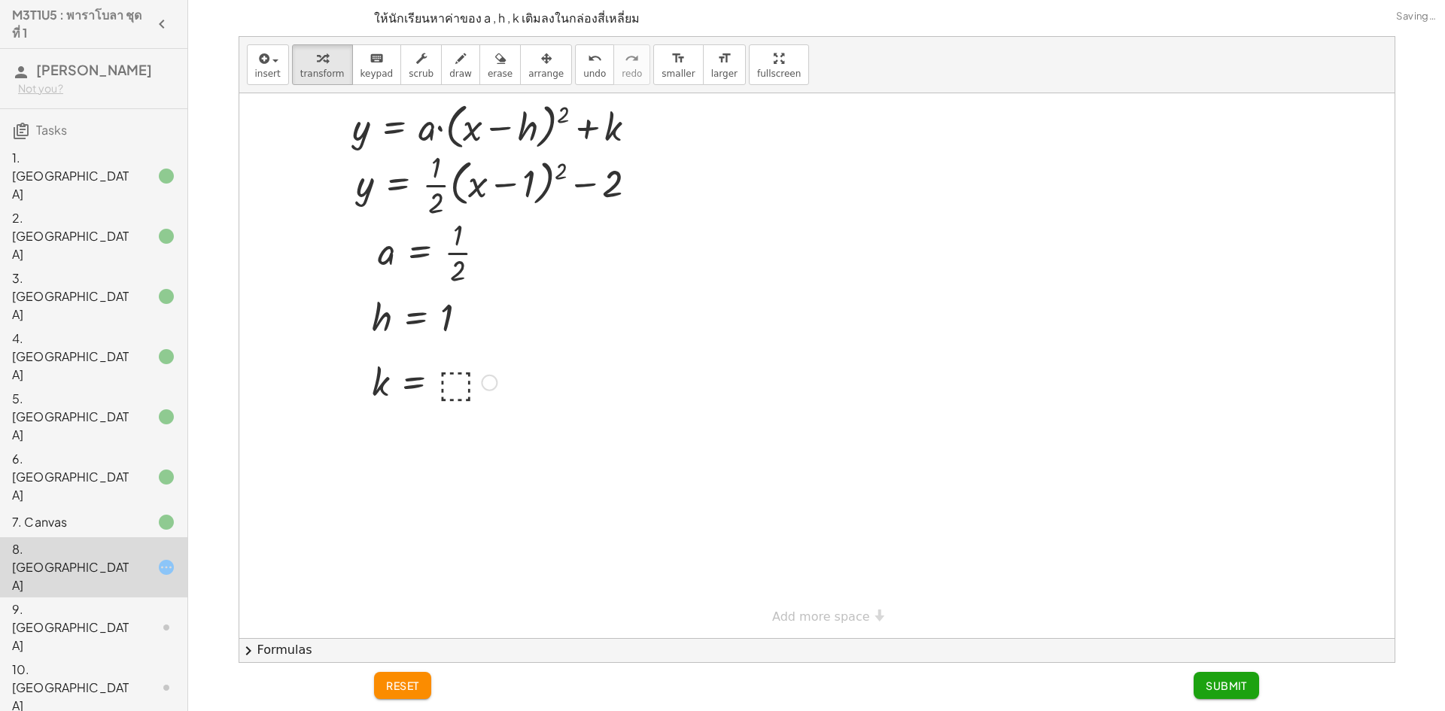
click at [443, 378] on div at bounding box center [434, 382] width 140 height 50
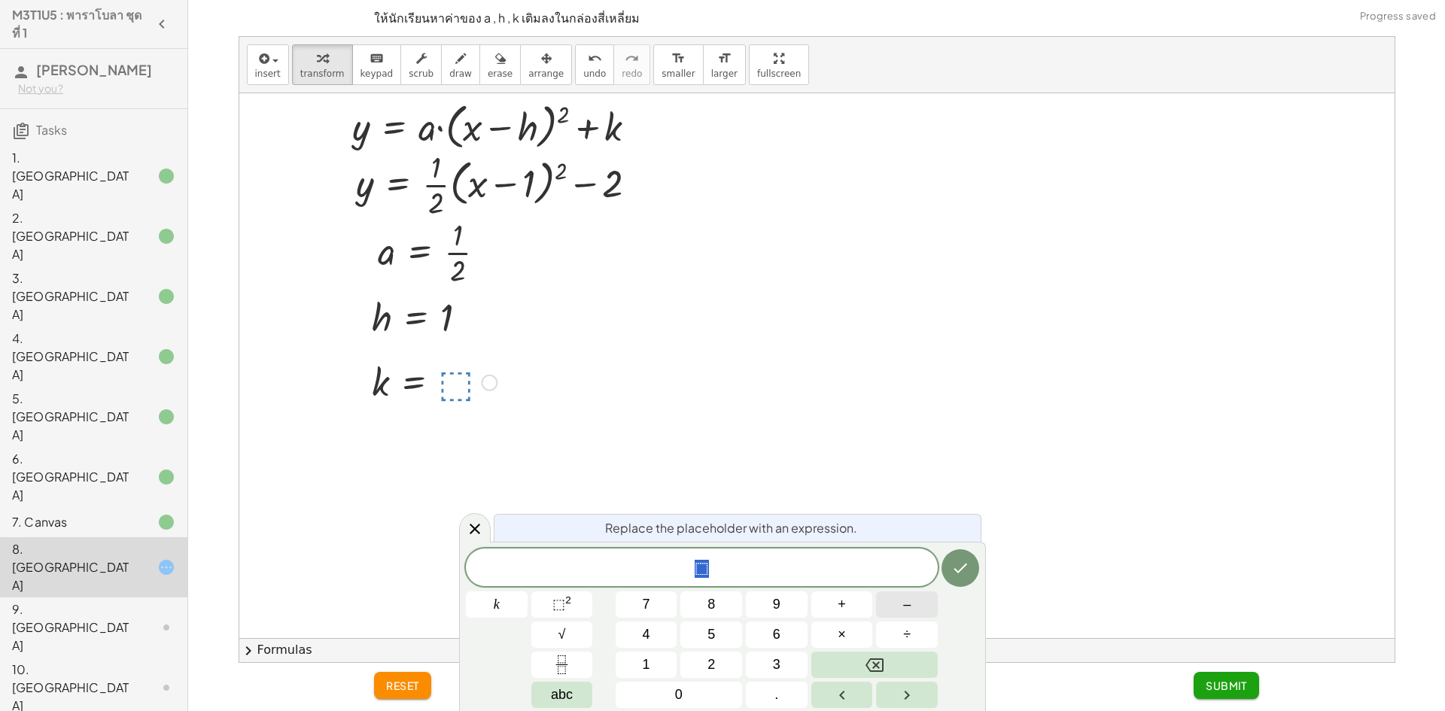
click at [914, 598] on button "–" at bounding box center [907, 604] width 62 height 26
click at [706, 662] on button "2" at bounding box center [711, 665] width 62 height 26
click at [938, 564] on div "− 2 ​ k 7 8 9 + – 4 5 6 × ÷ ⬚ 2 √ abc 1 2 3 0 ." at bounding box center [722, 629] width 513 height 160
click at [971, 562] on button "Done" at bounding box center [960, 568] width 38 height 38
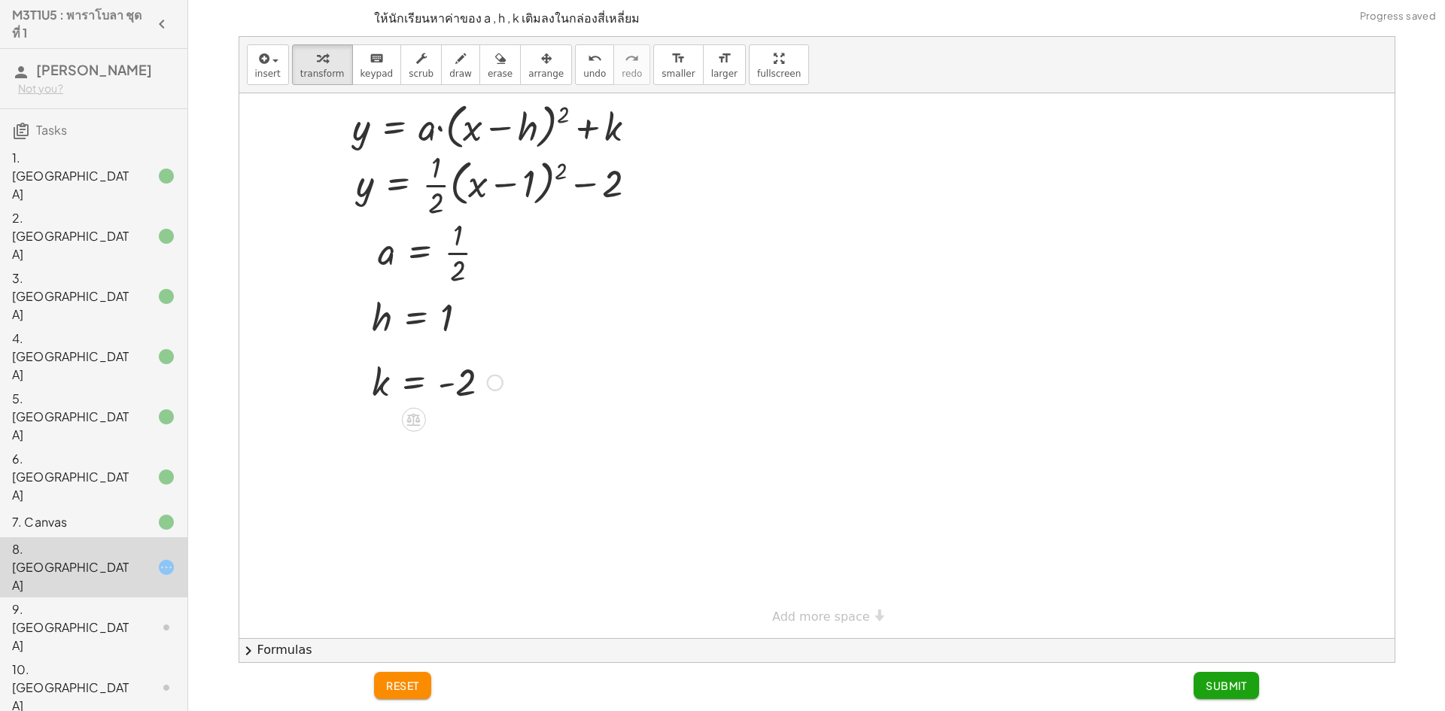
click at [1232, 688] on span "Submit" at bounding box center [1225, 686] width 41 height 14
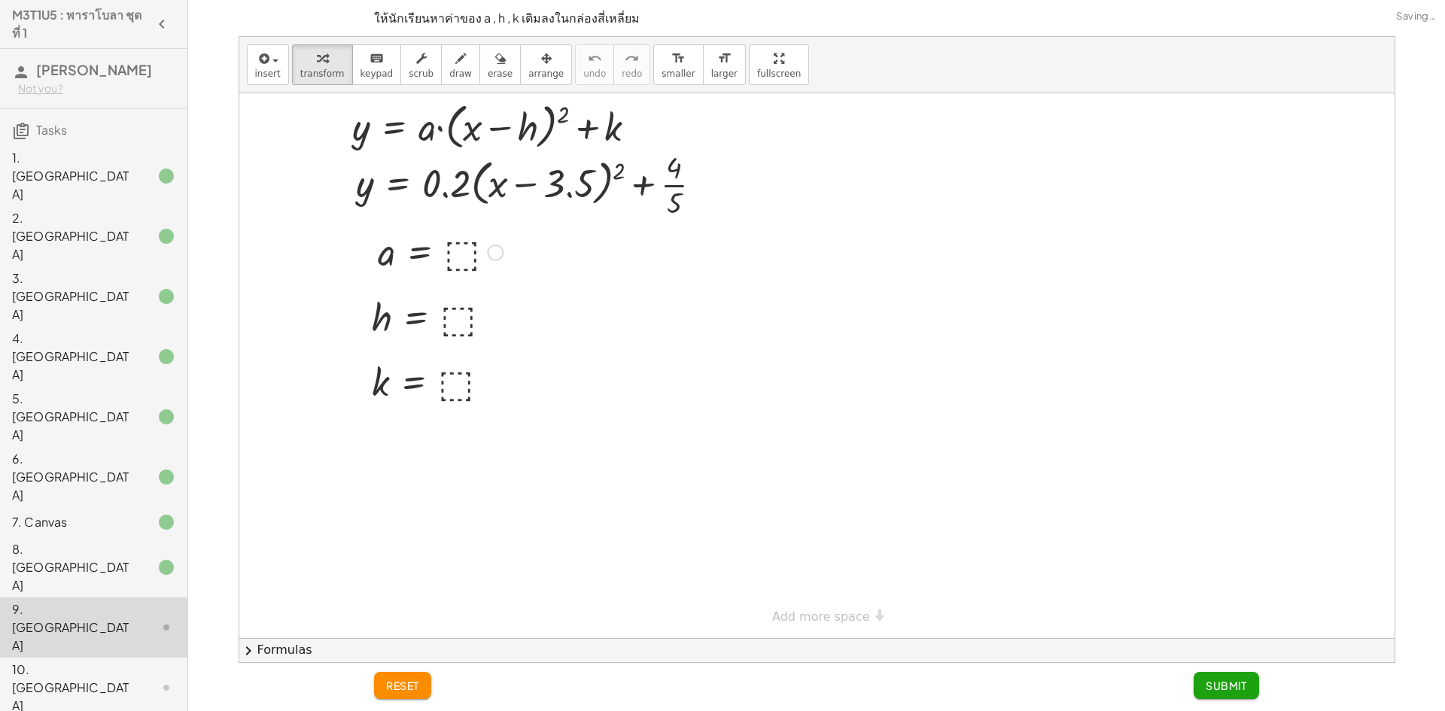
click at [445, 257] on div at bounding box center [440, 251] width 140 height 50
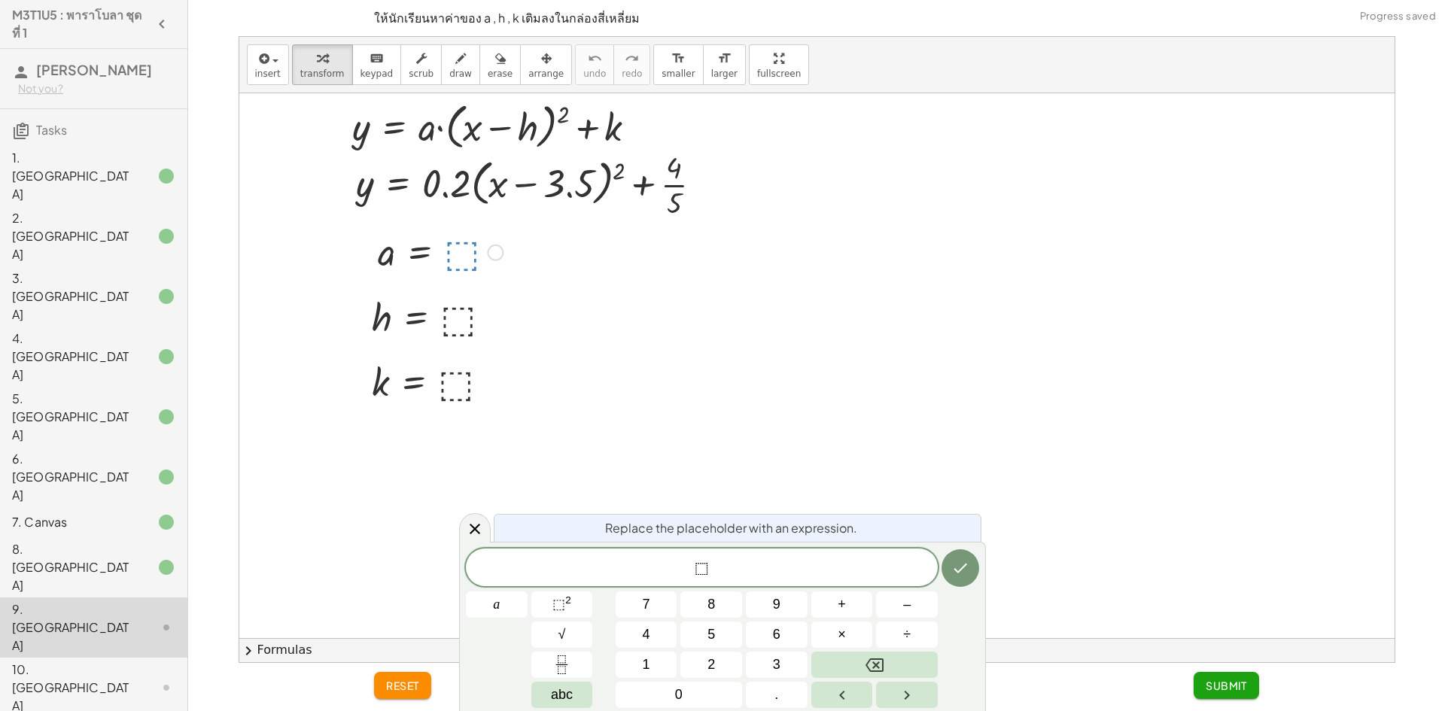
click at [711, 681] on div "⬚ a 7 8 9 + – 4 5 6 × ÷ ⬚ 2 √ abc 1 2 3 0 ." at bounding box center [722, 629] width 513 height 160
click at [717, 693] on button "0" at bounding box center [678, 695] width 126 height 26
click at [776, 685] on span "." at bounding box center [776, 695] width 4 height 20
click at [721, 661] on button "2" at bounding box center [711, 665] width 62 height 26
click at [527, 591] on div at bounding box center [497, 604] width 62 height 26
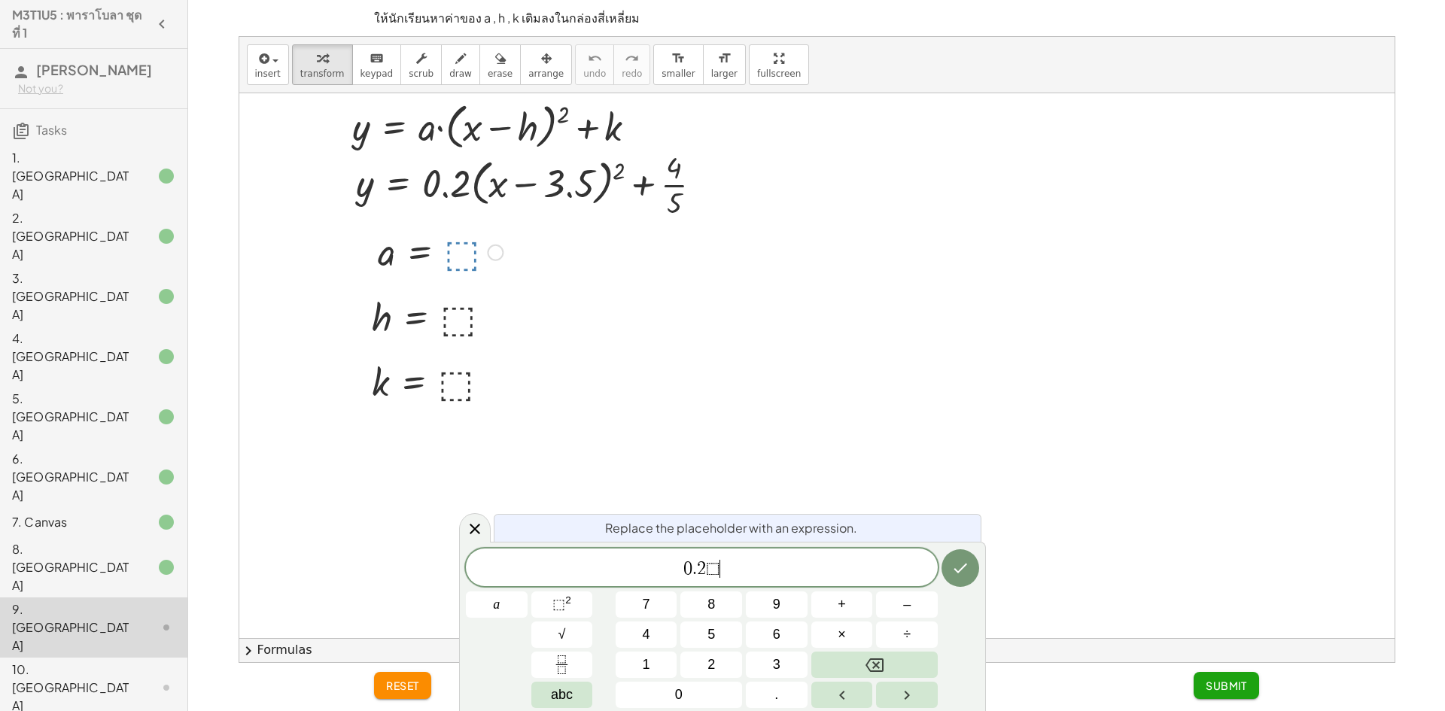
click at [834, 567] on span "0 . 2 ⬚ ​" at bounding box center [702, 568] width 472 height 21
click at [905, 667] on button "Backspace" at bounding box center [874, 665] width 126 height 26
click at [968, 570] on icon "Done" at bounding box center [960, 568] width 18 height 18
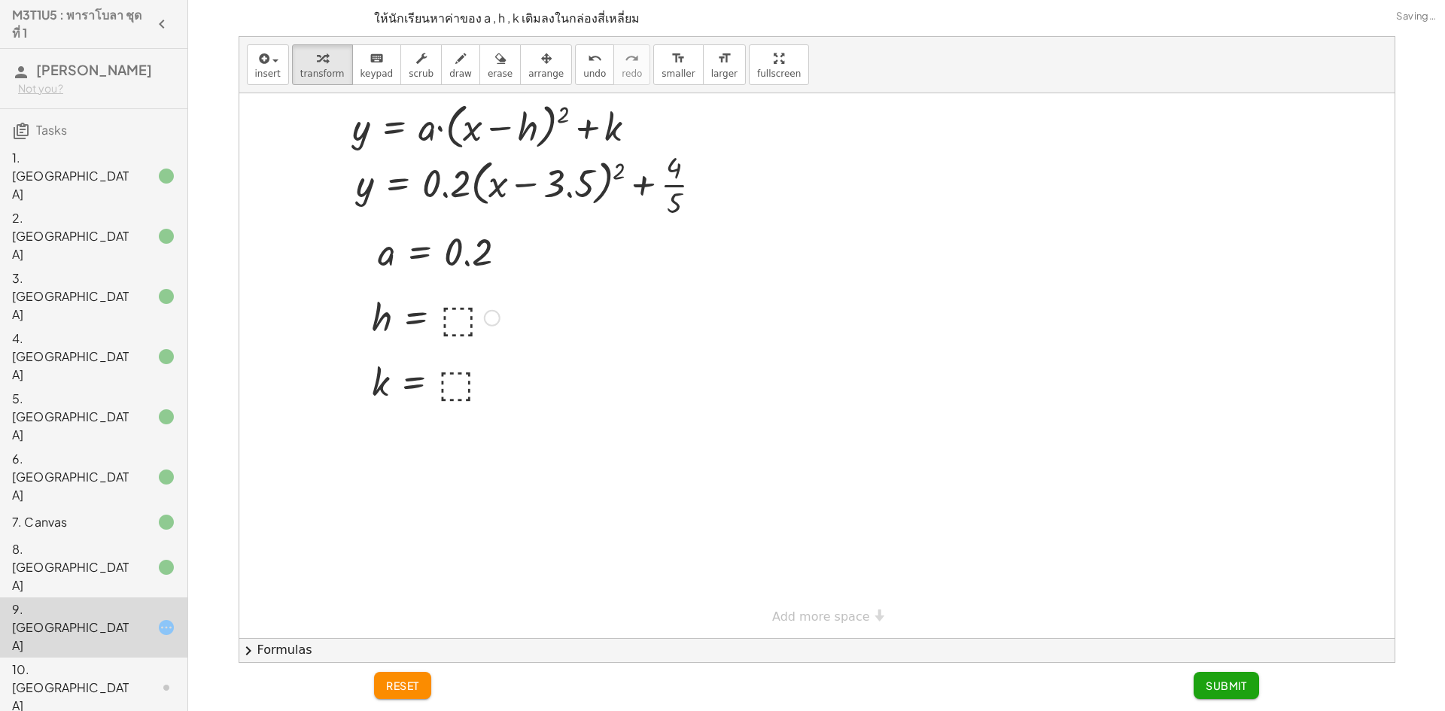
click at [449, 316] on div at bounding box center [435, 317] width 143 height 50
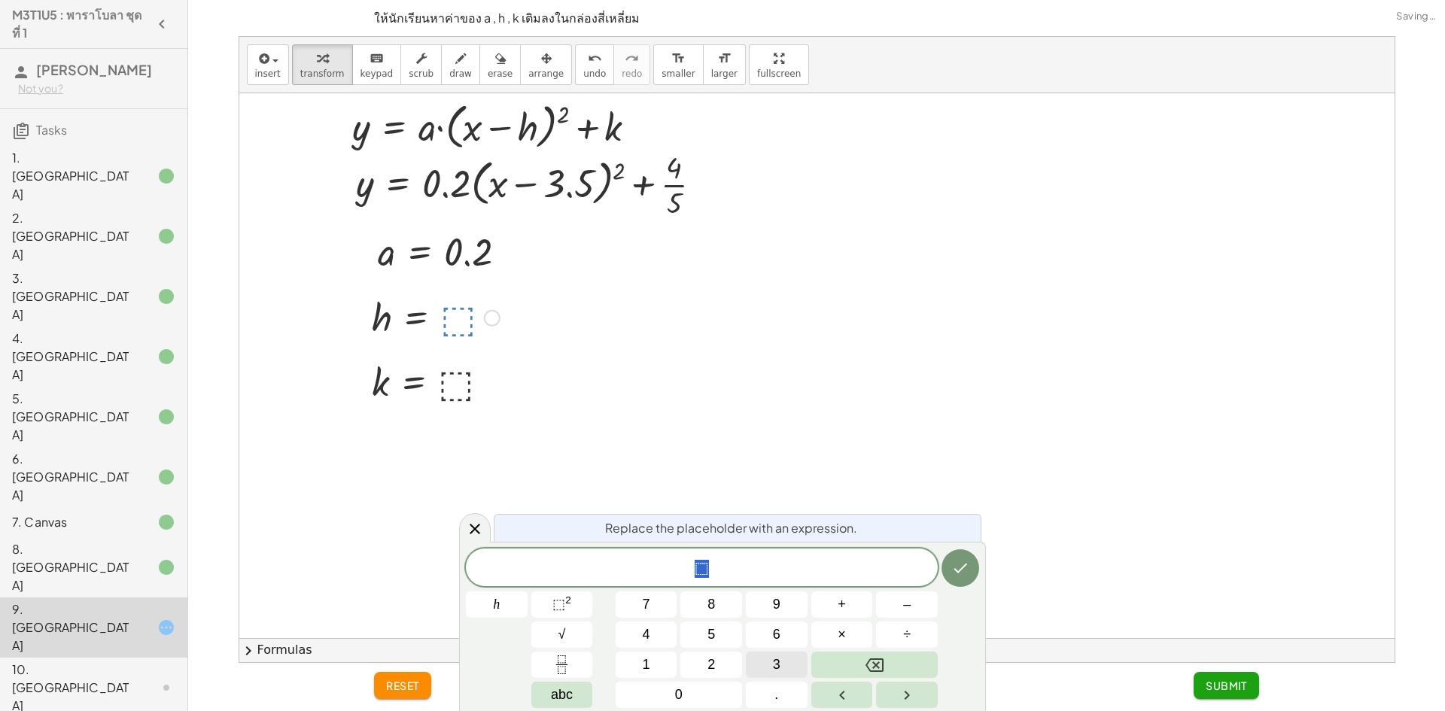
click at [788, 656] on button "3" at bounding box center [777, 665] width 62 height 26
click at [772, 685] on button "." at bounding box center [777, 695] width 62 height 26
click at [706, 628] on button "5" at bounding box center [711, 635] width 62 height 26
click at [968, 563] on icon "Done" at bounding box center [960, 568] width 18 height 18
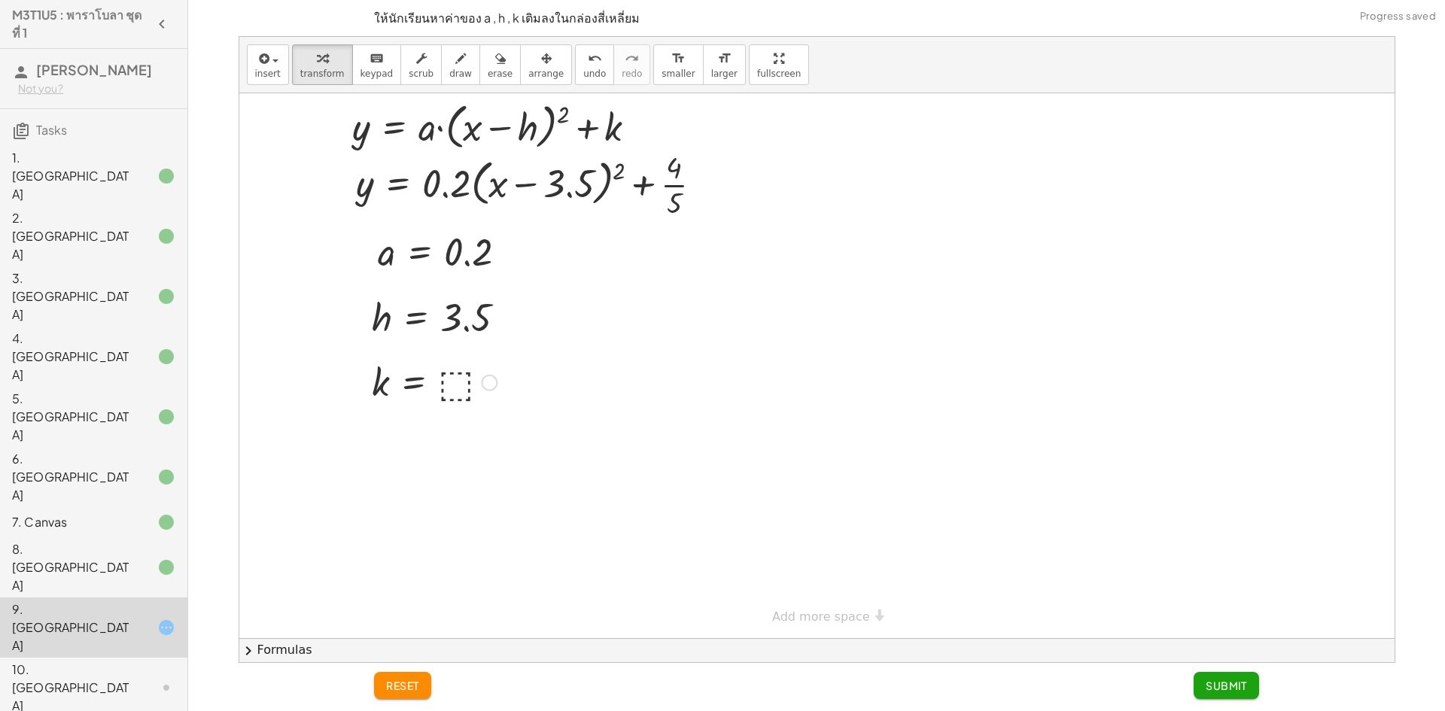
click at [452, 393] on div at bounding box center [434, 382] width 140 height 50
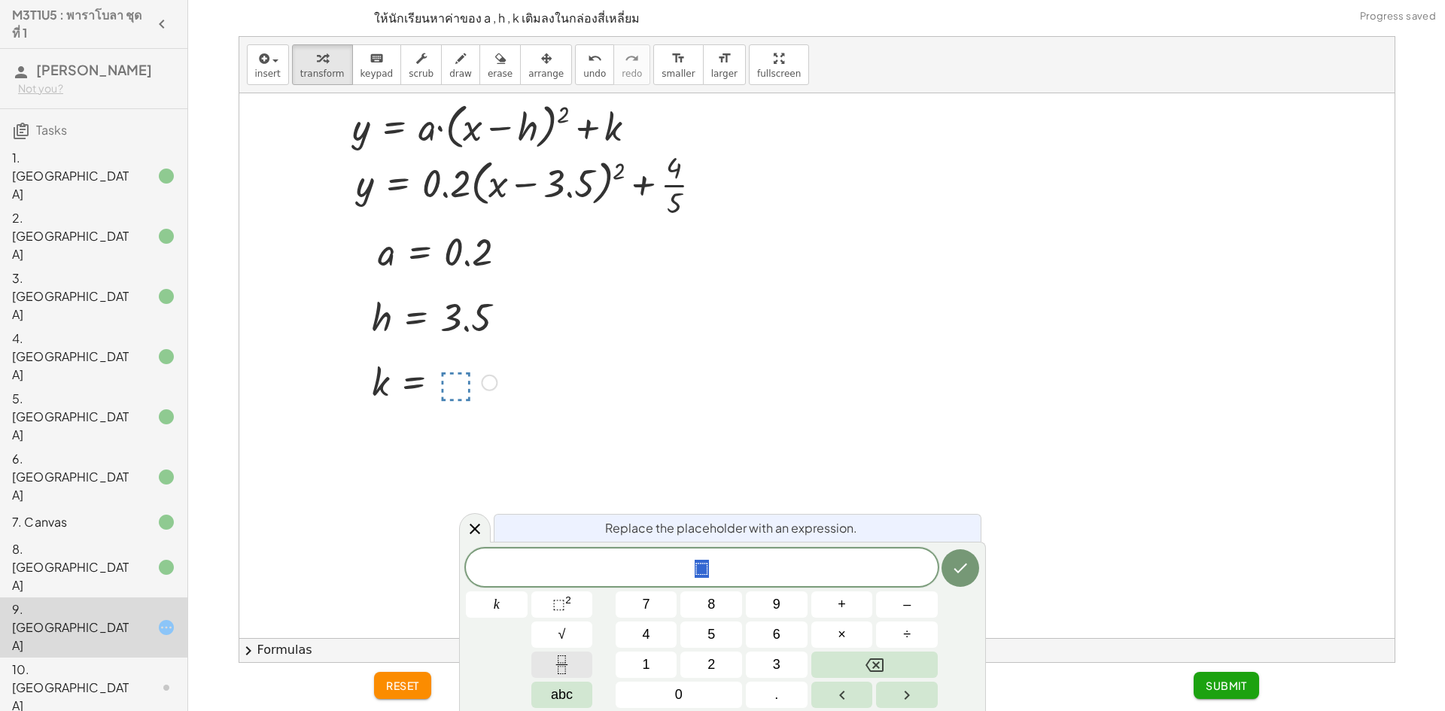
click at [570, 659] on icon "Fraction" at bounding box center [561, 664] width 19 height 19
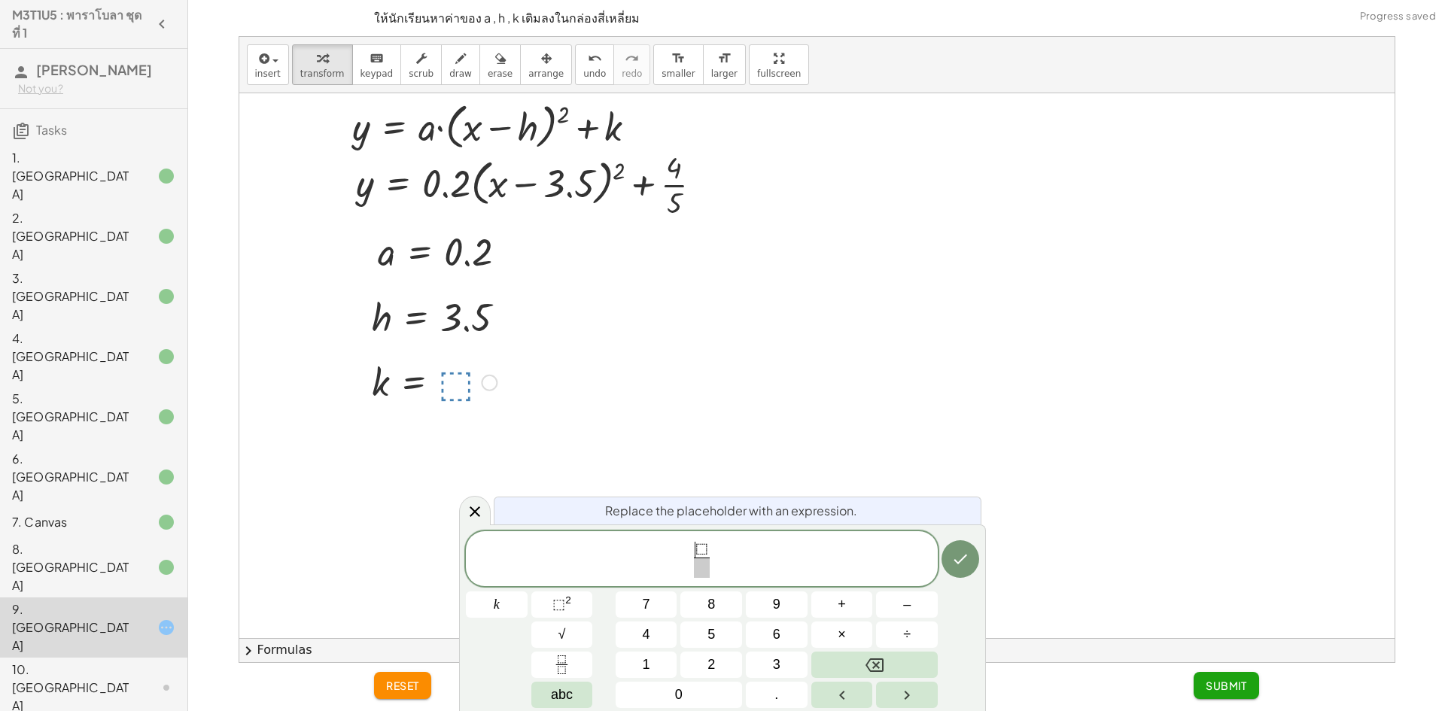
click at [694, 549] on span "​ ⬚" at bounding box center [702, 550] width 16 height 17
click at [711, 550] on span "​ ⬚ ​" at bounding box center [702, 560] width 23 height 37
click at [706, 546] on span "⬚" at bounding box center [701, 549] width 13 height 17
click at [873, 666] on icon "Backspace" at bounding box center [874, 665] width 18 height 18
click at [653, 628] on button "4" at bounding box center [646, 635] width 62 height 26
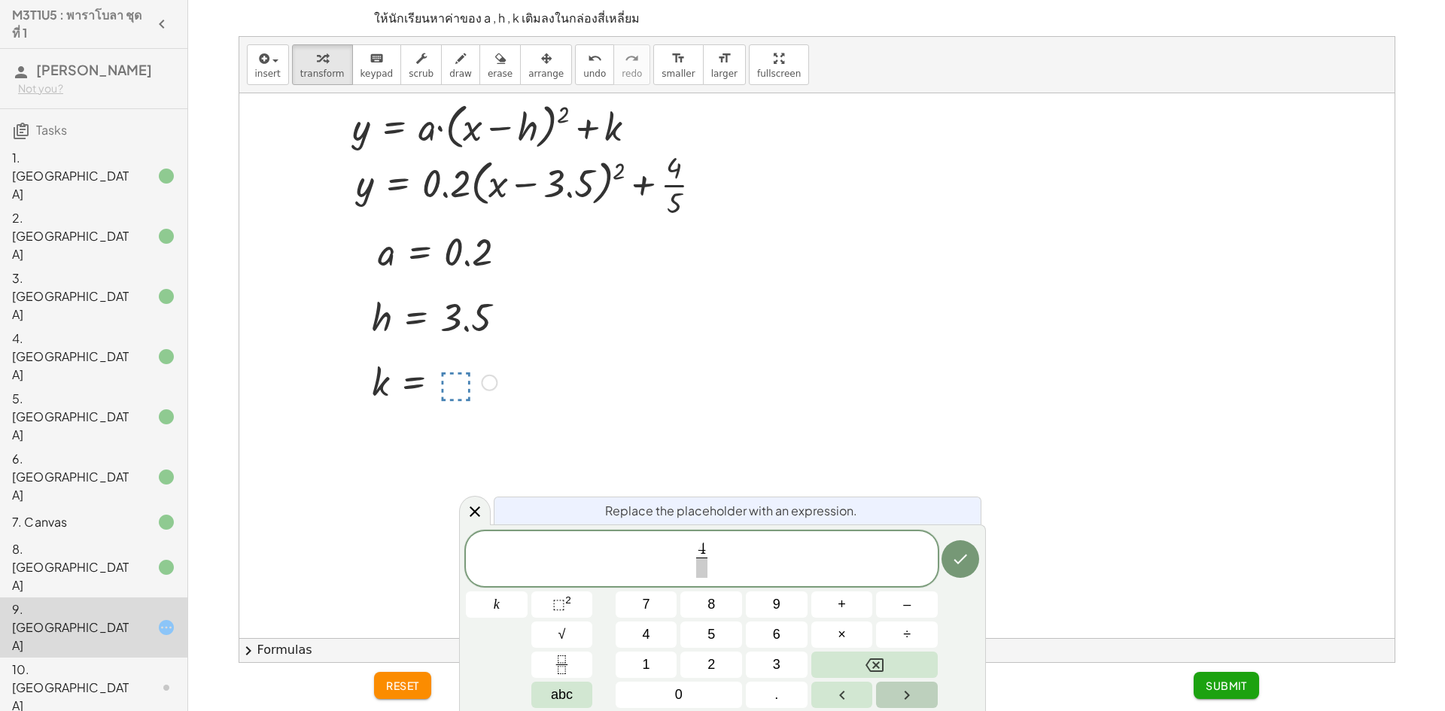
click at [892, 691] on button "Right arrow" at bounding box center [907, 695] width 62 height 26
click at [711, 633] on span "5" at bounding box center [711, 635] width 8 height 20
click at [955, 562] on icon "Done" at bounding box center [960, 559] width 18 height 18
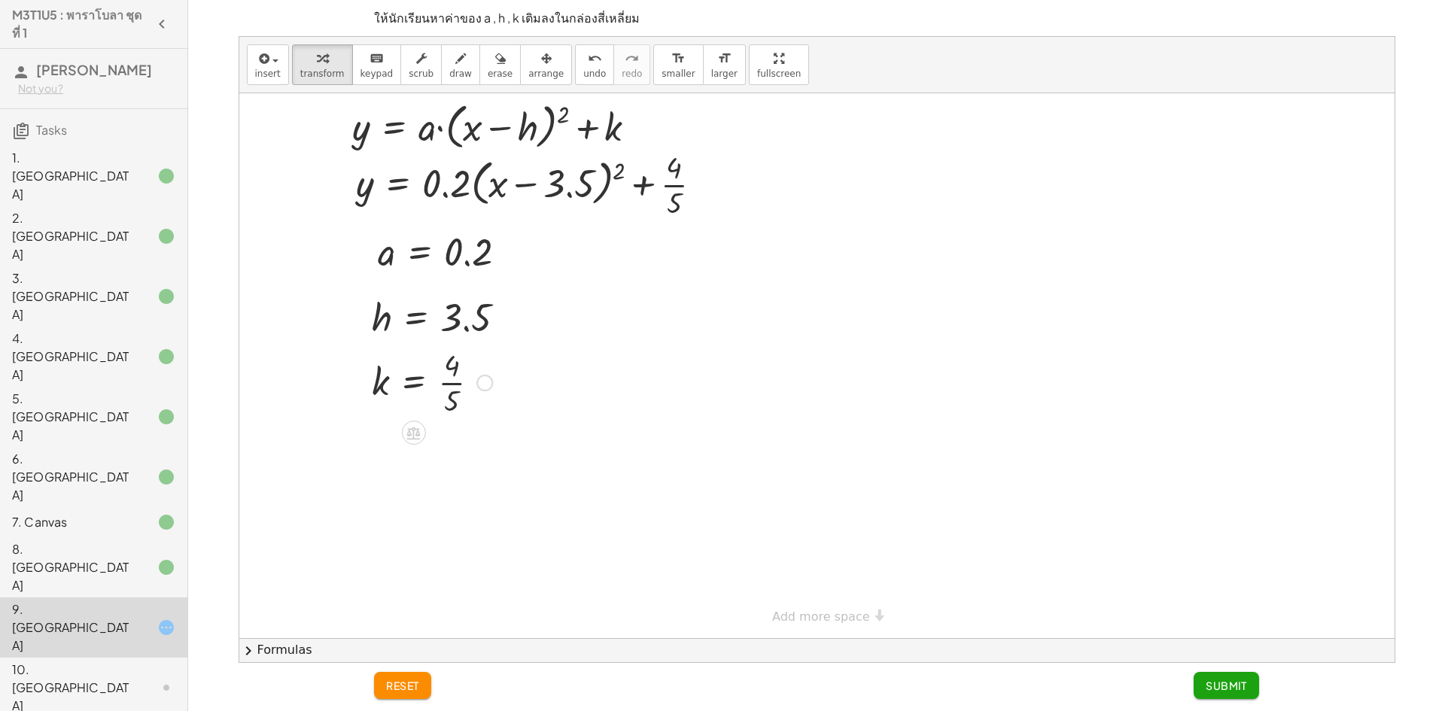
click at [1210, 695] on button "Submit" at bounding box center [1225, 685] width 65 height 27
click at [0, 0] on span "Submit" at bounding box center [0, 0] width 0 height 0
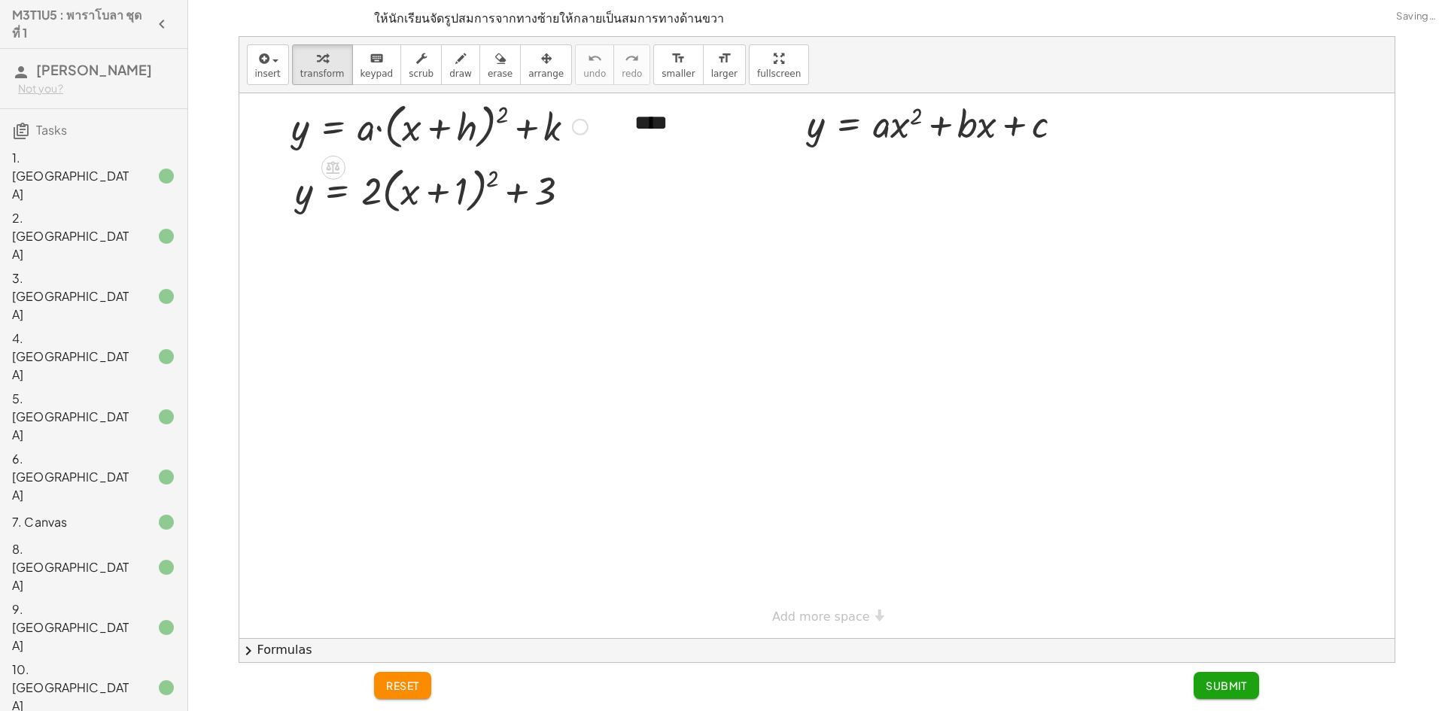
click at [0, 0] on div at bounding box center [0, 0] width 0 height 0
drag, startPoint x: 581, startPoint y: 127, endPoint x: 834, endPoint y: 144, distance: 253.4
click at [834, 144] on div "y = + · a · ( + x + h ) 2 + k - + **** y = + · a · x 2 + · b · x + c y = + · 2 …" at bounding box center [816, 365] width 1155 height 545
drag, startPoint x: 840, startPoint y: 316, endPoint x: 840, endPoint y: 491, distance: 174.6
click at [839, 491] on div at bounding box center [816, 365] width 1155 height 545
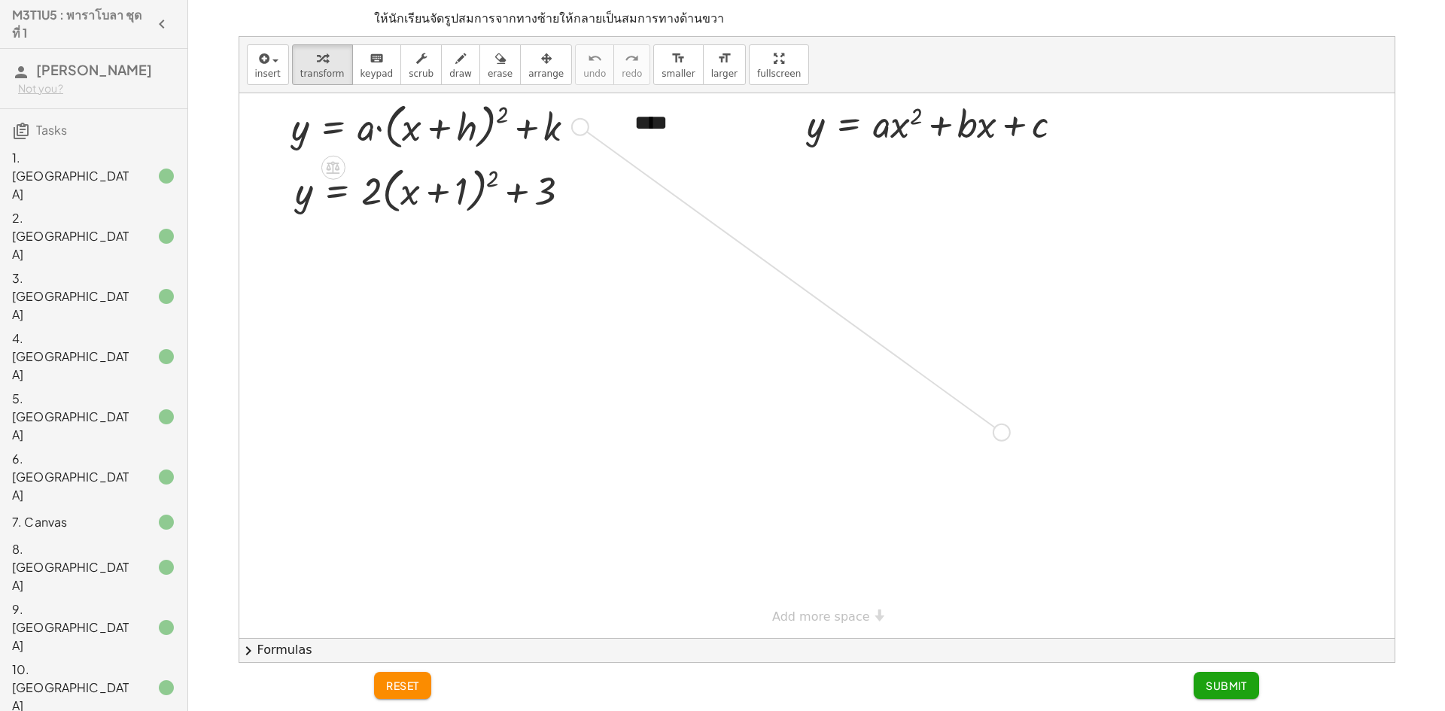
drag, startPoint x: 585, startPoint y: 129, endPoint x: 1083, endPoint y: 395, distance: 563.8
click at [1056, 418] on div "y = + · a · ( + x + h ) 2 + k - + **** y = + · a · x 2 + · b · x + c y = + · 2 …" at bounding box center [816, 365] width 1155 height 545
drag, startPoint x: 900, startPoint y: 450, endPoint x: 630, endPoint y: 348, distance: 288.6
click at [623, 353] on div at bounding box center [816, 365] width 1155 height 545
click at [409, 682] on span "reset" at bounding box center [402, 686] width 33 height 14
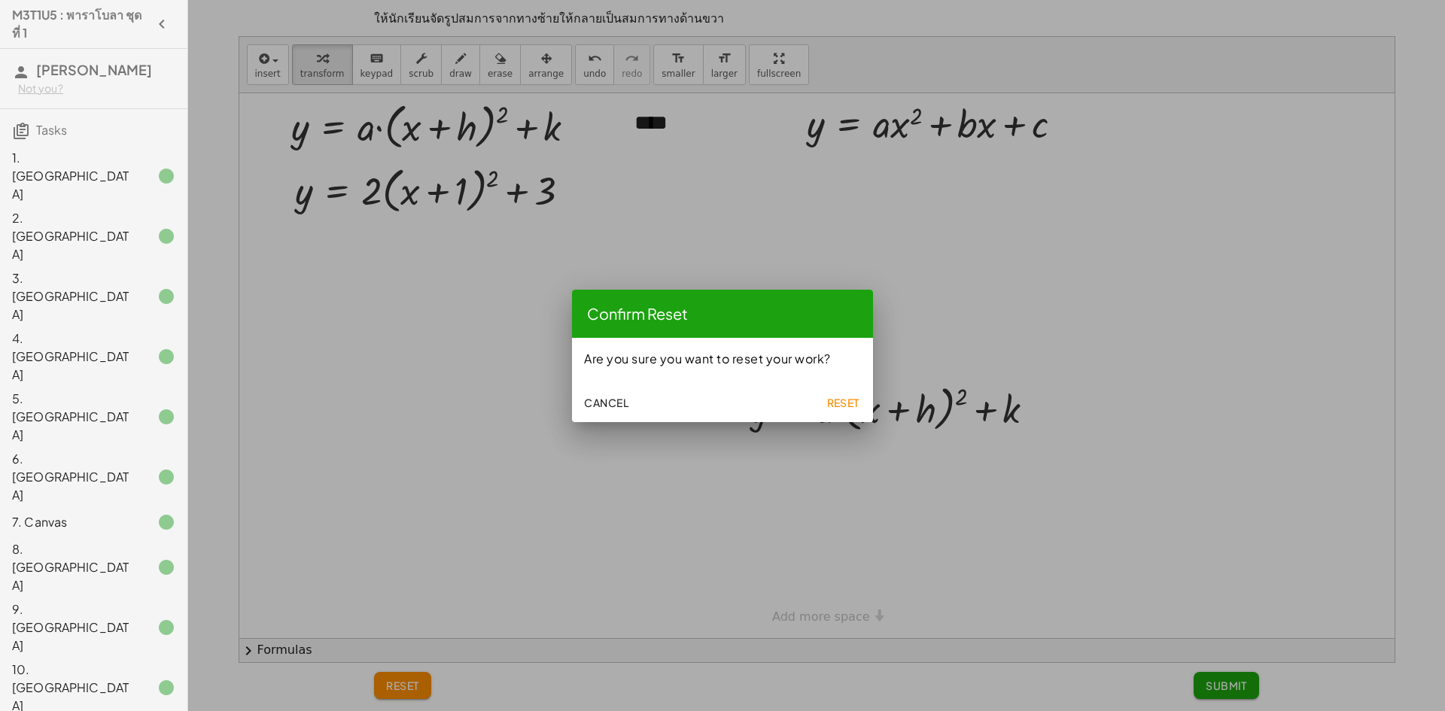
click at [844, 399] on span "Reset" at bounding box center [842, 403] width 33 height 14
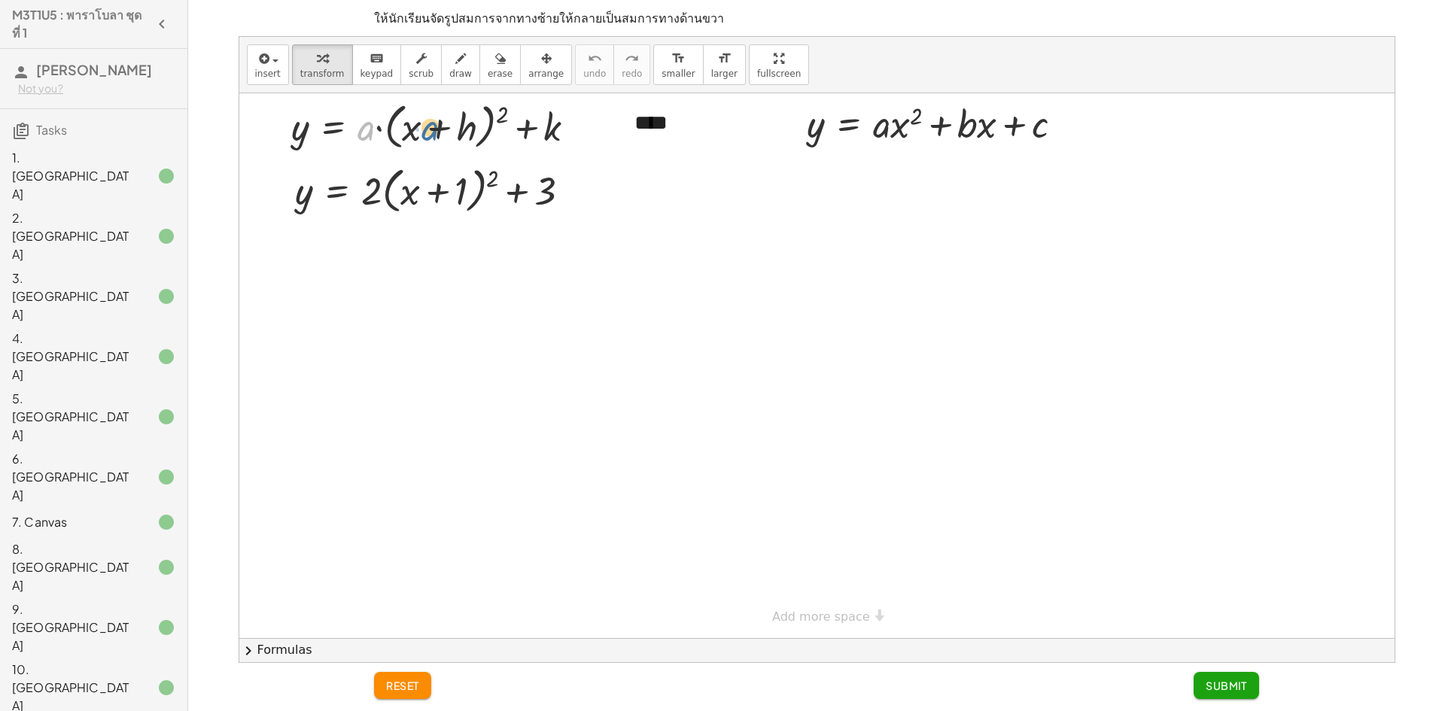
drag, startPoint x: 372, startPoint y: 125, endPoint x: 432, endPoint y: 127, distance: 59.5
click at [432, 127] on div at bounding box center [440, 125] width 312 height 57
click at [0, 0] on div at bounding box center [0, 0] width 0 height 0
drag, startPoint x: 378, startPoint y: 126, endPoint x: 375, endPoint y: 138, distance: 12.4
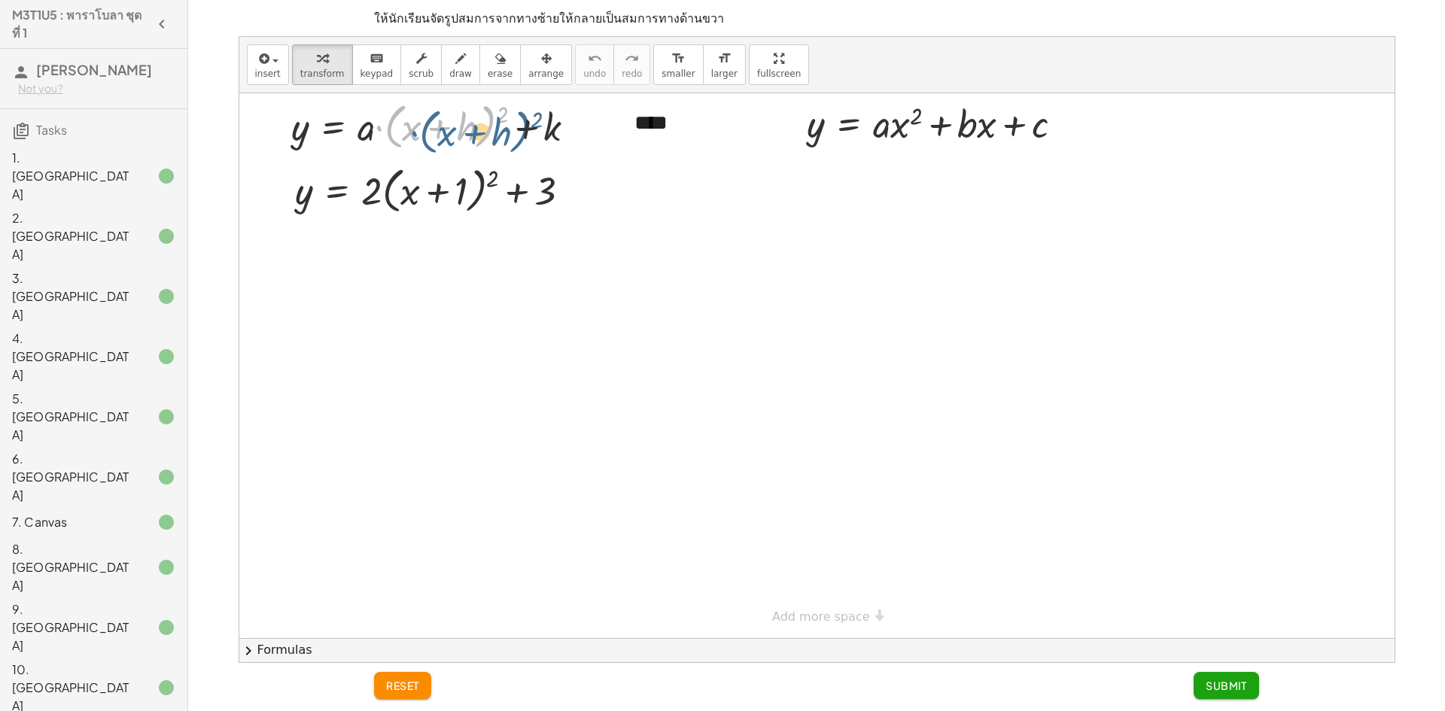
click at [376, 138] on div at bounding box center [440, 125] width 312 height 57
click at [0, 0] on div at bounding box center [0, 0] width 0 height 0
click at [470, 136] on div at bounding box center [440, 125] width 312 height 57
